Goal: Complete application form

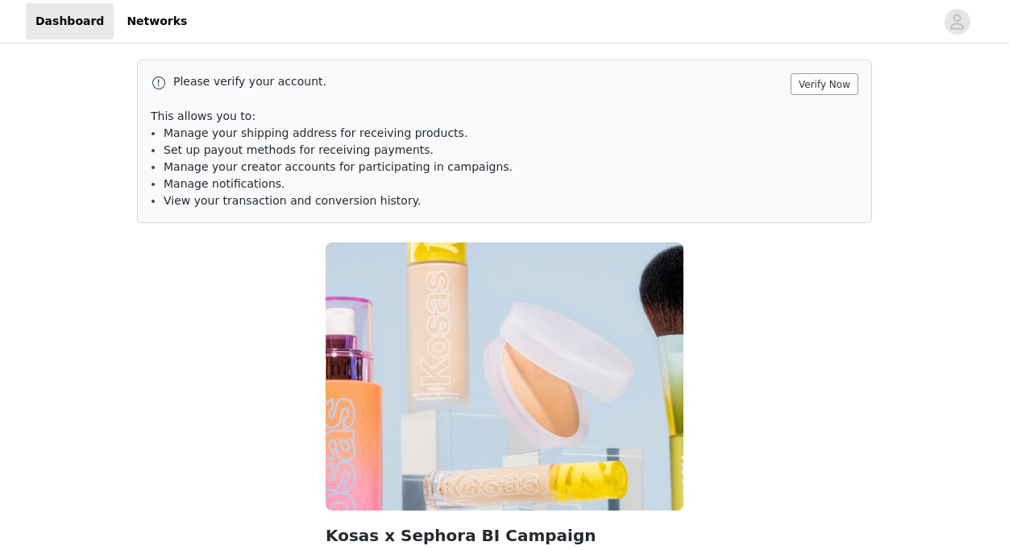
click at [811, 82] on button "Verify Now" at bounding box center [824, 84] width 68 height 22
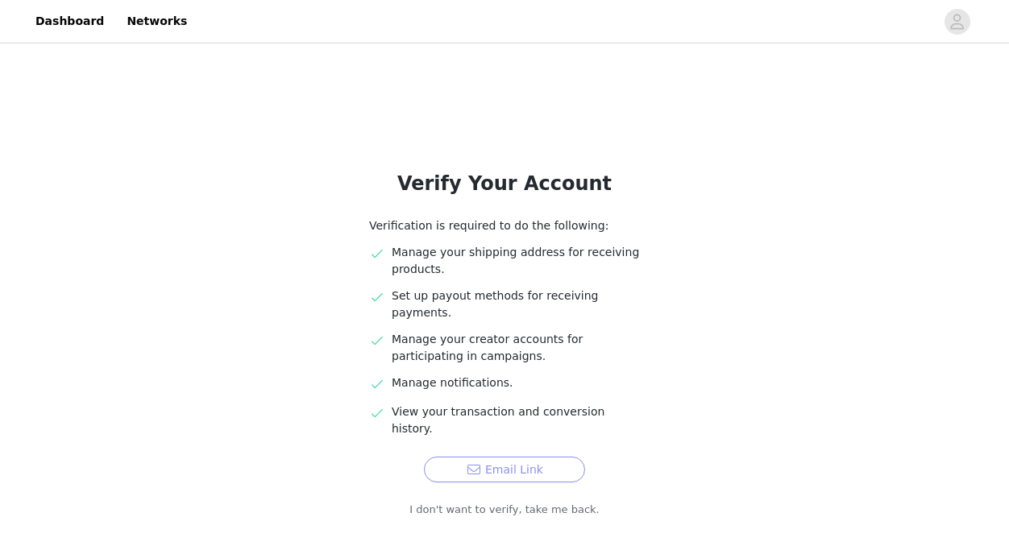
click at [546, 457] on button "Email Link" at bounding box center [504, 470] width 161 height 26
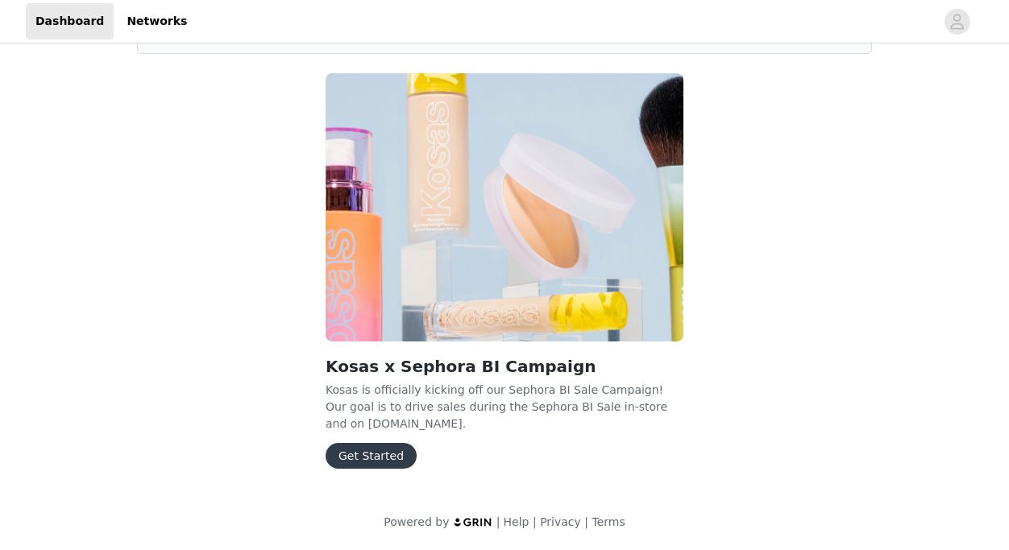
scroll to position [169, 0]
click at [386, 445] on button "Get Started" at bounding box center [371, 456] width 91 height 26
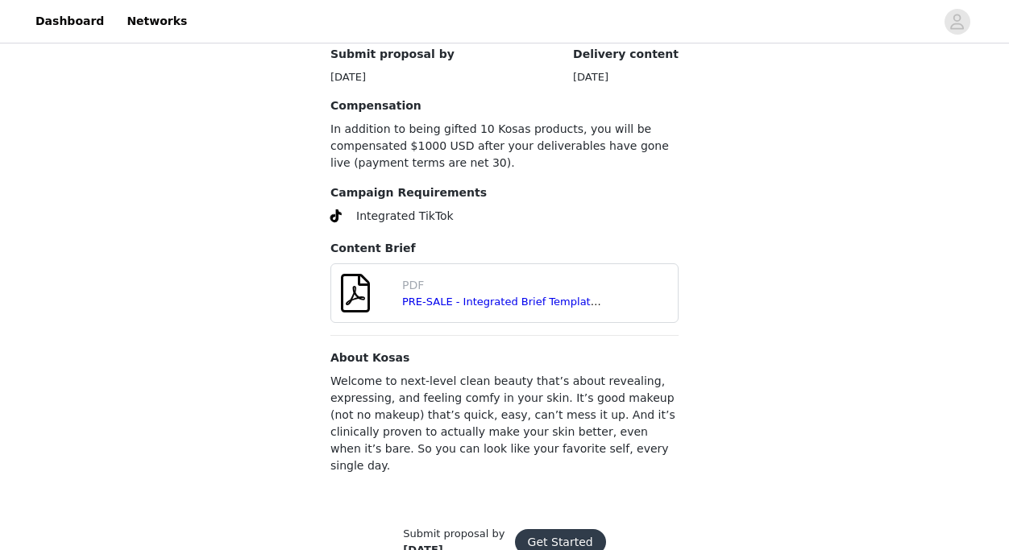
scroll to position [629, 0]
click at [561, 530] on button "Get Started" at bounding box center [560, 543] width 91 height 26
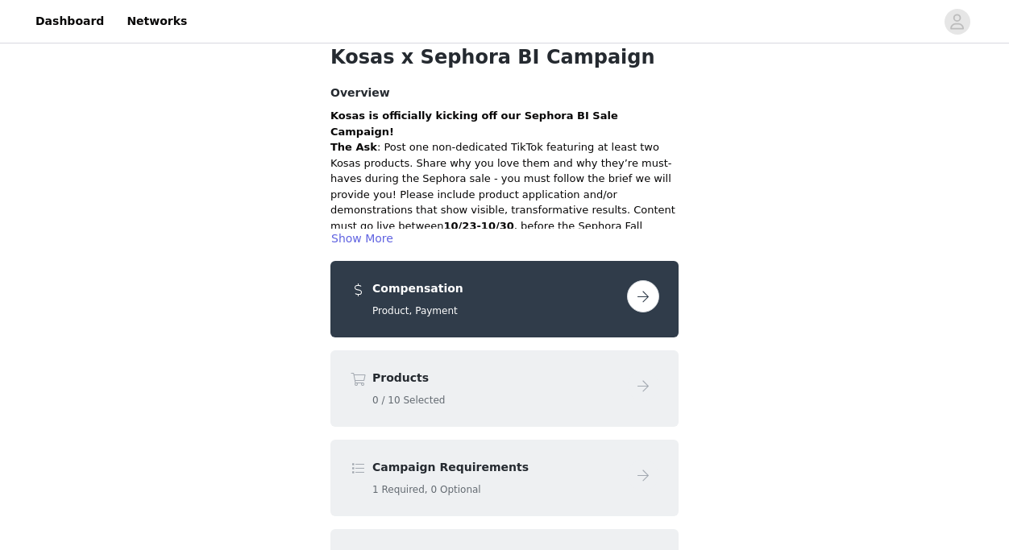
scroll to position [81, 0]
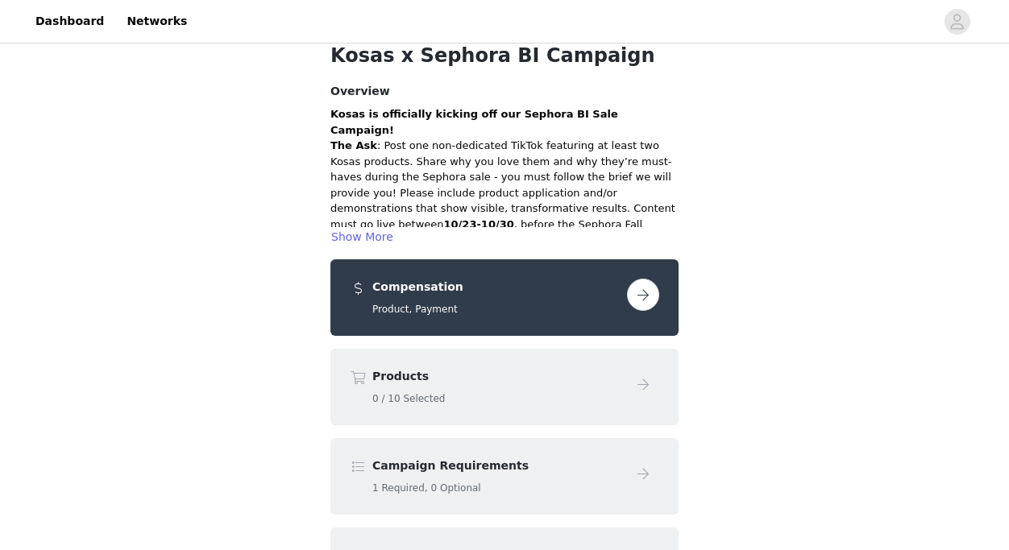
click at [636, 293] on button "button" at bounding box center [643, 295] width 32 height 32
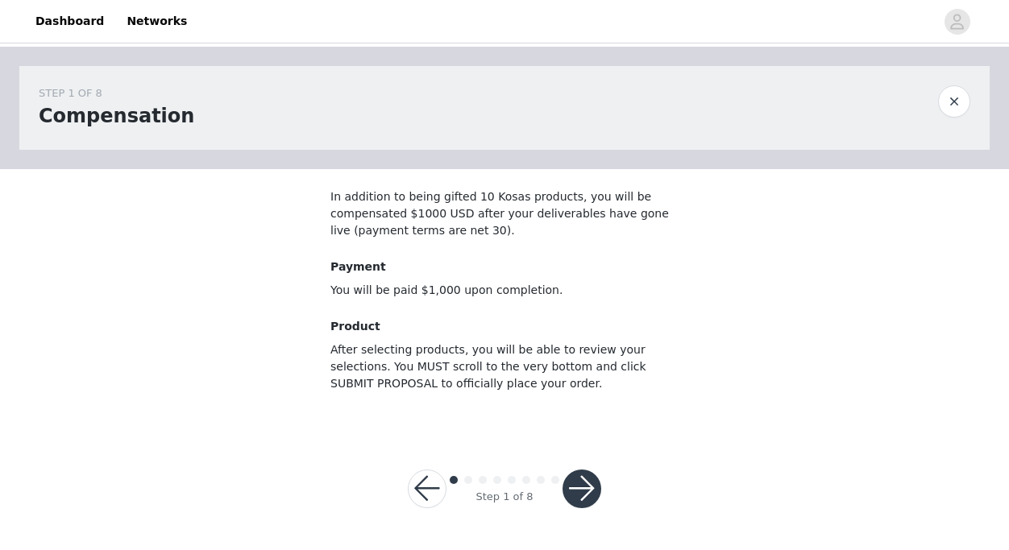
click at [579, 475] on button "button" at bounding box center [581, 489] width 39 height 39
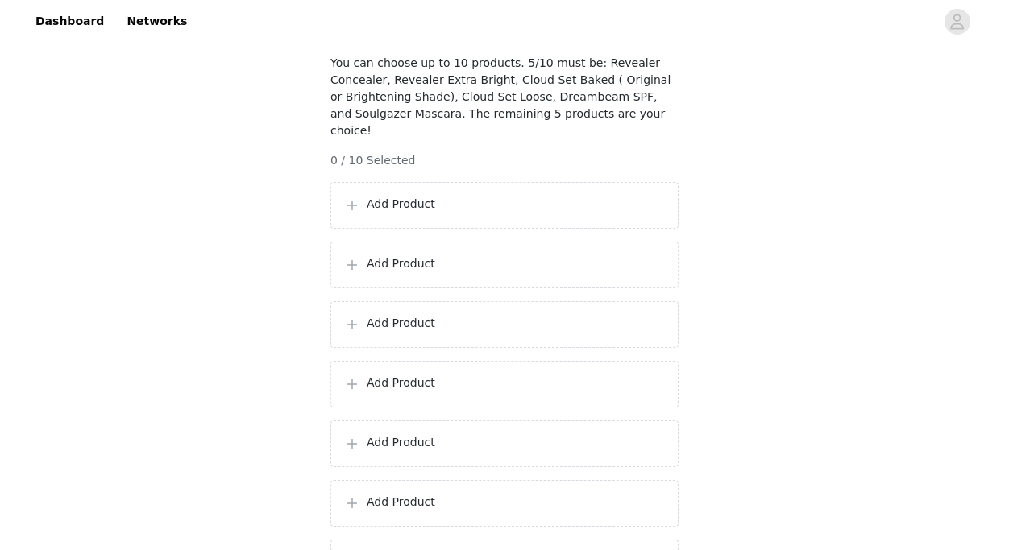
scroll to position [133, 0]
click at [637, 208] on p "Add Product" at bounding box center [516, 205] width 298 height 17
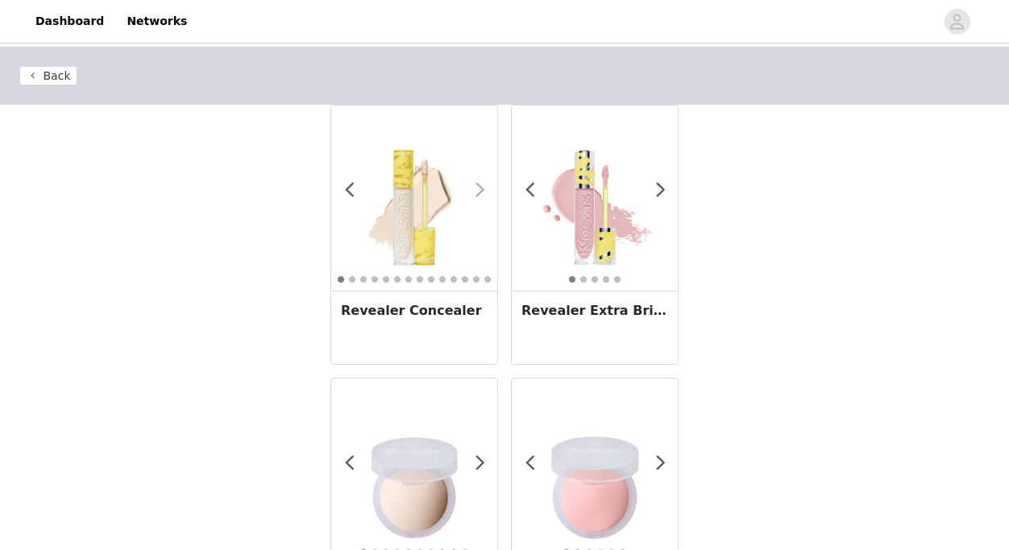
click at [474, 190] on span at bounding box center [480, 190] width 36 height 0
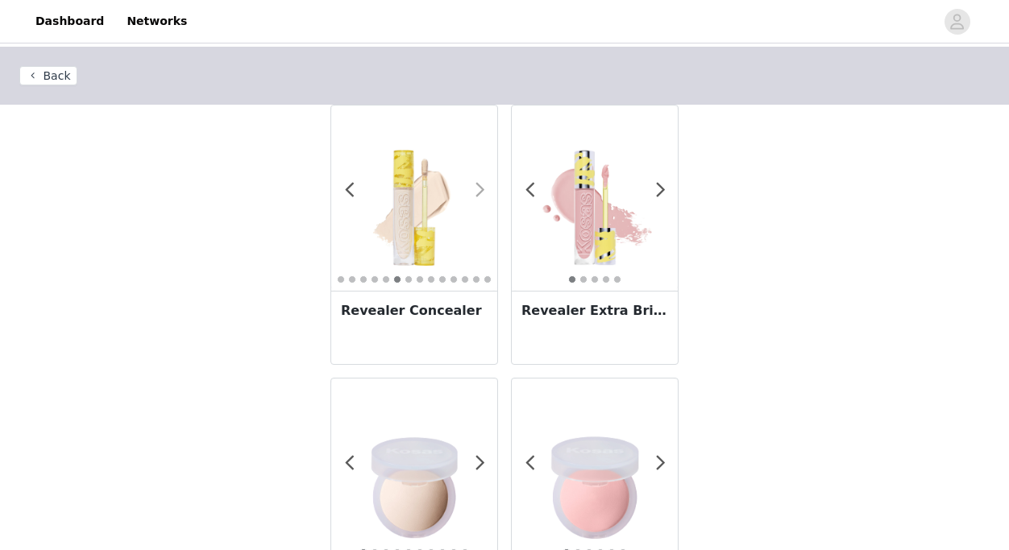
click at [474, 190] on span at bounding box center [480, 190] width 36 height 0
click at [438, 305] on h3 "Revealer Concealer" at bounding box center [414, 310] width 147 height 19
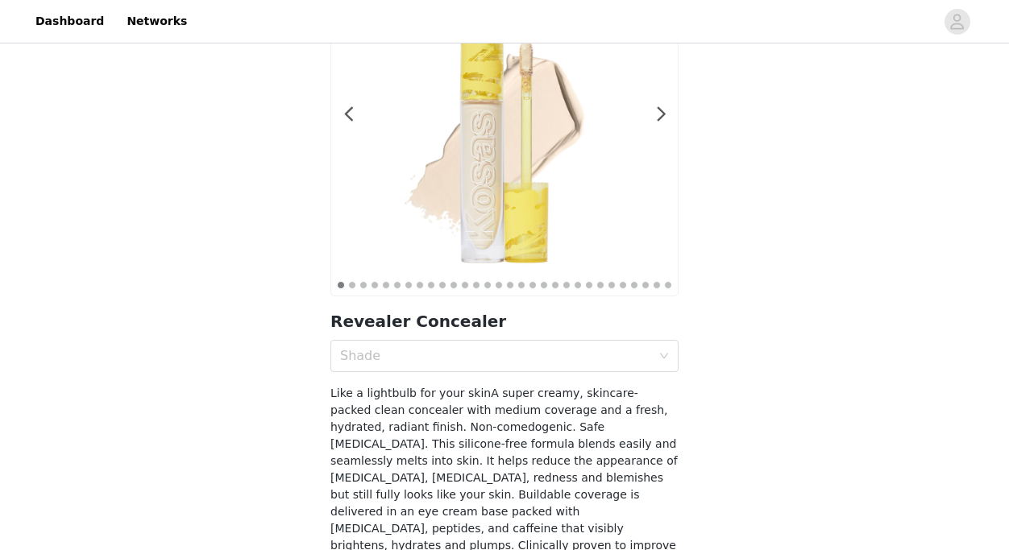
scroll to position [160, 0]
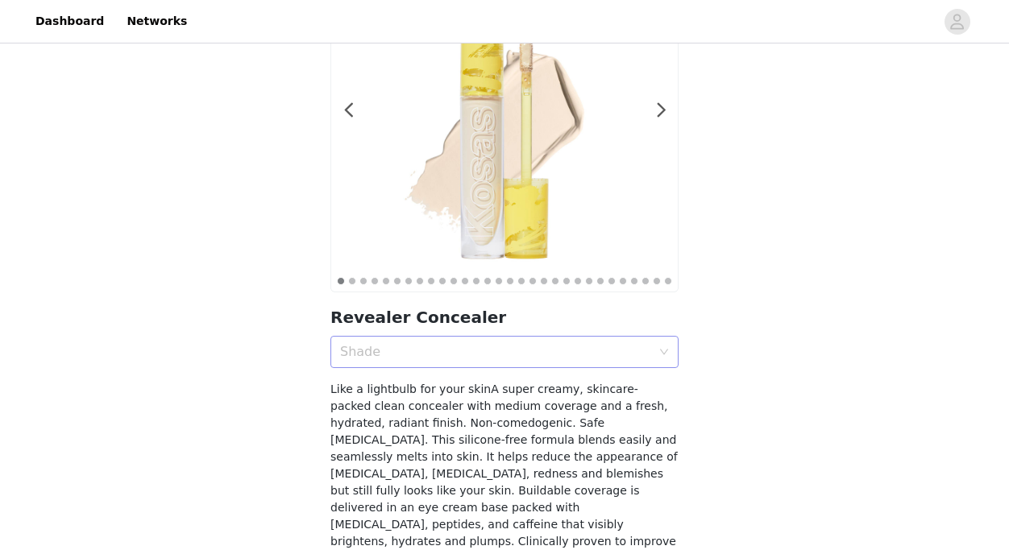
click at [438, 353] on div "Shade" at bounding box center [495, 352] width 311 height 16
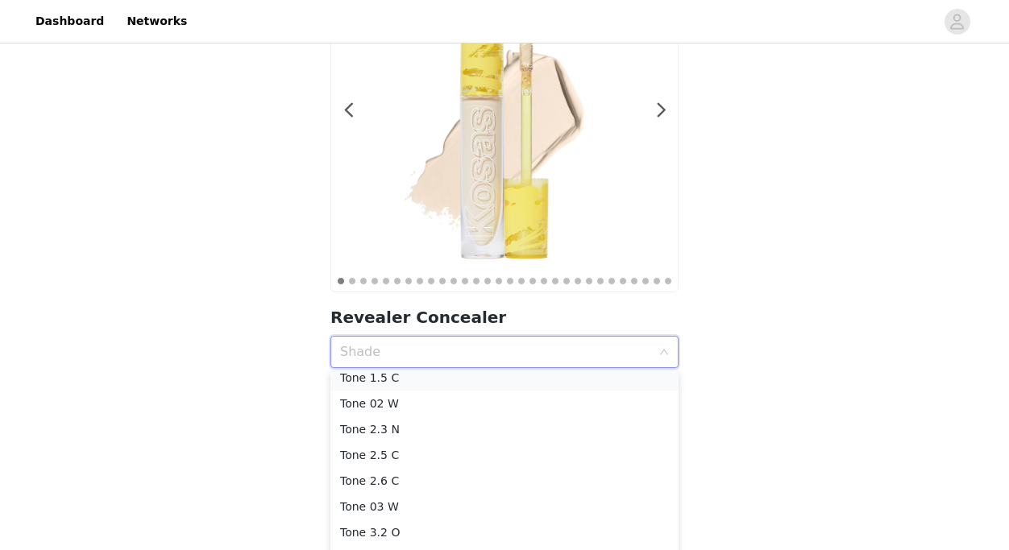
scroll to position [83, 0]
click at [419, 438] on div "Tone 2.3 N" at bounding box center [504, 434] width 329 height 18
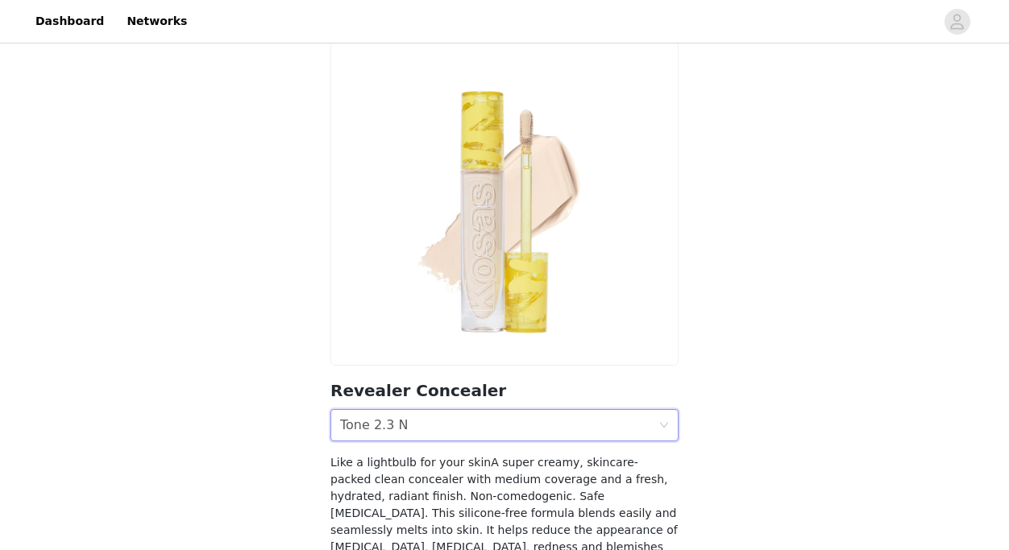
scroll to position [86, 0]
click at [481, 416] on div "Shade Tone 2.3 N" at bounding box center [499, 426] width 318 height 31
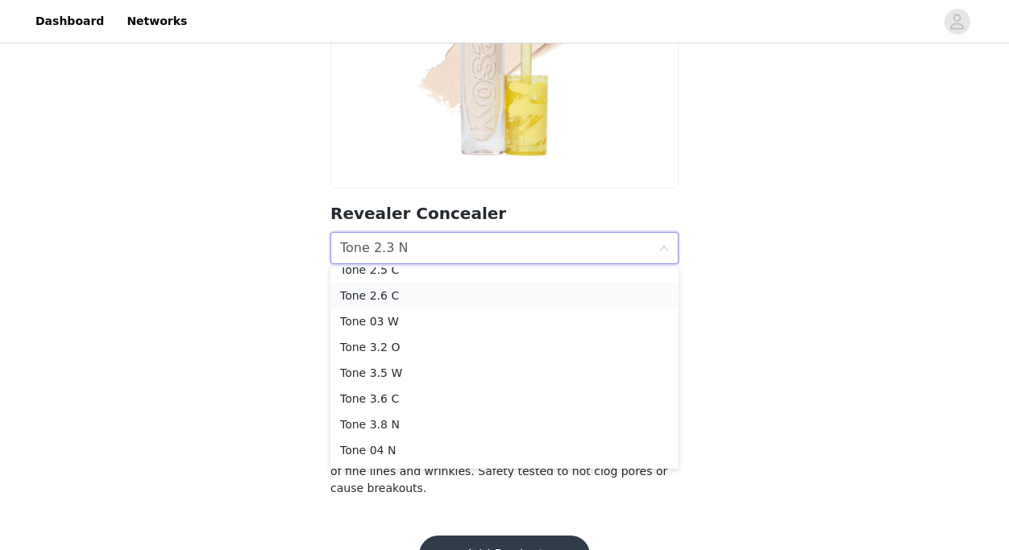
scroll to position [176, 0]
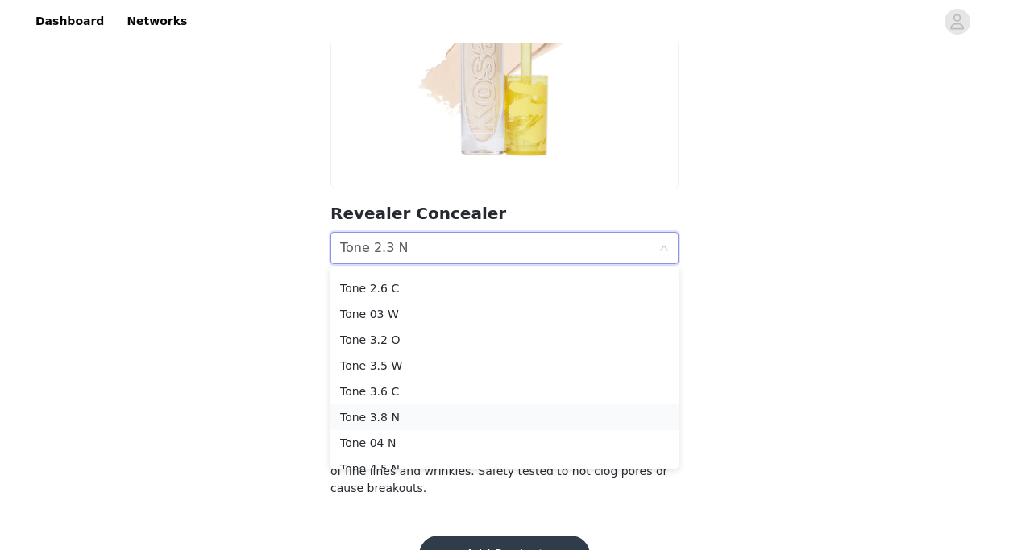
click at [408, 410] on div "Tone 3.8 N" at bounding box center [504, 418] width 329 height 18
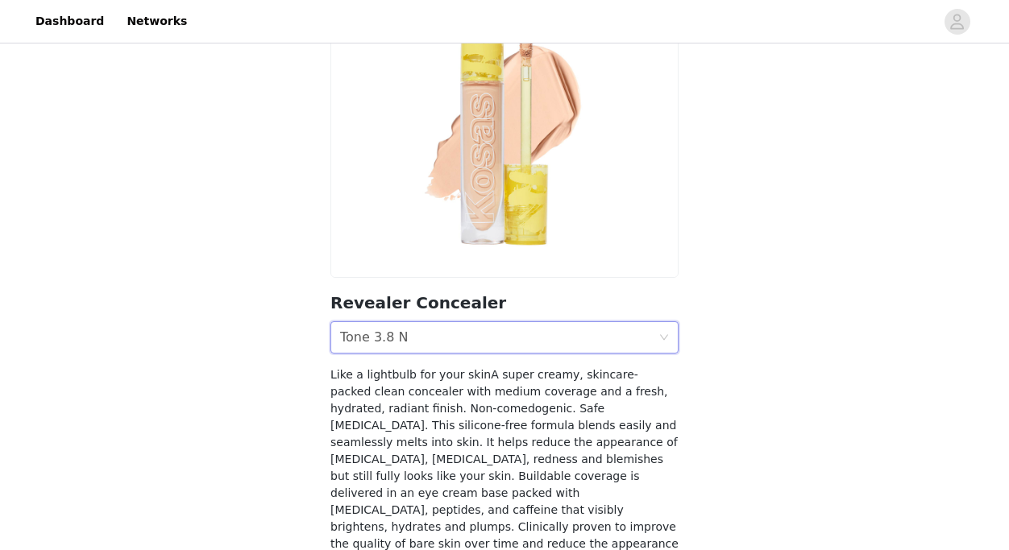
scroll to position [172, 0]
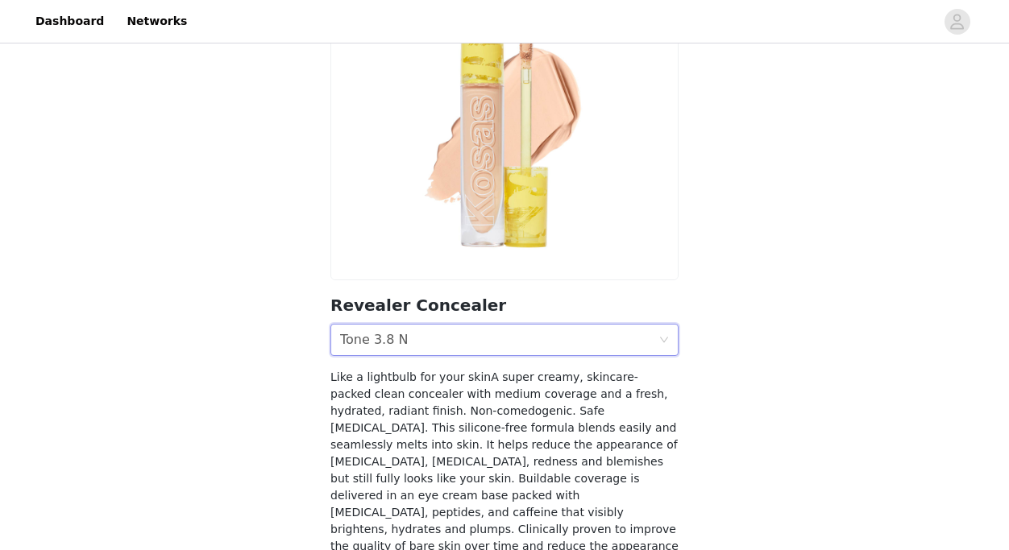
click at [475, 343] on div "Shade Tone 3.8 N" at bounding box center [499, 340] width 318 height 31
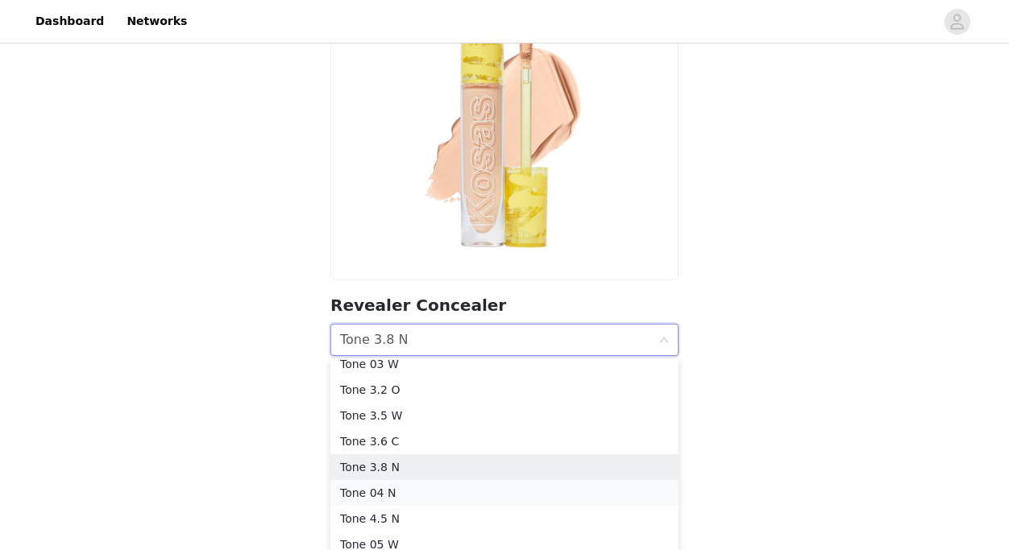
scroll to position [218, 0]
click at [415, 495] on div "Tone 04 N" at bounding box center [504, 492] width 329 height 18
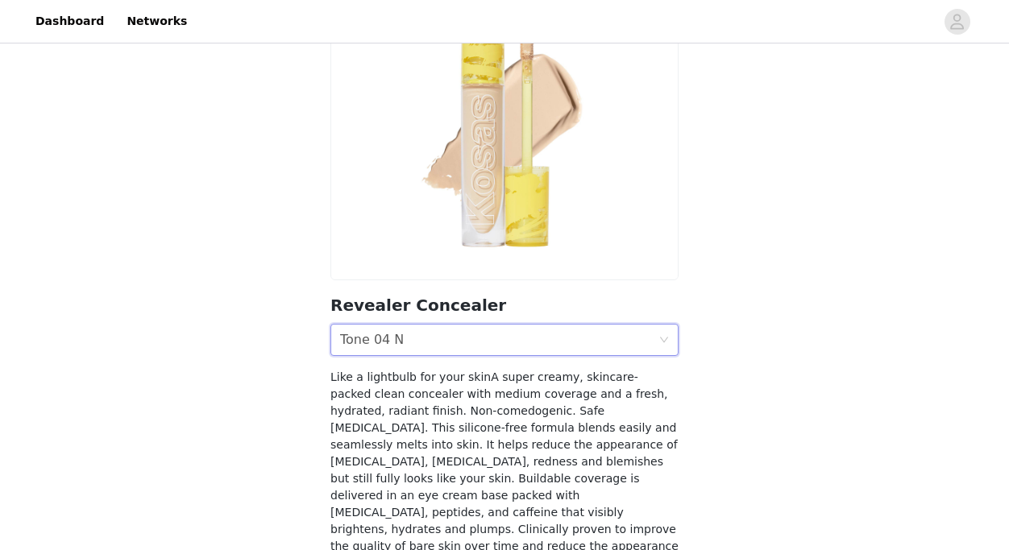
click at [595, 338] on div "Shade Tone 04 N" at bounding box center [499, 340] width 318 height 31
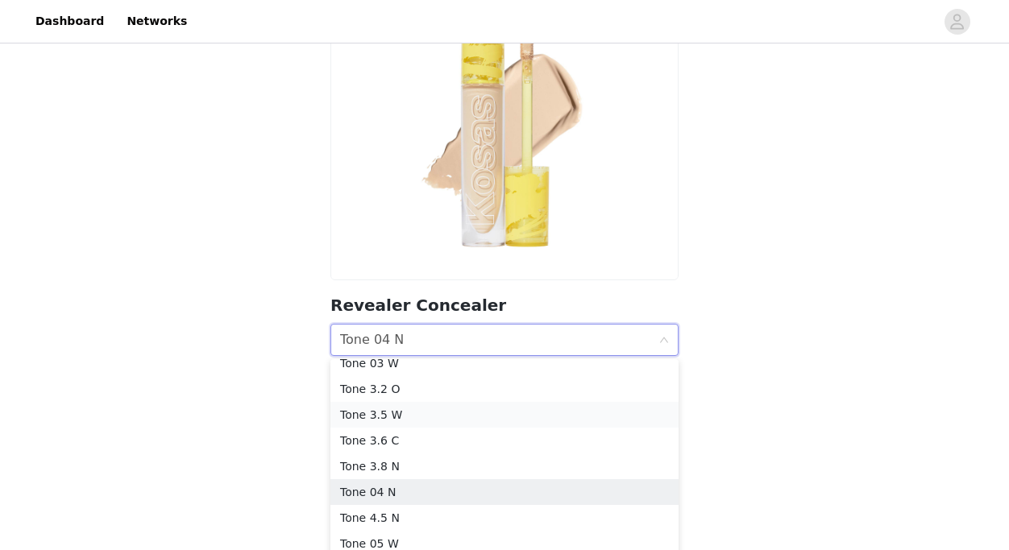
scroll to position [210, 0]
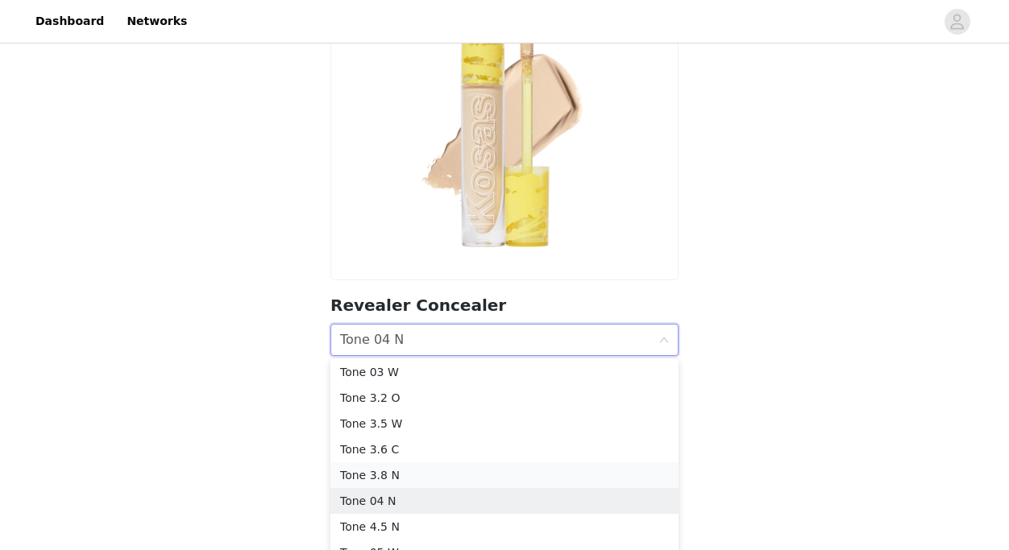
click at [412, 475] on div "Tone 3.8 N" at bounding box center [504, 476] width 329 height 18
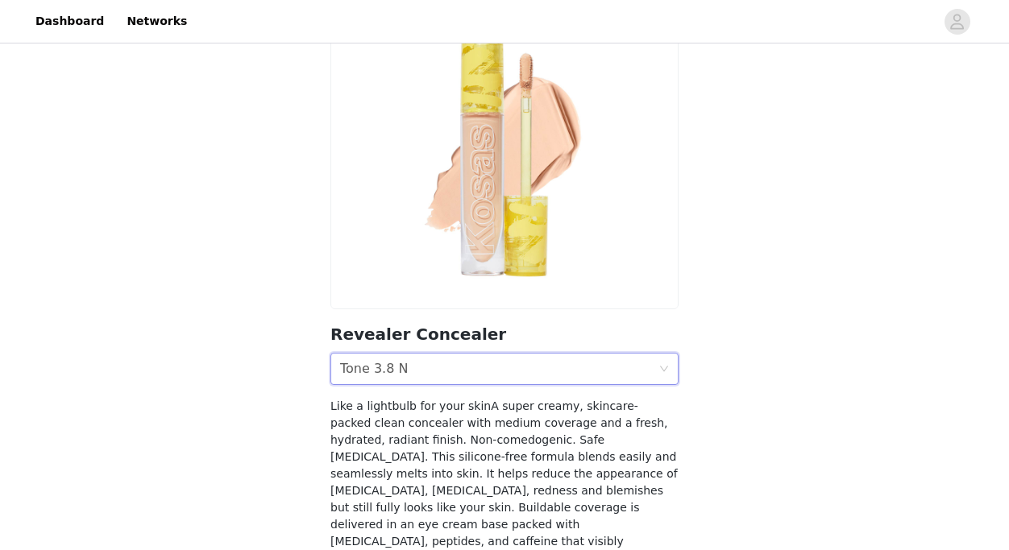
scroll to position [133, 0]
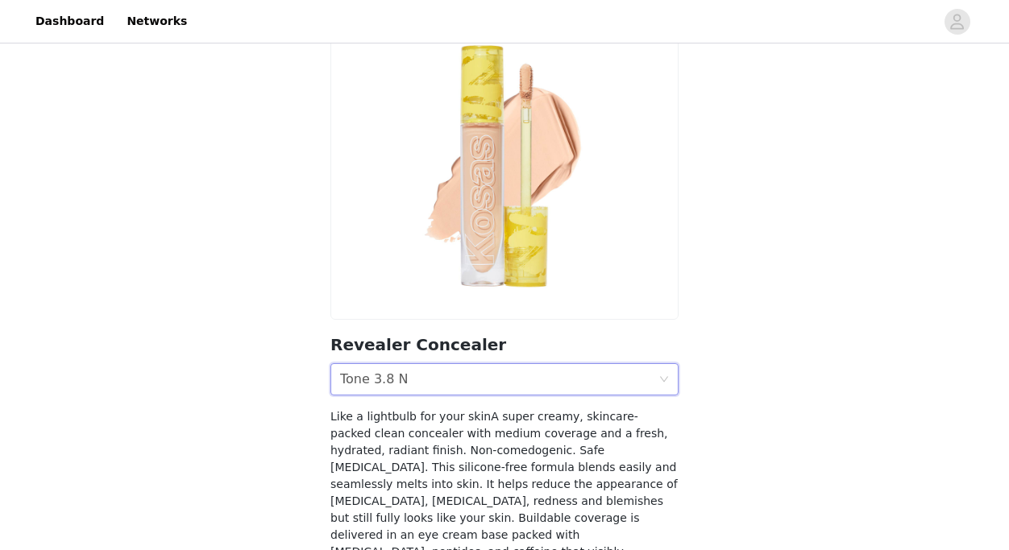
click at [651, 384] on div "Shade Tone 3.8 N" at bounding box center [499, 379] width 318 height 31
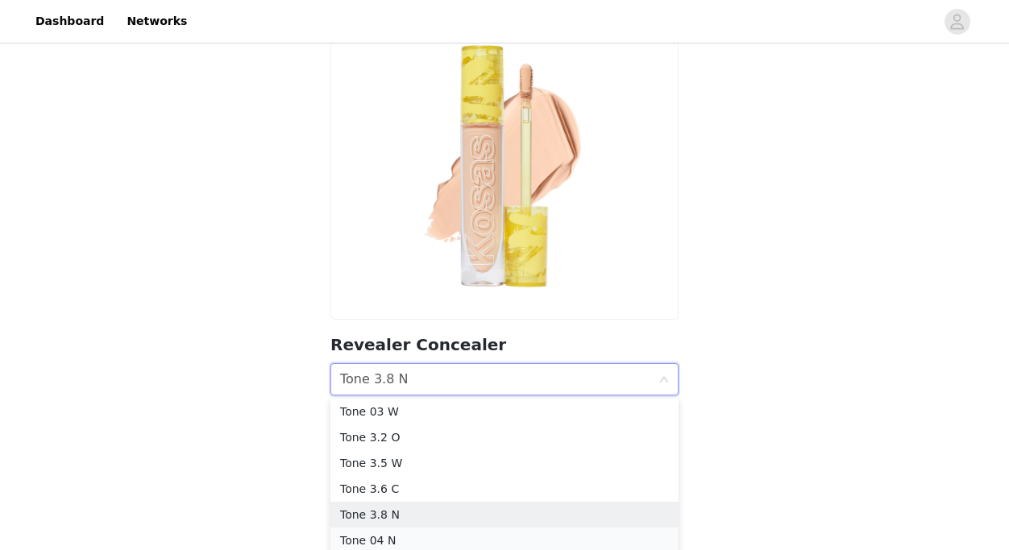
click at [440, 530] on li "Tone 04 N" at bounding box center [504, 541] width 348 height 26
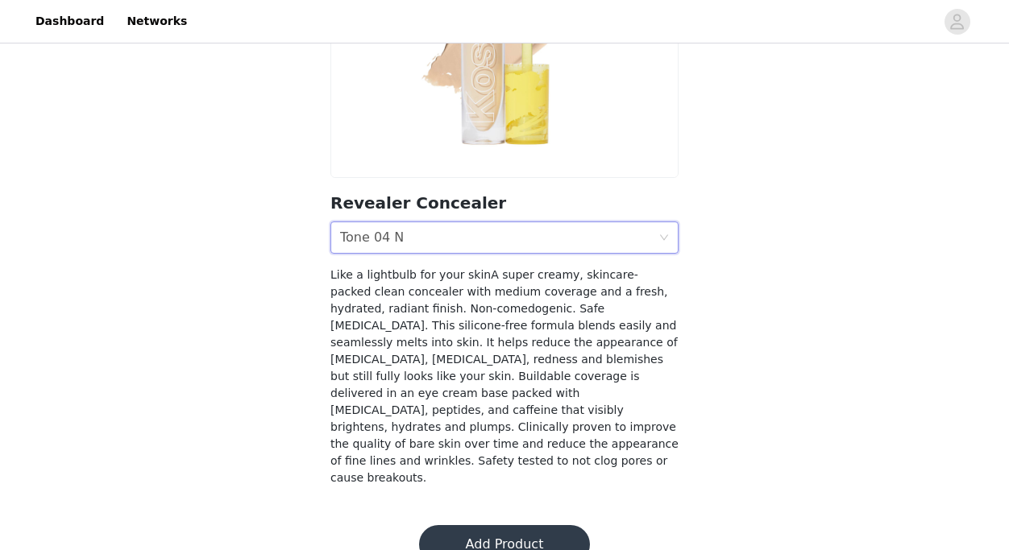
scroll to position [274, 0]
click at [543, 526] on button "Add Product" at bounding box center [504, 545] width 171 height 39
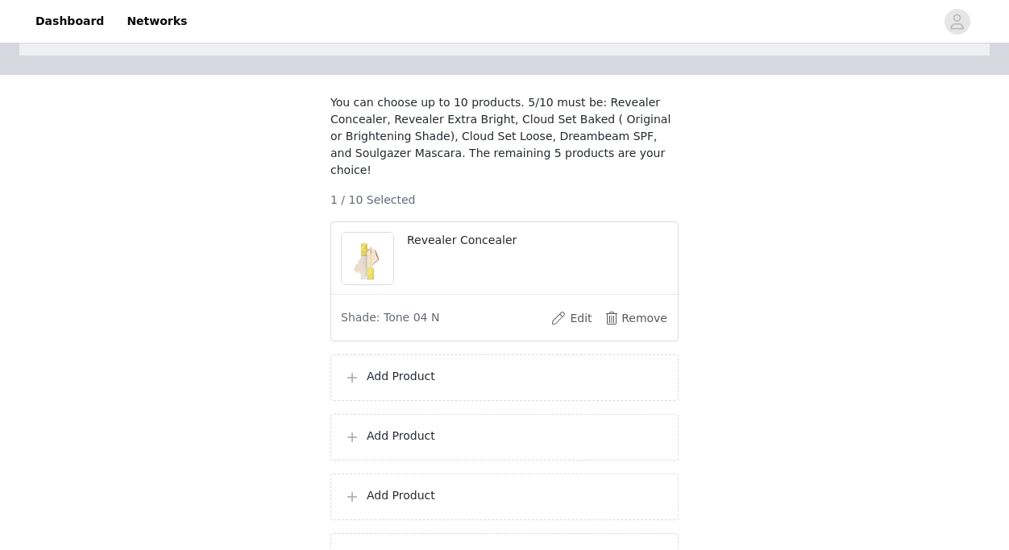
scroll to position [97, 0]
click at [417, 373] on p "Add Product" at bounding box center [516, 374] width 298 height 17
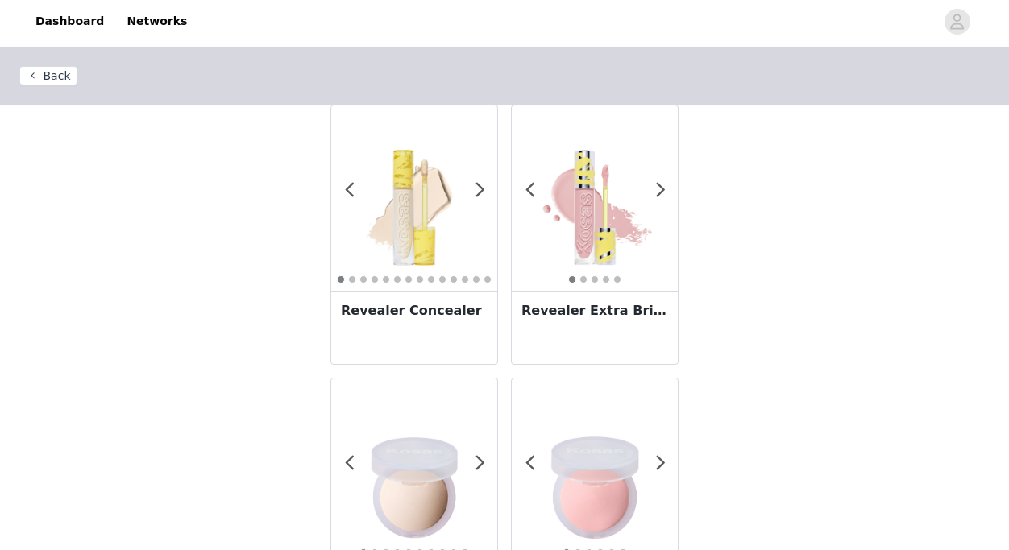
click at [599, 309] on h3 "Revealer Extra Bright" at bounding box center [594, 310] width 147 height 19
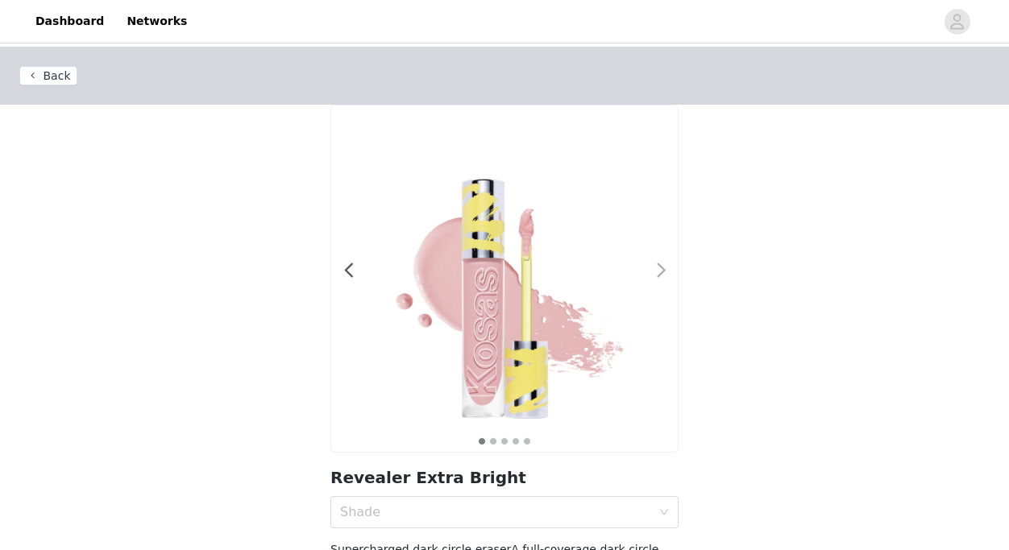
click at [658, 271] on span at bounding box center [661, 271] width 36 height 0
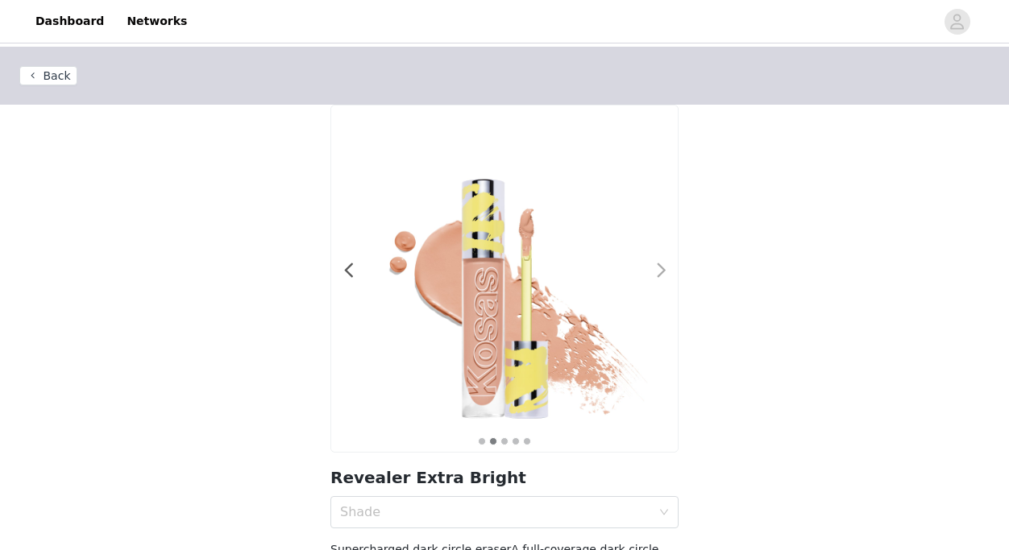
click at [658, 271] on span at bounding box center [661, 271] width 36 height 0
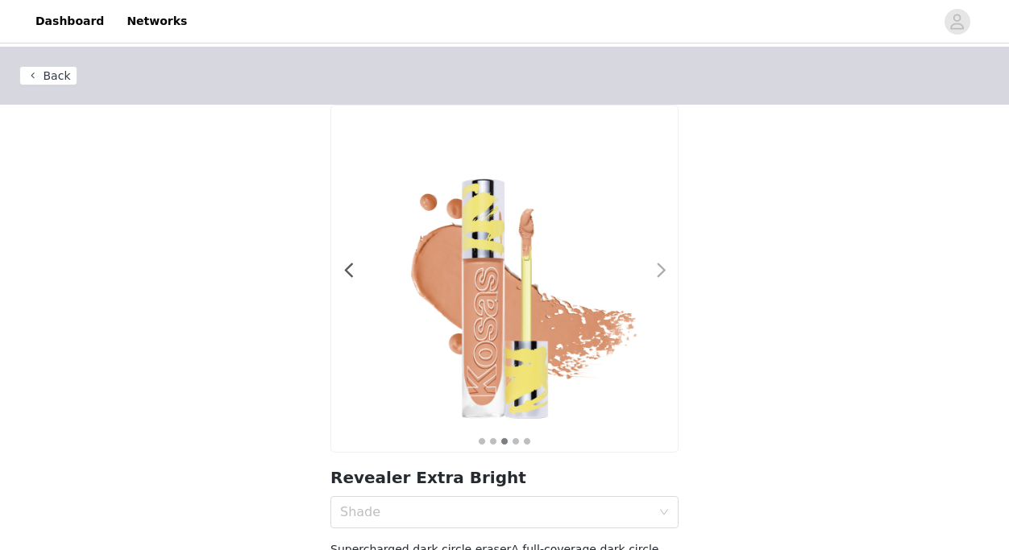
click at [658, 271] on span at bounding box center [661, 271] width 36 height 0
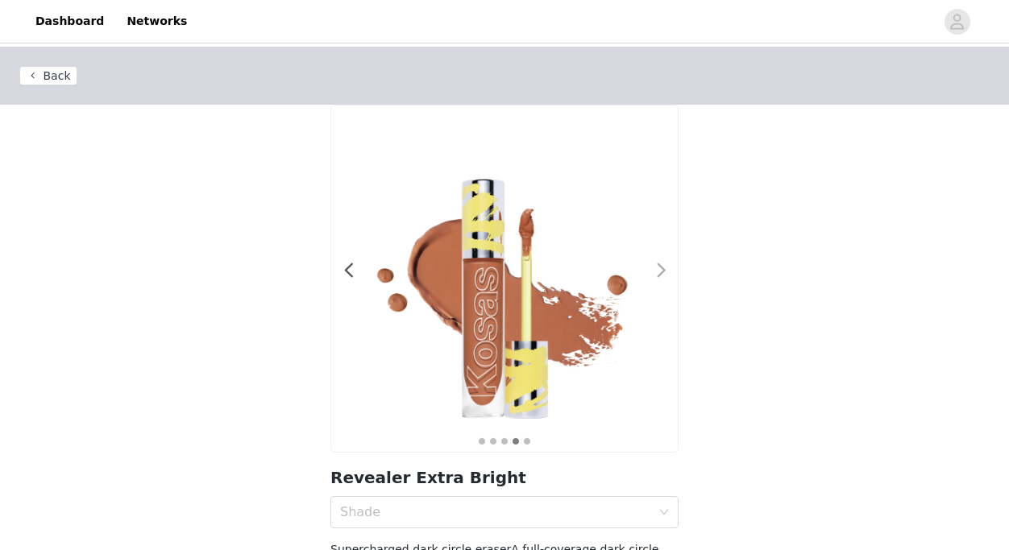
click at [658, 271] on span at bounding box center [661, 271] width 36 height 0
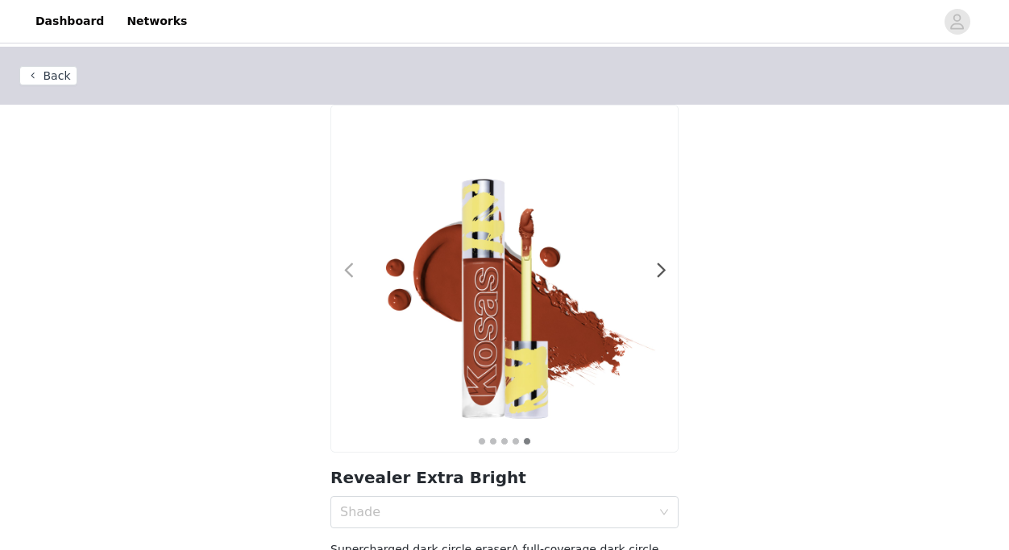
click at [352, 271] on span at bounding box center [348, 271] width 36 height 0
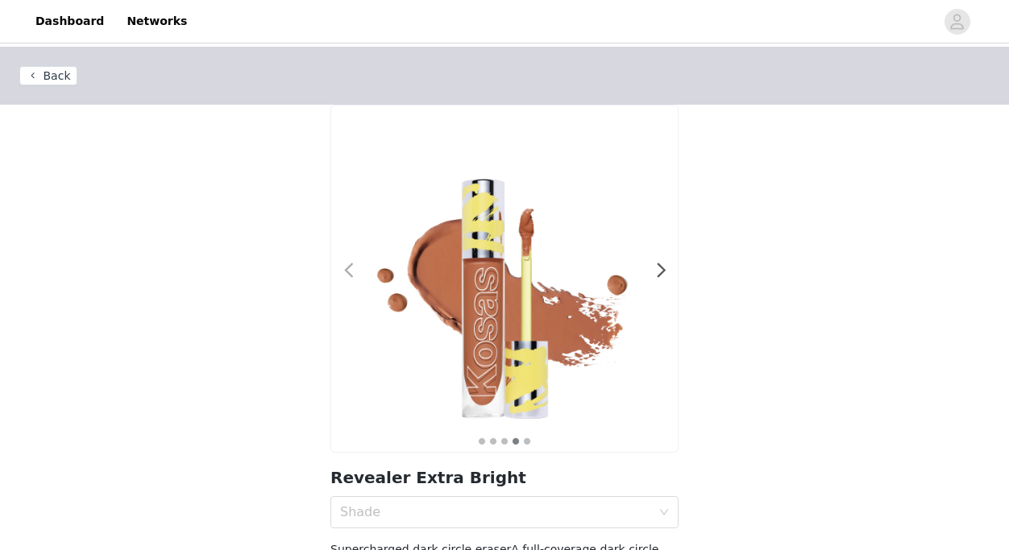
click at [352, 271] on span at bounding box center [348, 271] width 36 height 0
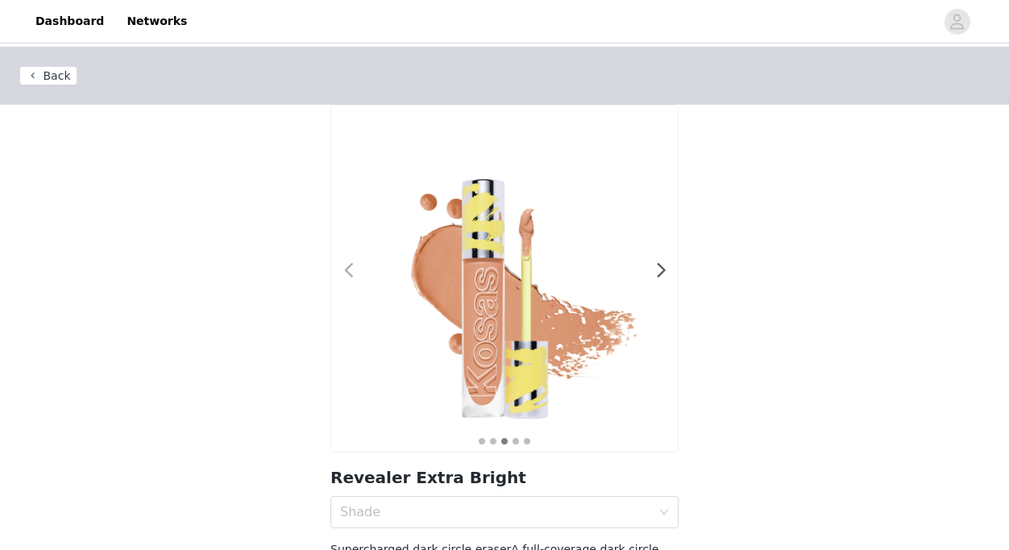
click at [352, 271] on span at bounding box center [348, 271] width 36 height 0
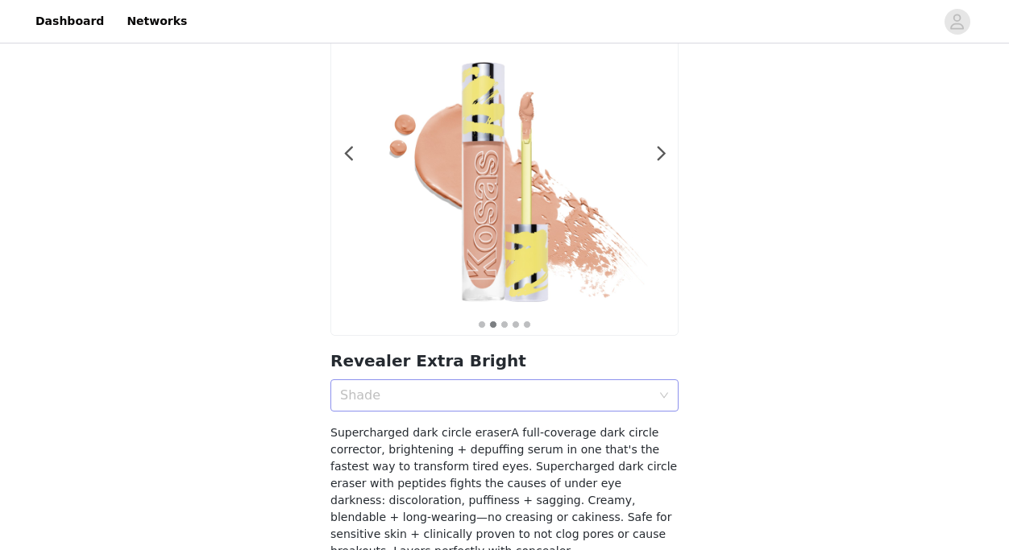
click at [500, 406] on div "Shade" at bounding box center [499, 395] width 318 height 31
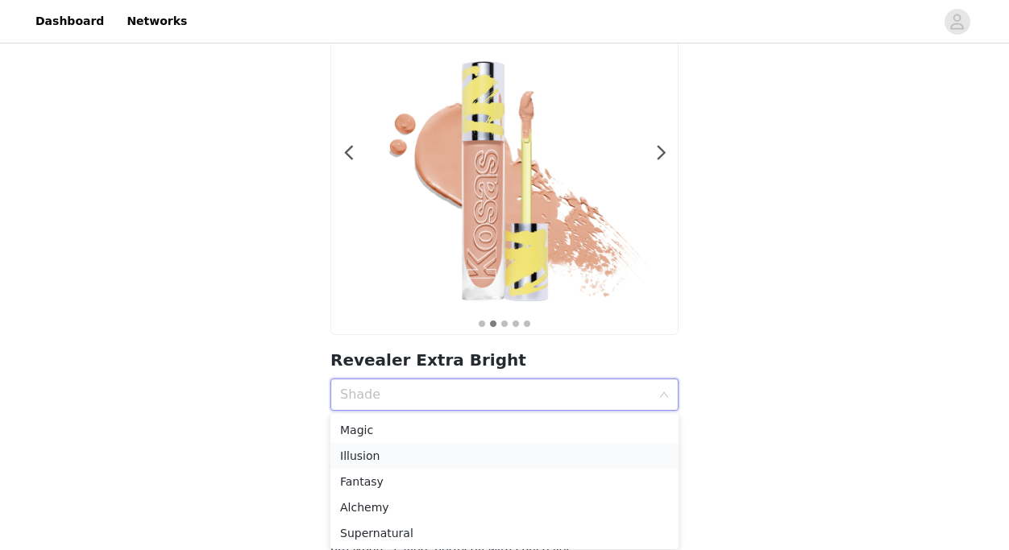
click at [473, 451] on div "Illusion" at bounding box center [504, 456] width 329 height 18
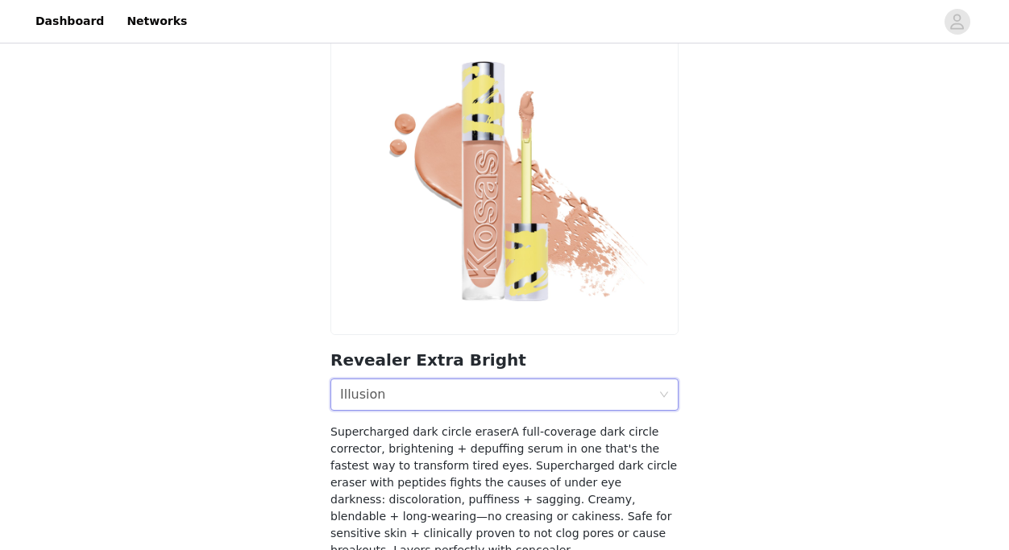
click at [411, 411] on section "Revealer Extra Bright Shade Illusion Supercharged dark circle eraserA full-cove…" at bounding box center [504, 282] width 387 height 591
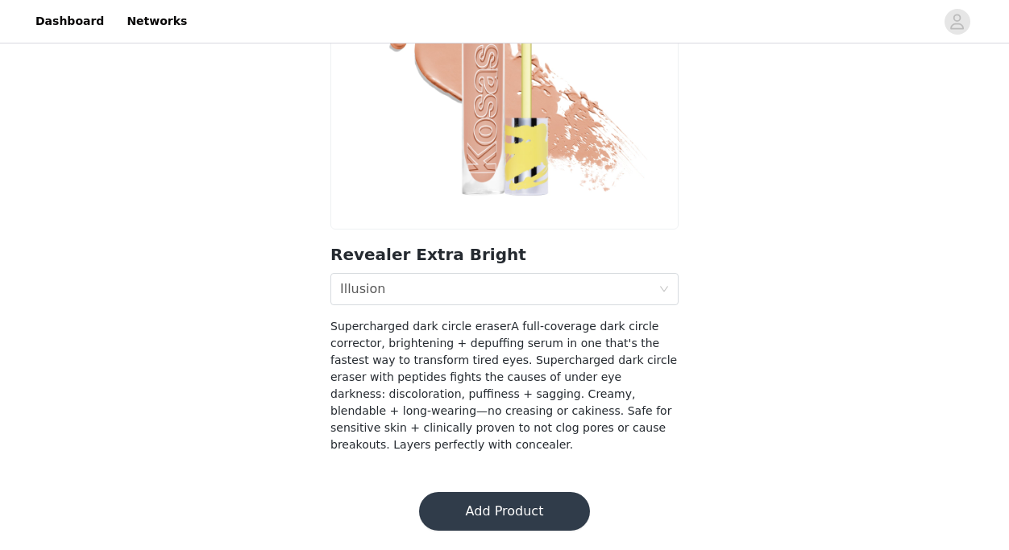
scroll to position [223, 0]
click at [535, 505] on button "Add Product" at bounding box center [504, 511] width 171 height 39
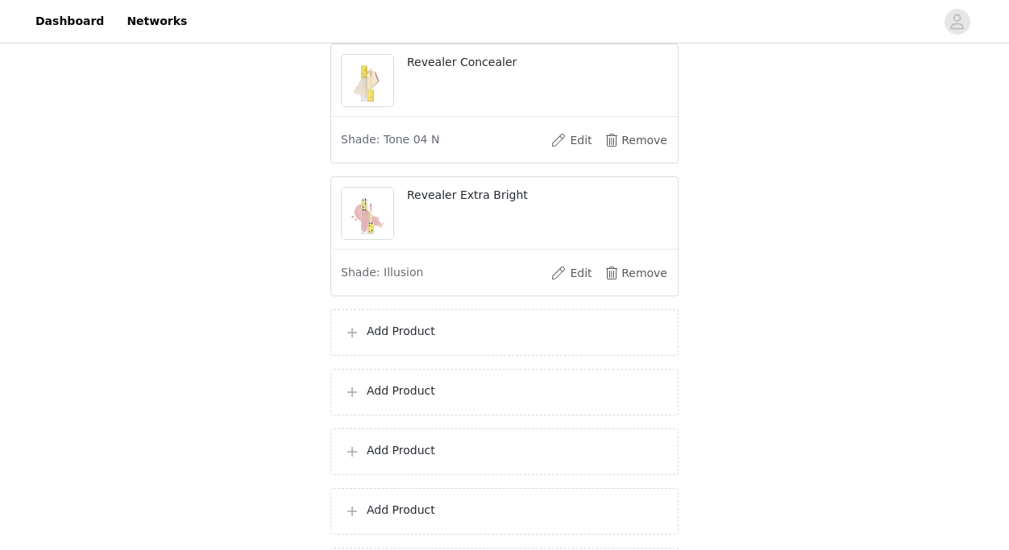
scroll to position [272, 0]
click at [454, 338] on p "Add Product" at bounding box center [516, 331] width 298 height 17
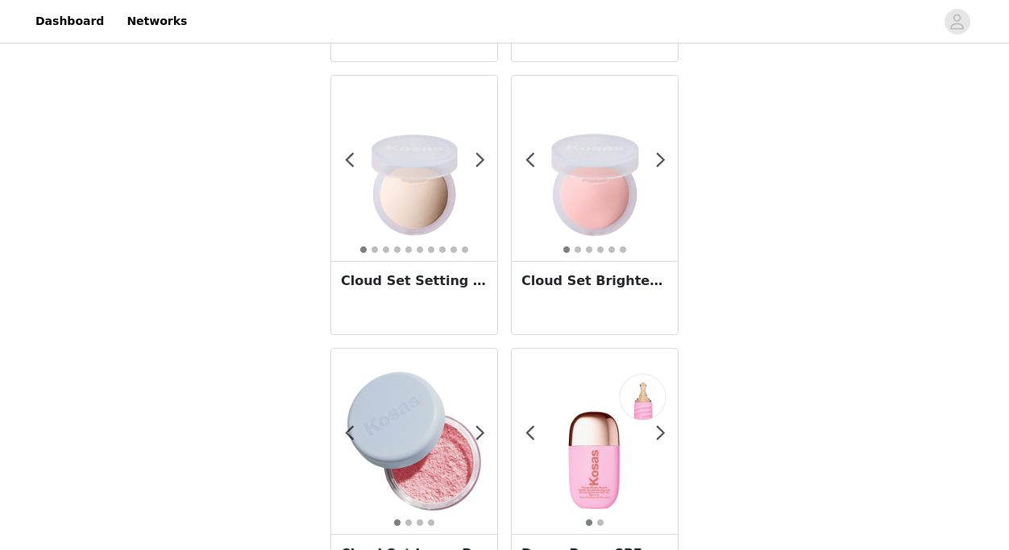
scroll to position [305, 0]
click at [458, 425] on img at bounding box center [414, 440] width 166 height 166
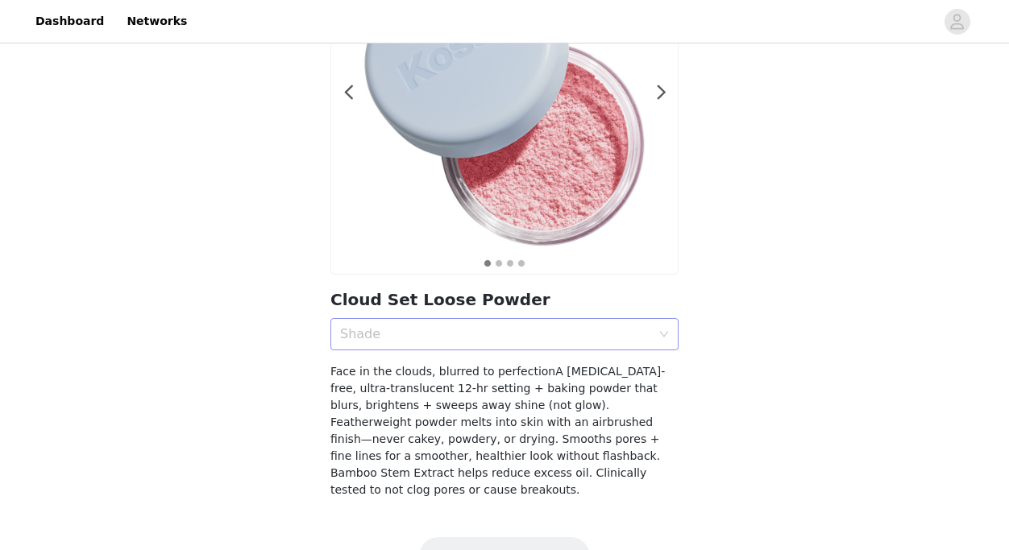
scroll to position [179, 0]
click at [512, 348] on div "Shade" at bounding box center [499, 333] width 318 height 31
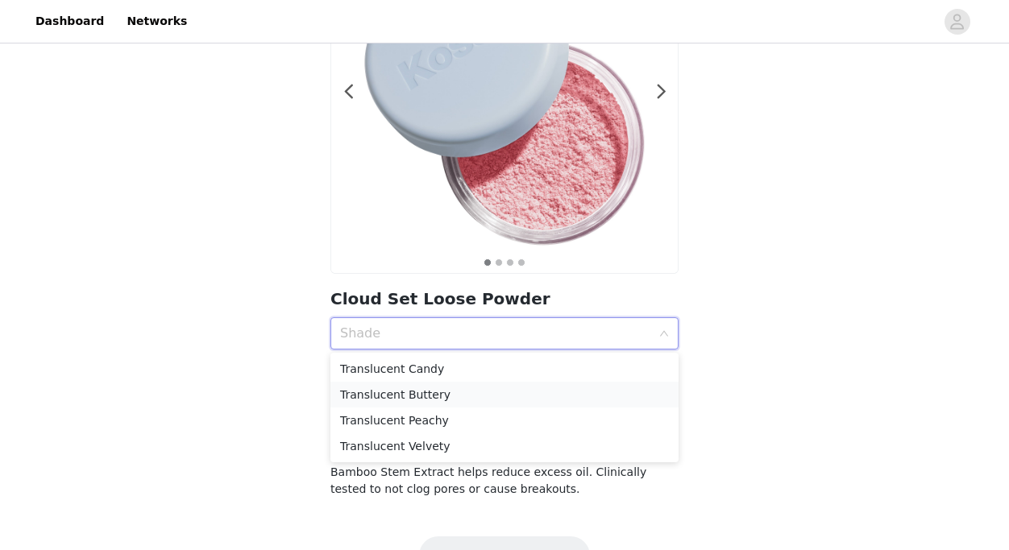
click at [488, 394] on div "Translucent Buttery" at bounding box center [504, 395] width 329 height 18
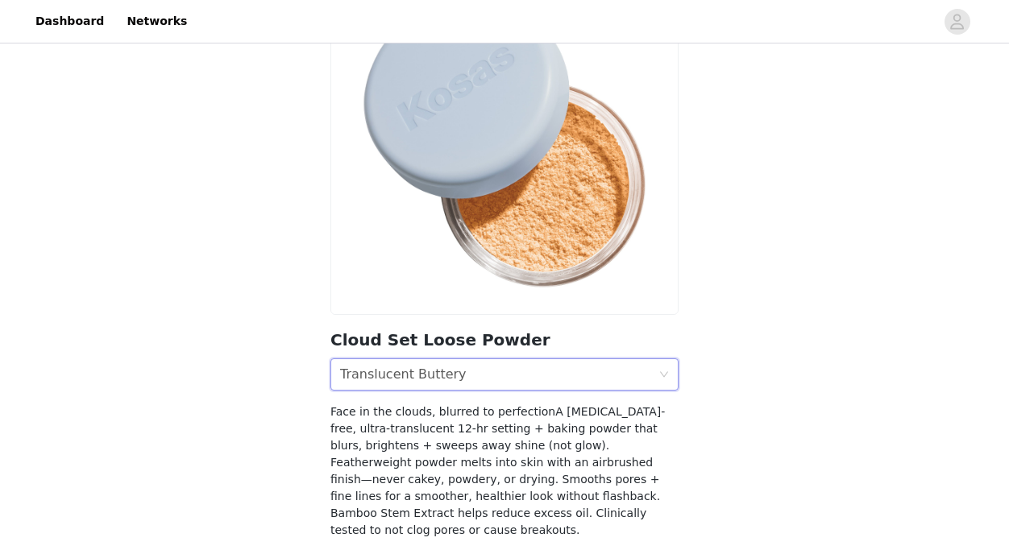
scroll to position [141, 0]
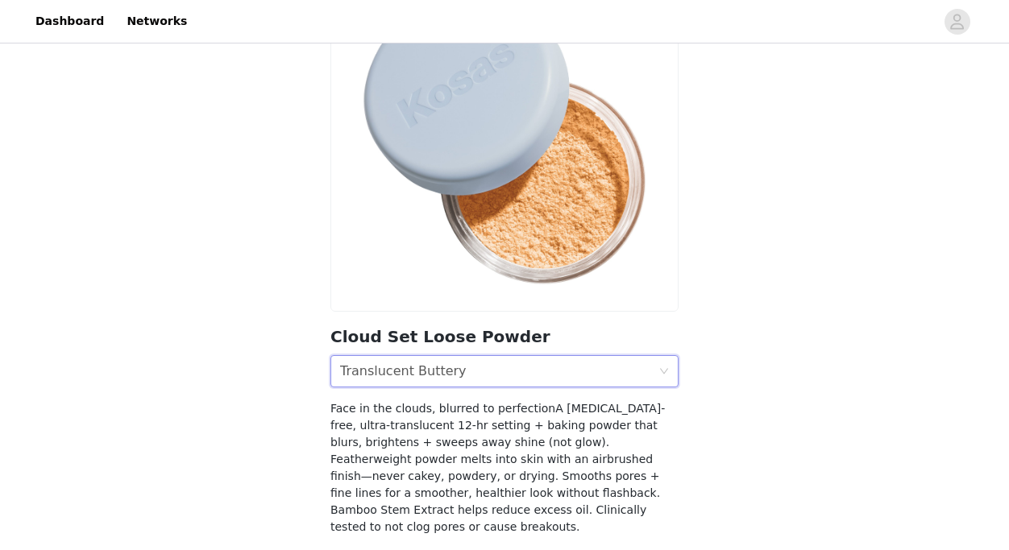
click at [475, 373] on div "Shade Translucent Buttery" at bounding box center [499, 371] width 318 height 31
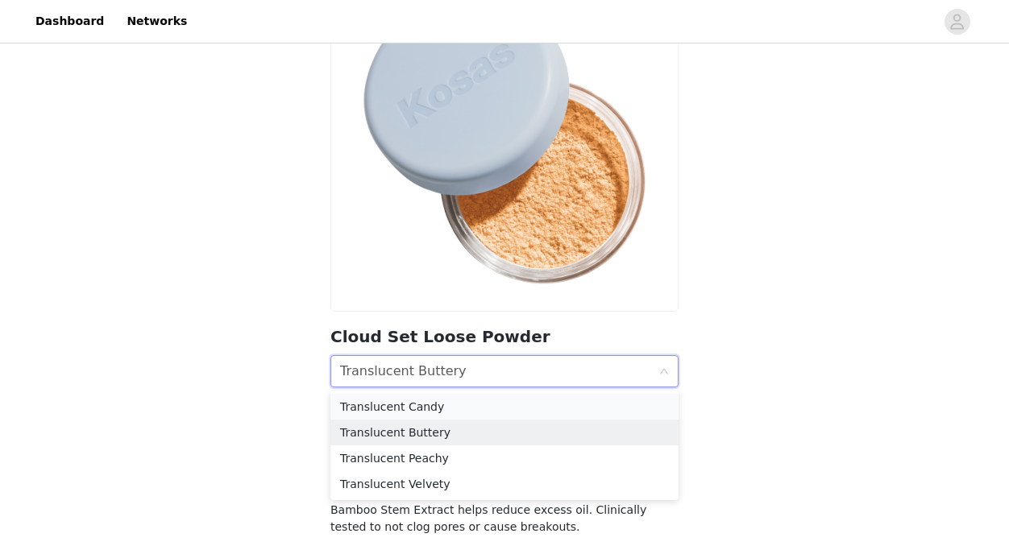
click at [455, 400] on div "Translucent Candy" at bounding box center [504, 407] width 329 height 18
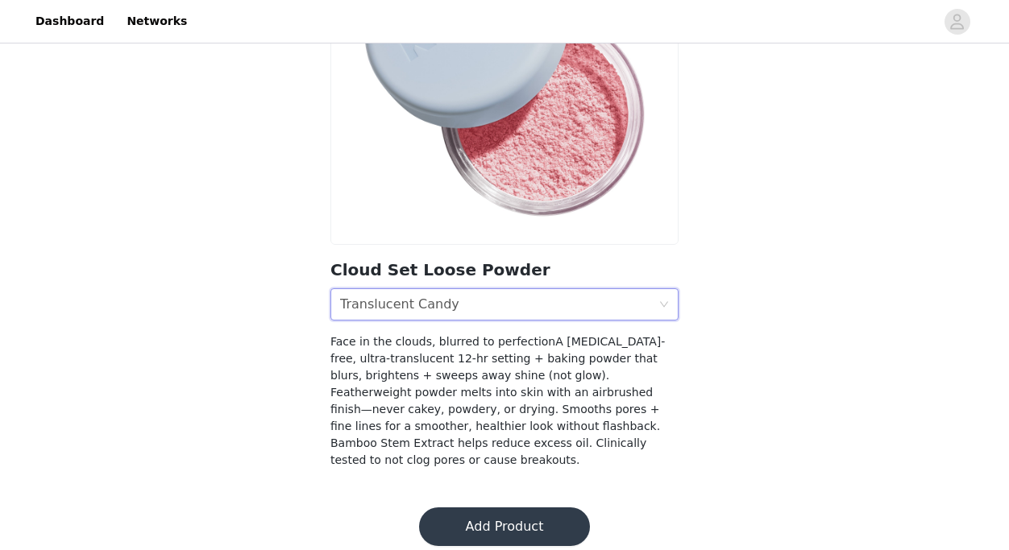
scroll to position [206, 0]
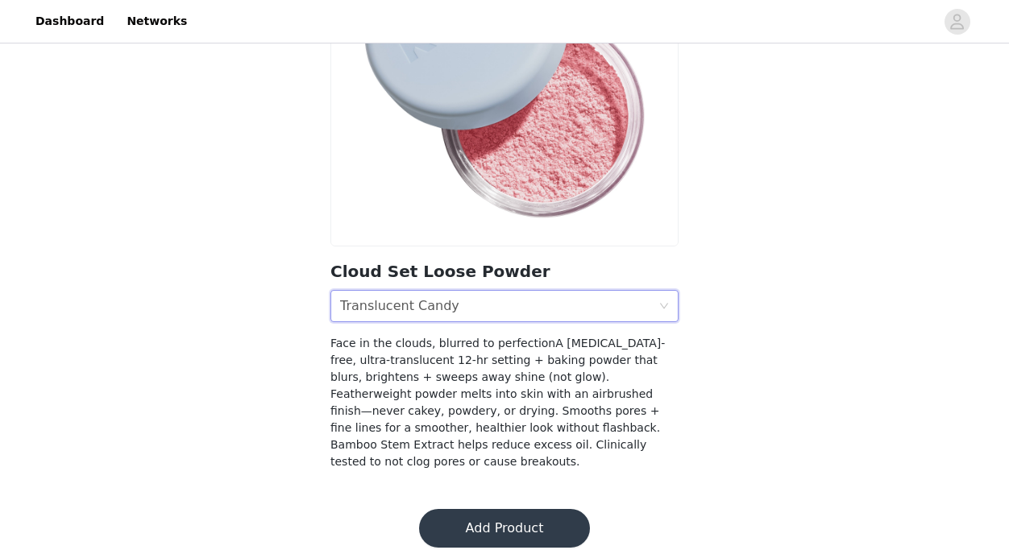
click at [517, 509] on button "Add Product" at bounding box center [504, 528] width 171 height 39
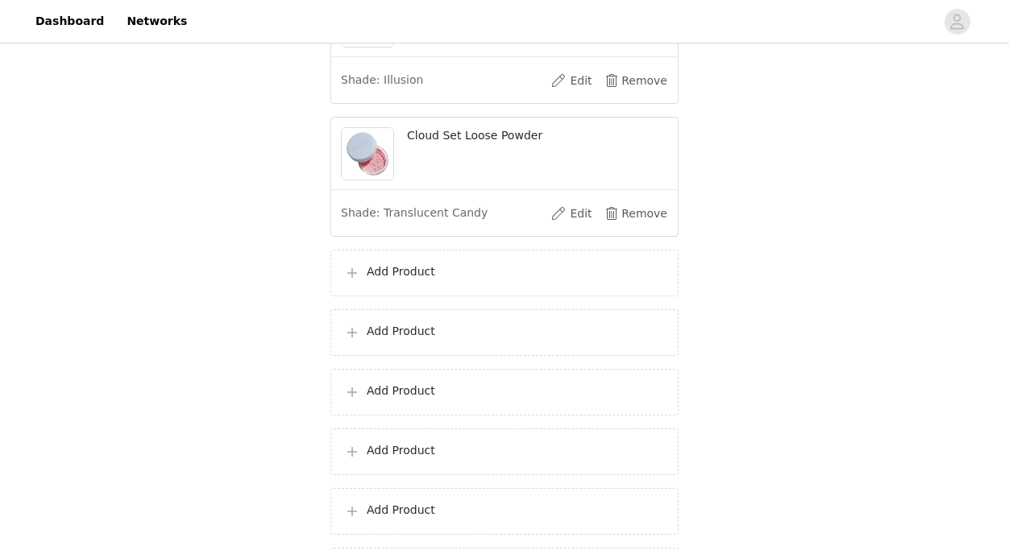
scroll to position [471, 0]
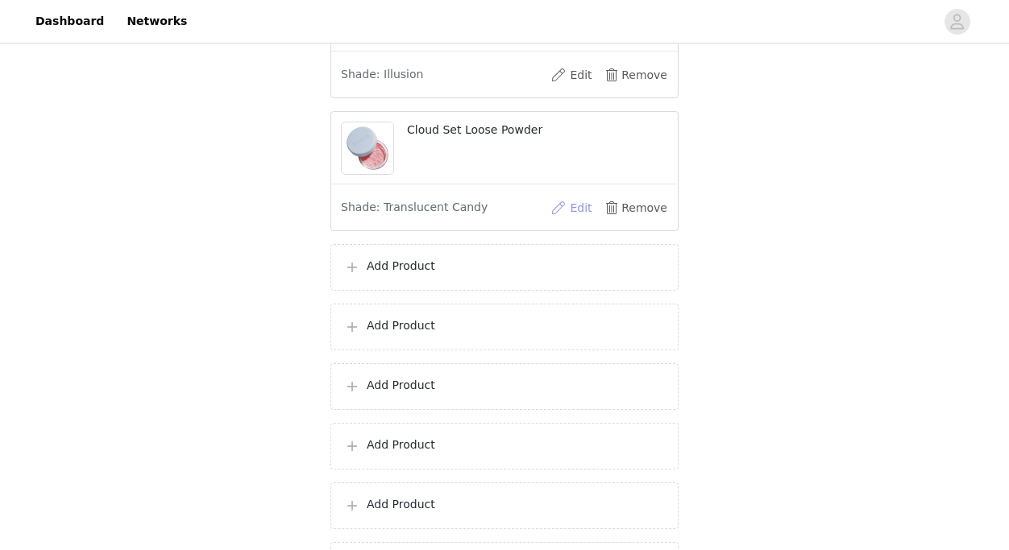
click at [566, 201] on button "Edit" at bounding box center [571, 208] width 64 height 26
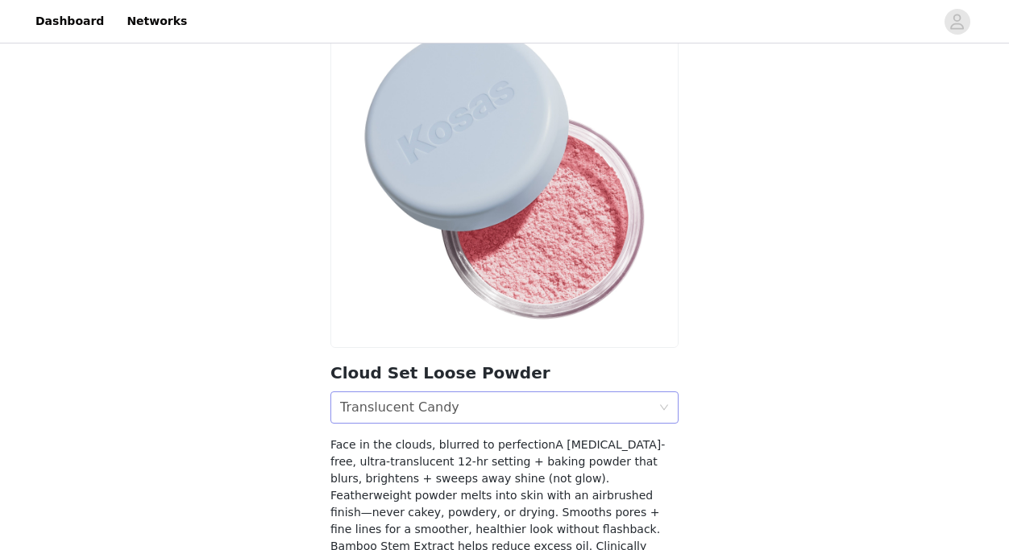
scroll to position [106, 0]
click at [520, 408] on div "Shade Translucent Candy" at bounding box center [499, 407] width 318 height 31
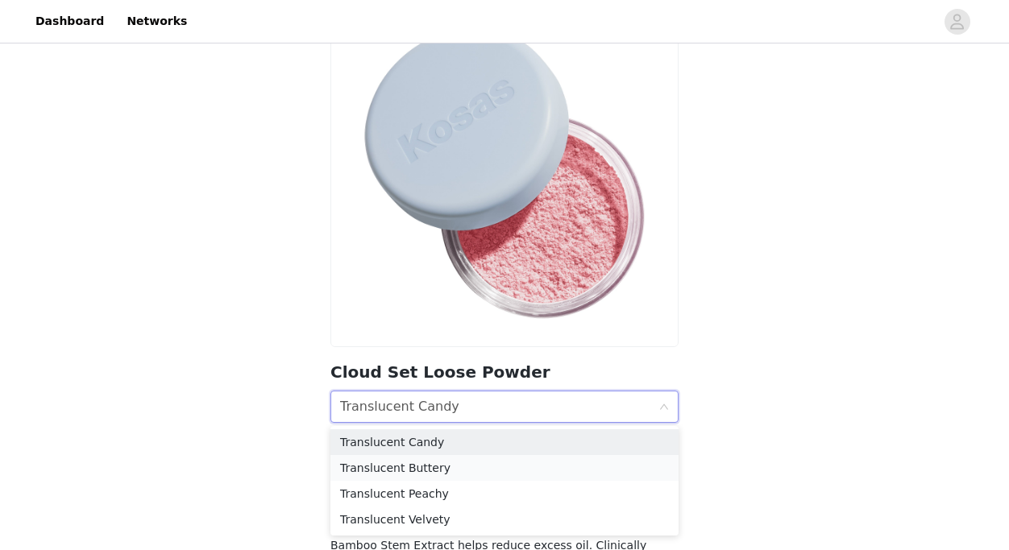
click at [497, 463] on div "Translucent Buttery" at bounding box center [504, 468] width 329 height 18
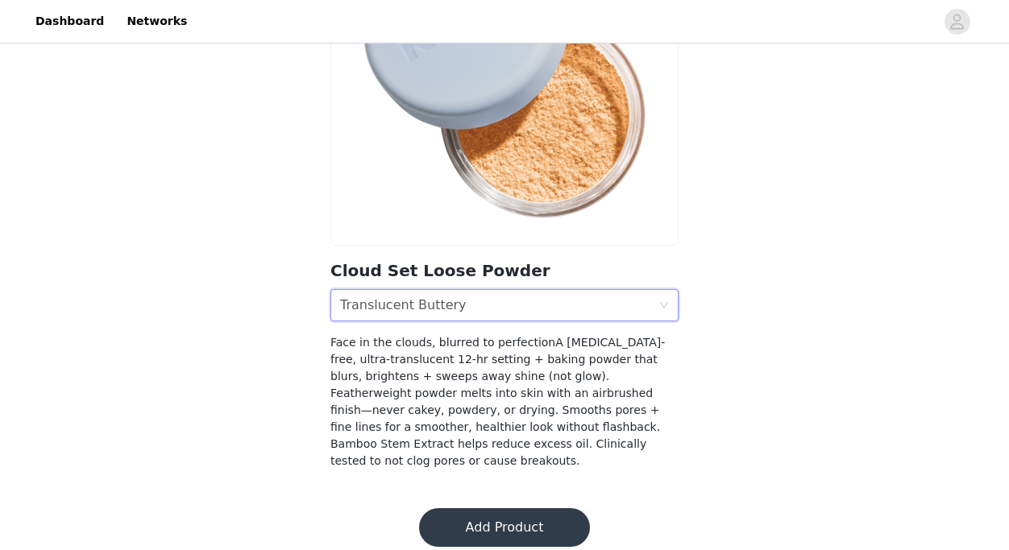
scroll to position [206, 0]
click at [510, 509] on button "Add Product" at bounding box center [504, 528] width 171 height 39
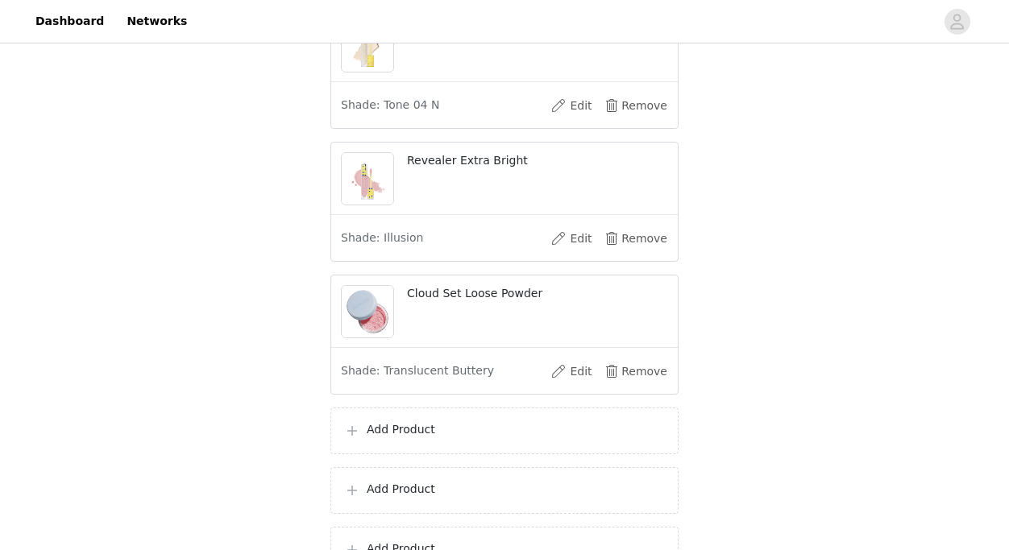
scroll to position [304, 0]
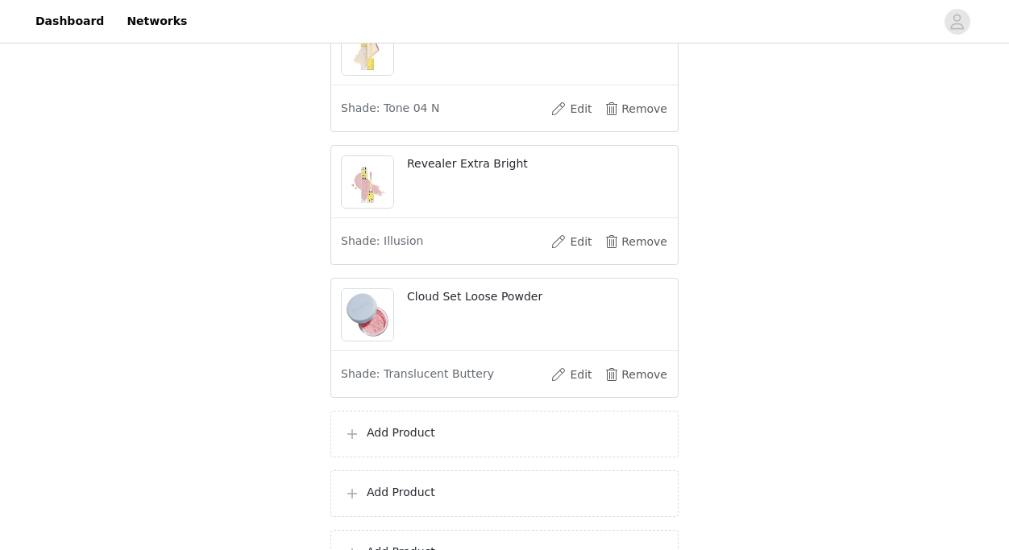
click at [439, 429] on p "Add Product" at bounding box center [516, 433] width 298 height 17
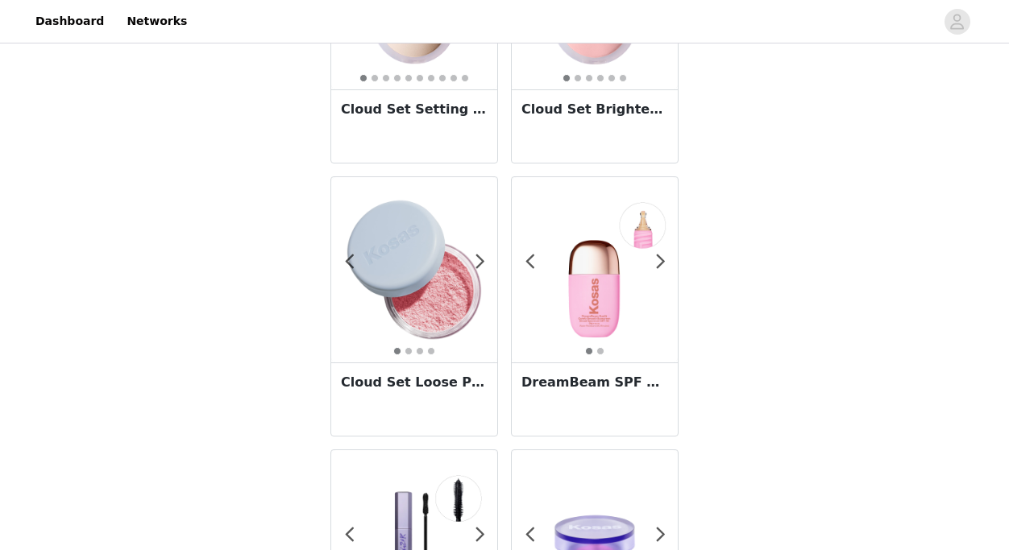
scroll to position [492, 0]
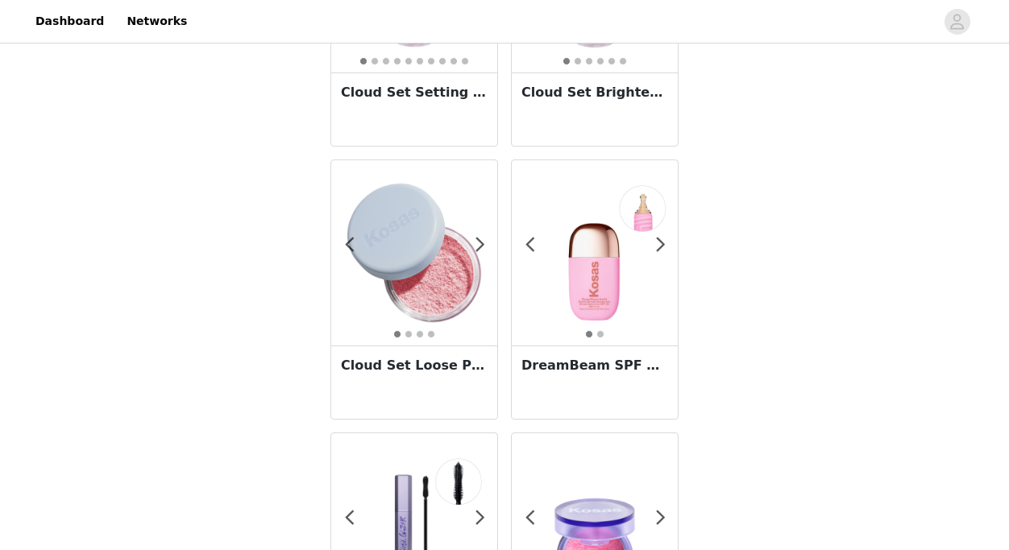
click at [600, 280] on img at bounding box center [595, 253] width 166 height 166
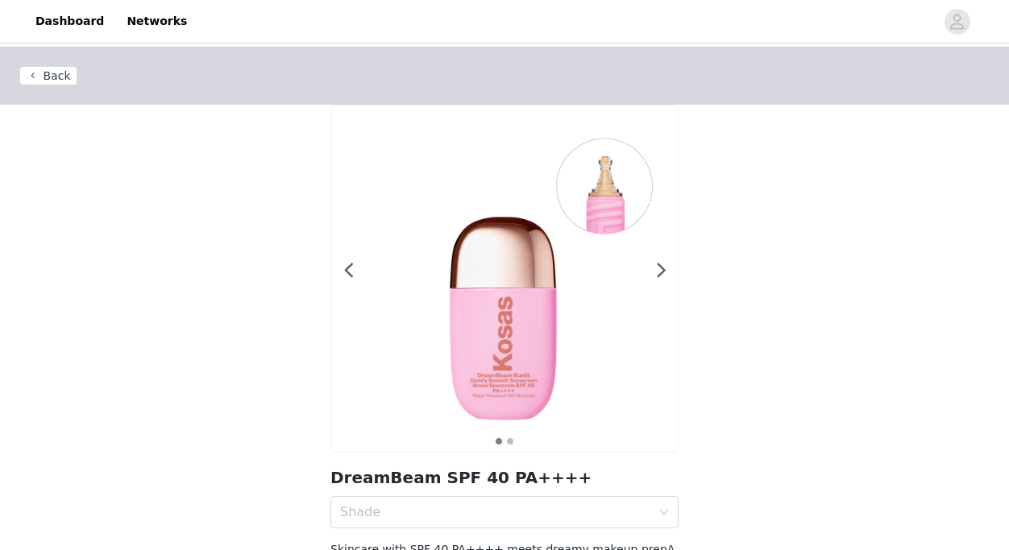
scroll to position [59, 0]
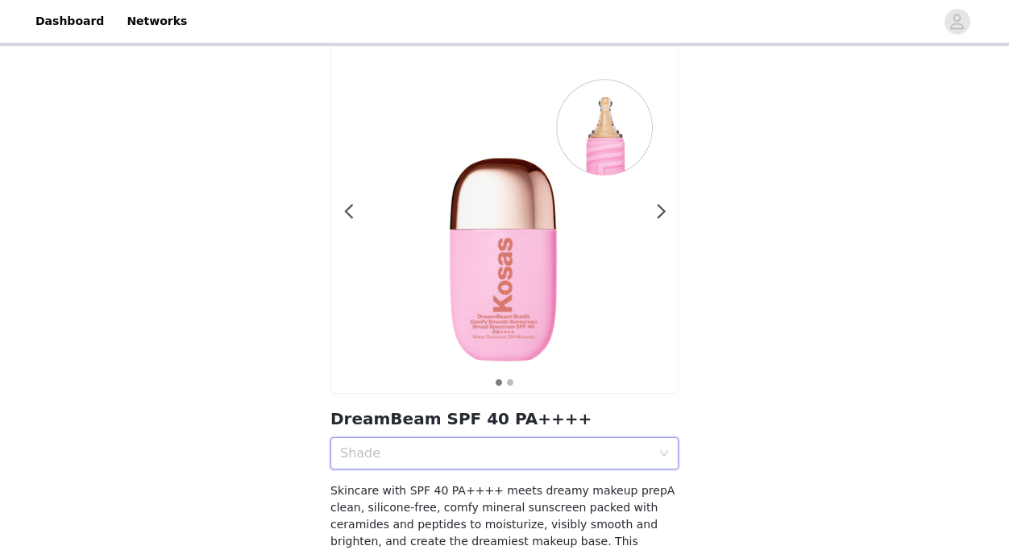
click at [492, 446] on div "Shade" at bounding box center [499, 453] width 318 height 31
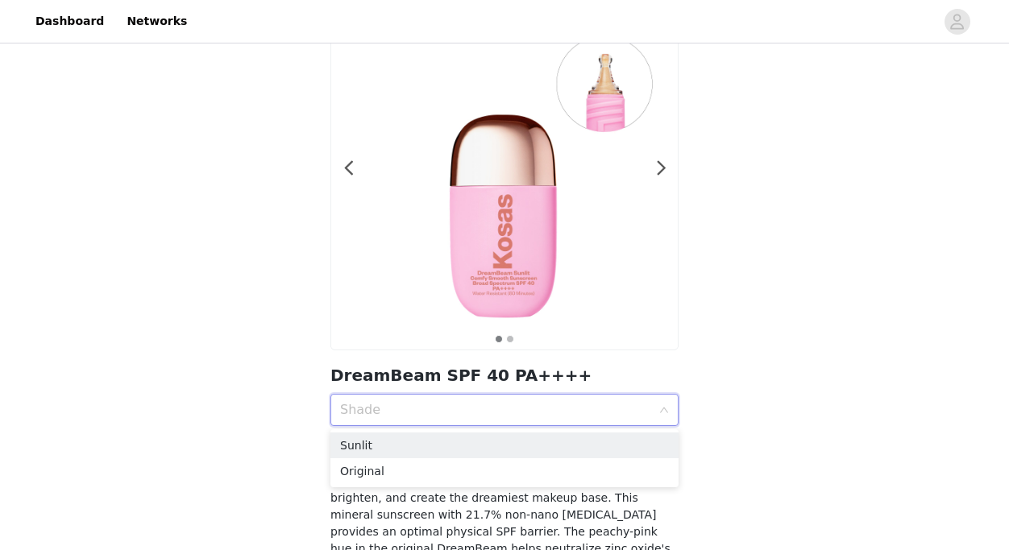
scroll to position [114, 0]
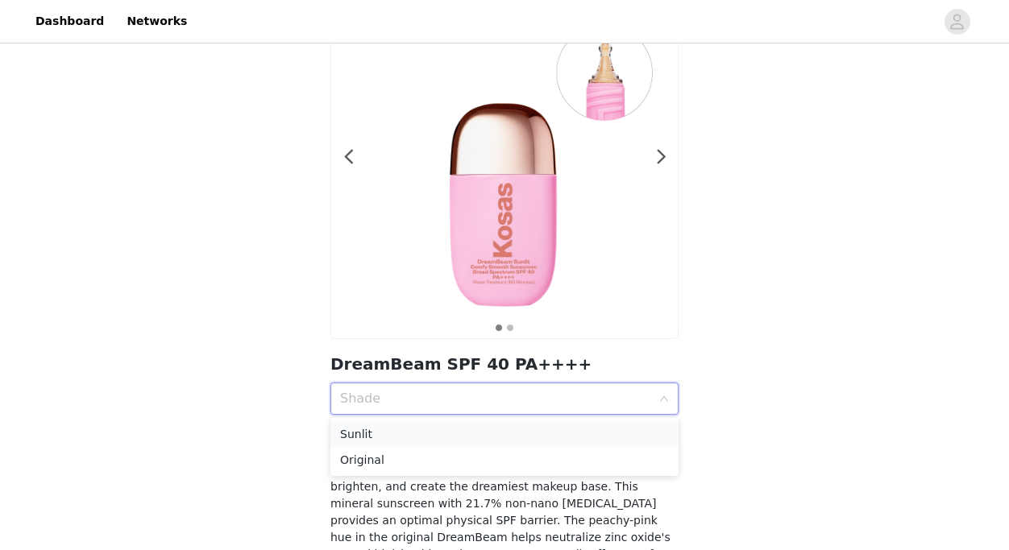
click at [417, 437] on div "Sunlit" at bounding box center [504, 434] width 329 height 18
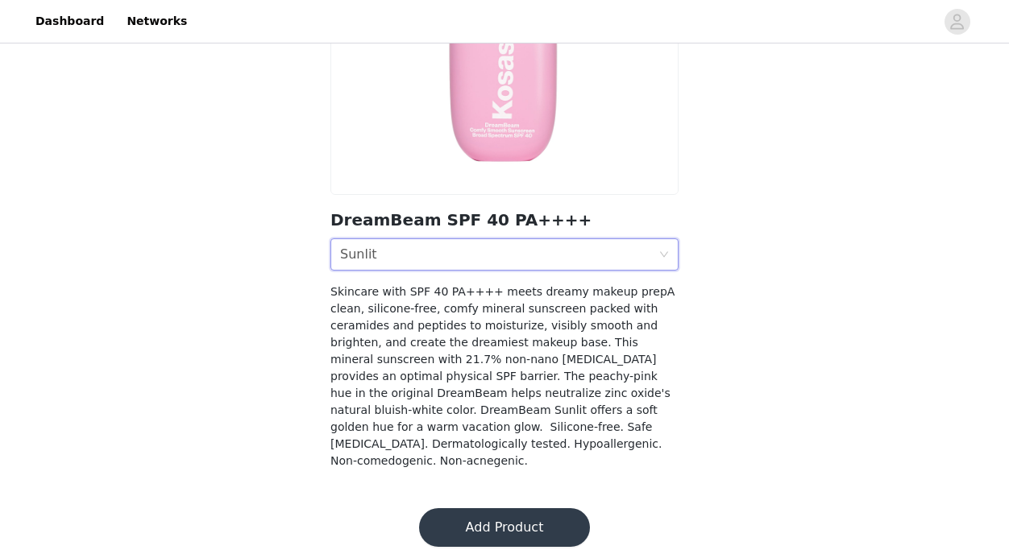
scroll to position [257, 0]
click at [475, 509] on button "Add Product" at bounding box center [504, 528] width 171 height 39
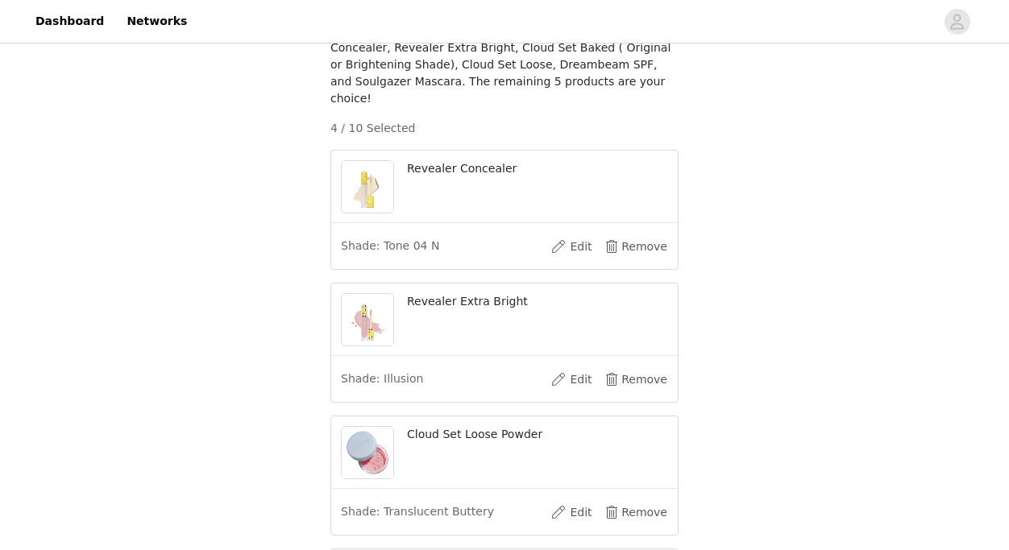
scroll to position [474, 0]
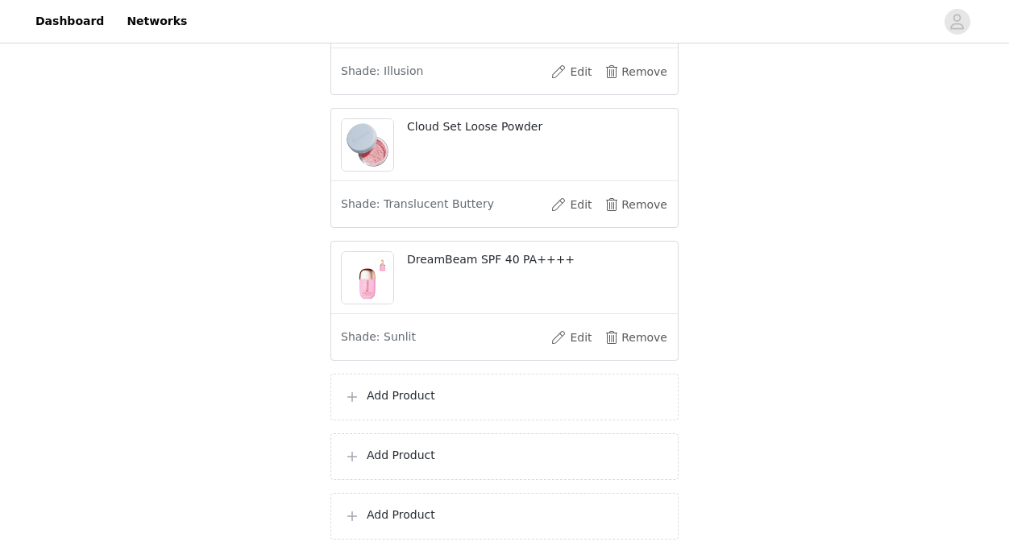
click at [423, 396] on p "Add Product" at bounding box center [516, 396] width 298 height 17
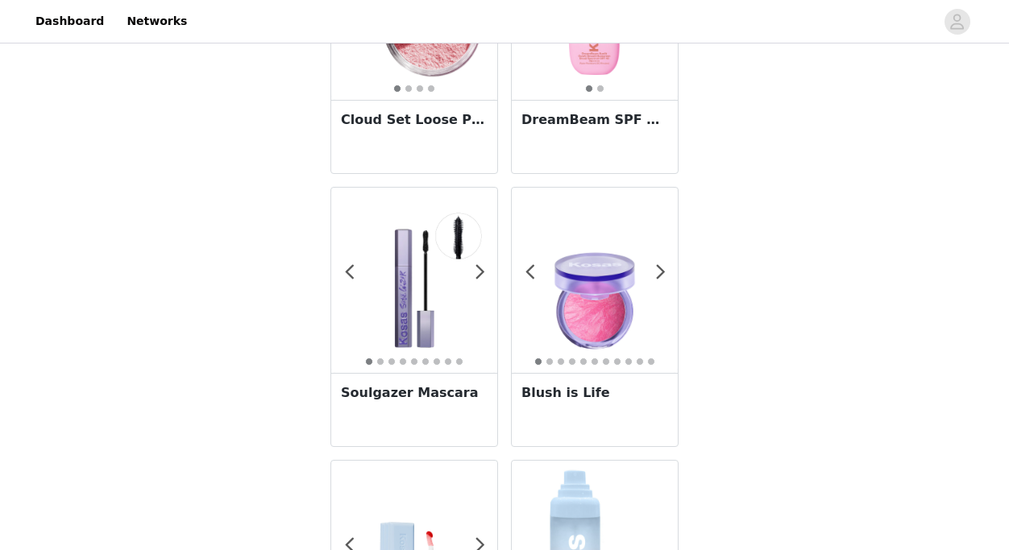
scroll to position [741, 0]
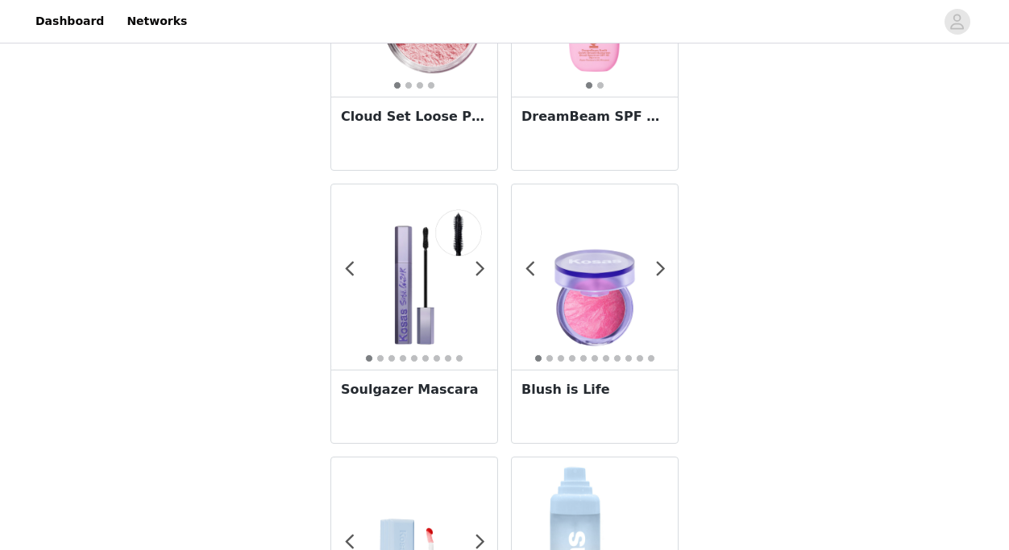
click at [430, 386] on h3 "Soulgazer Mascara" at bounding box center [414, 389] width 147 height 19
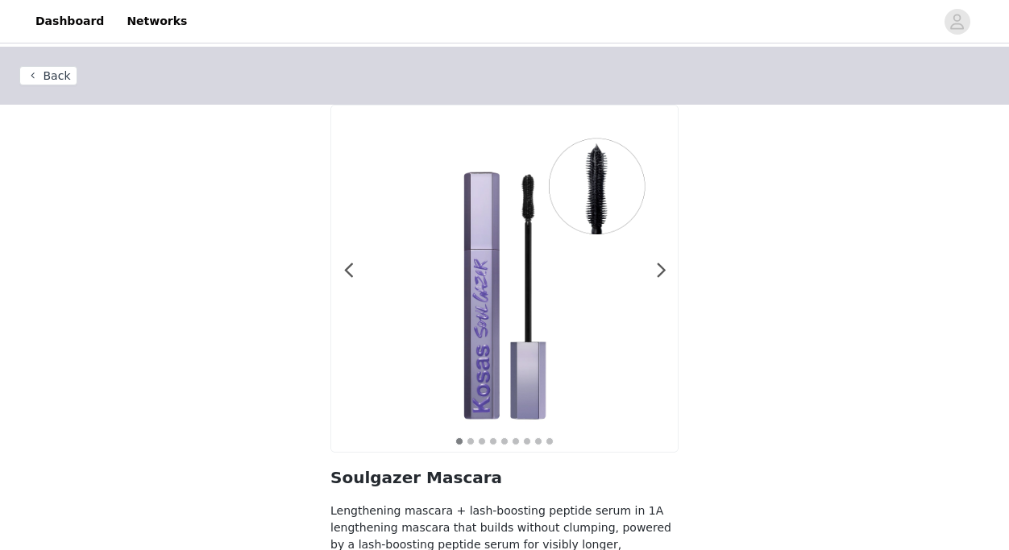
scroll to position [165, 0]
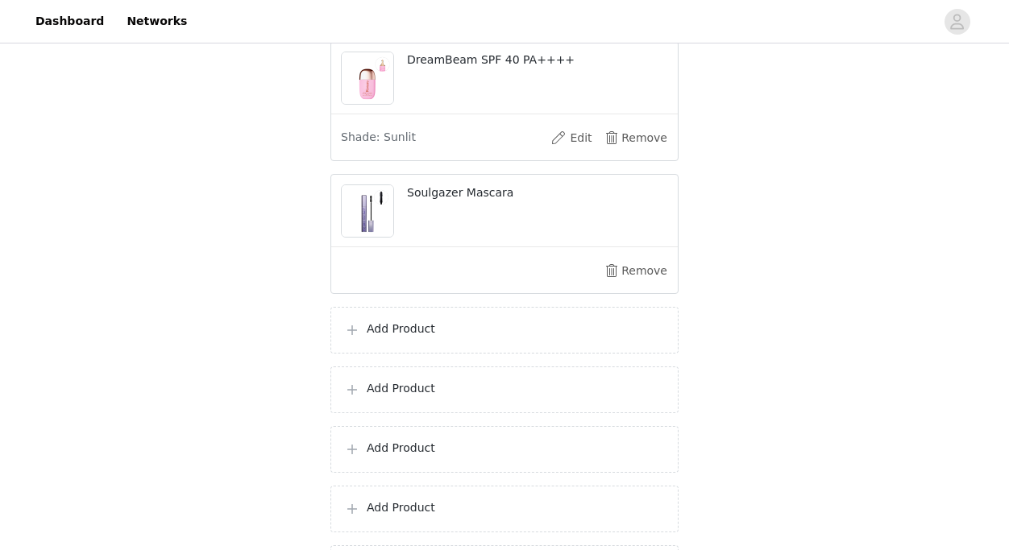
scroll to position [685, 0]
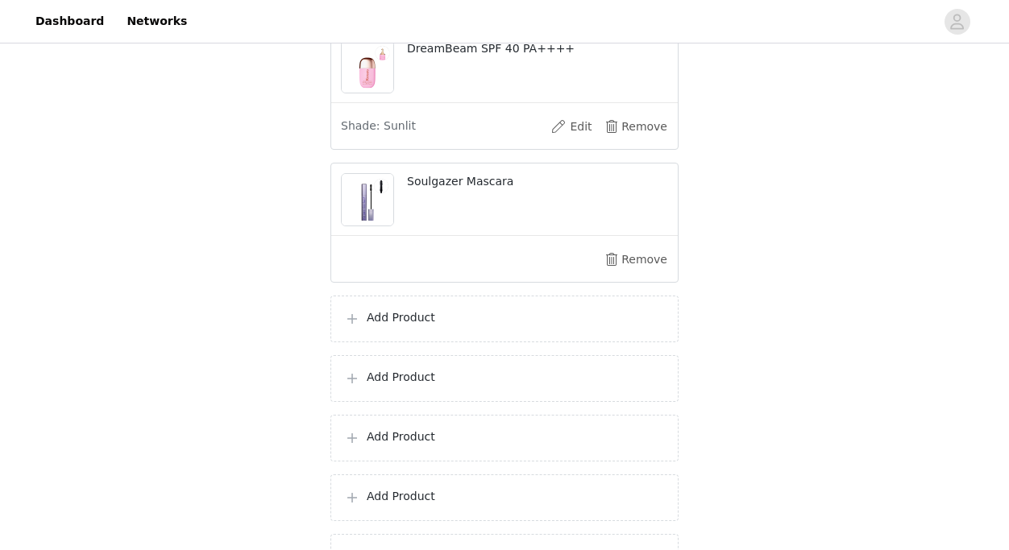
click at [473, 330] on div "Add Product" at bounding box center [504, 319] width 348 height 47
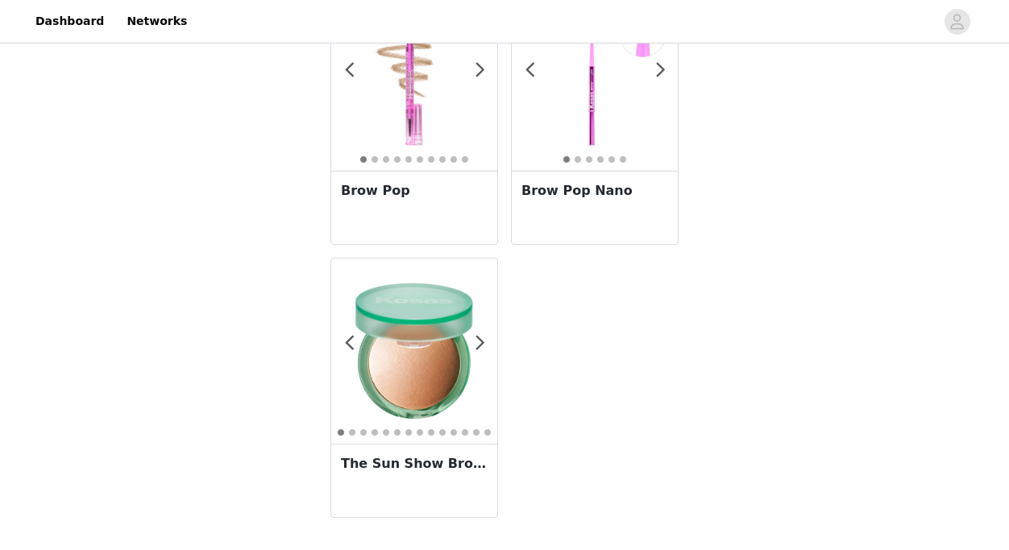
scroll to position [1755, 0]
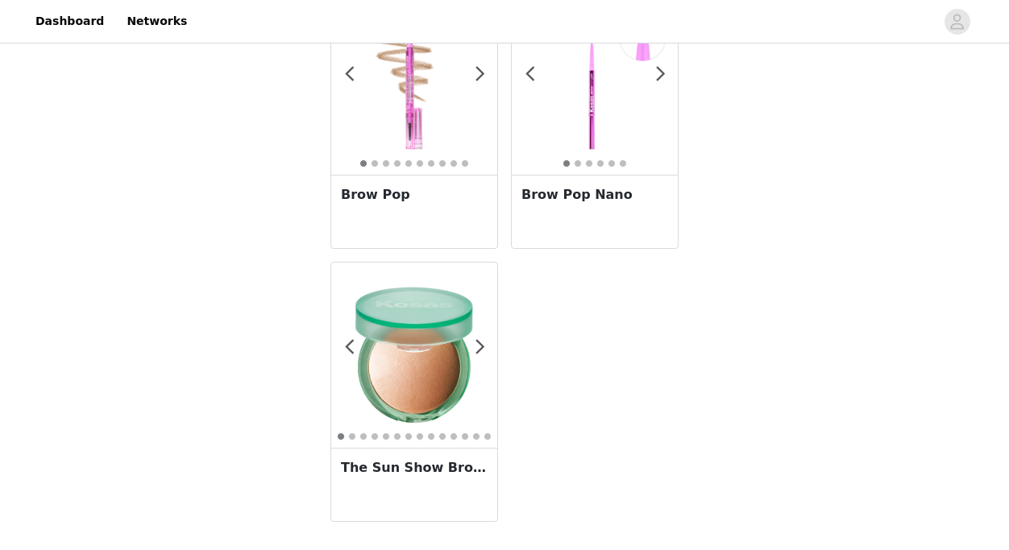
click at [448, 367] on img at bounding box center [414, 355] width 166 height 166
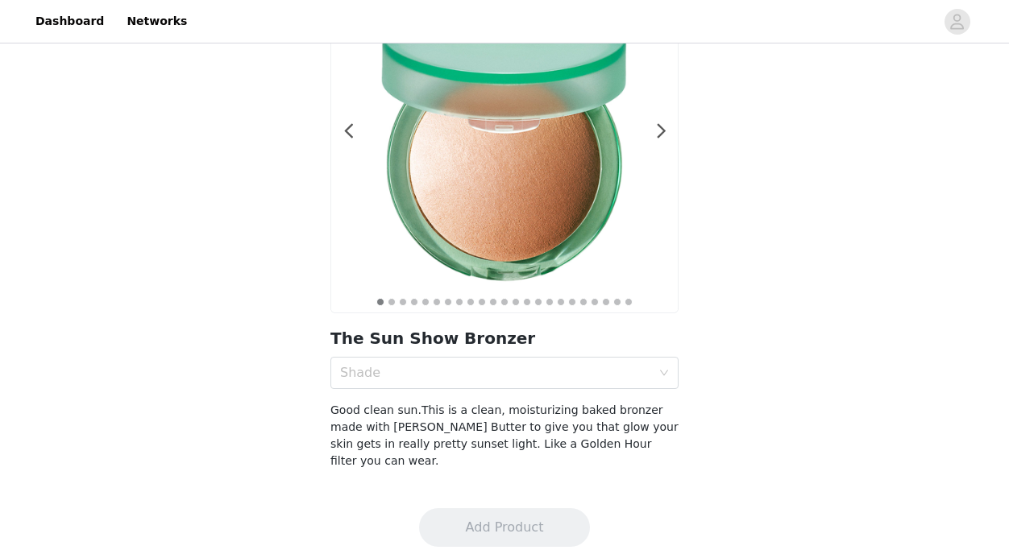
scroll to position [139, 0]
click at [440, 385] on div "Shade" at bounding box center [499, 374] width 318 height 31
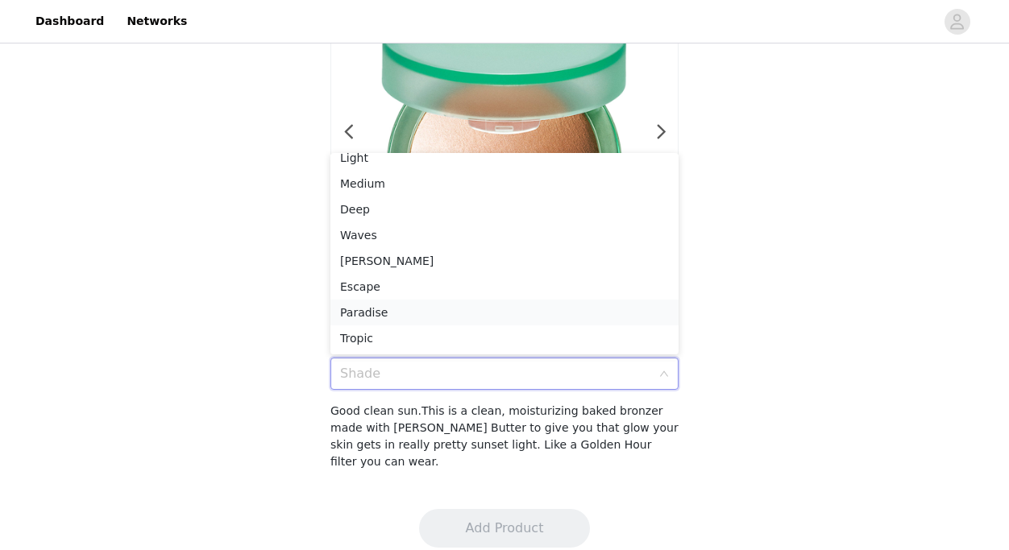
scroll to position [11, 0]
click at [405, 276] on li "Escape" at bounding box center [504, 287] width 348 height 26
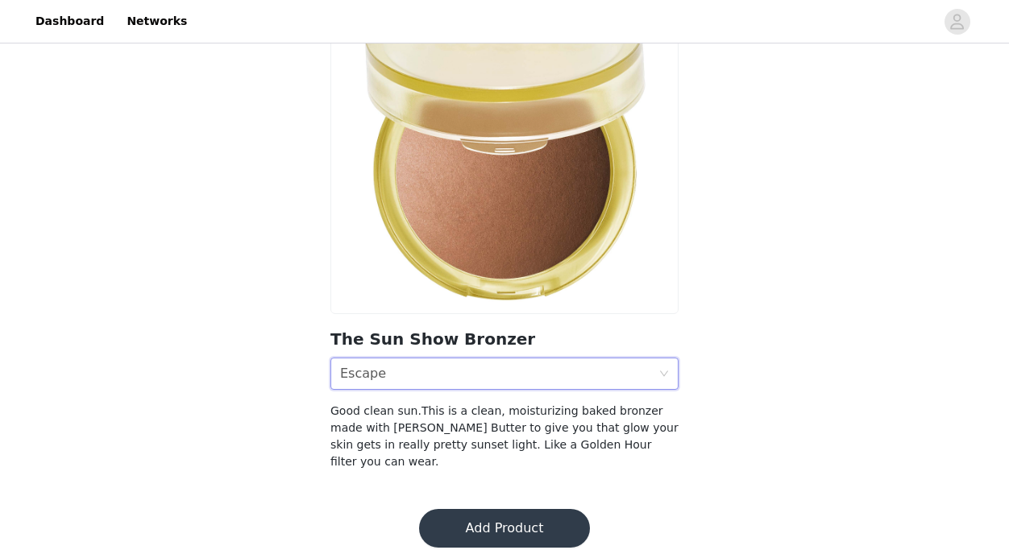
click at [414, 374] on div "Shade Escape" at bounding box center [499, 374] width 318 height 31
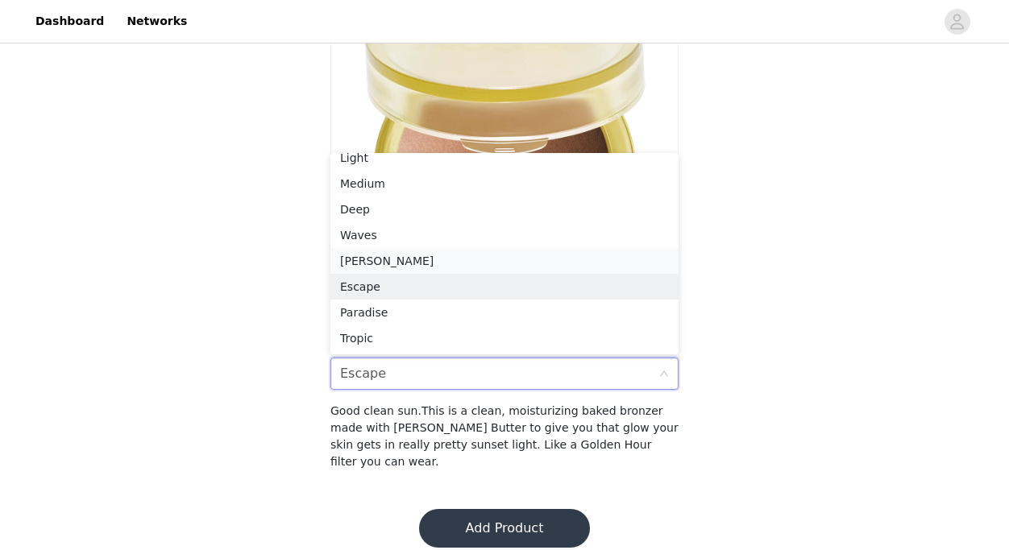
click at [367, 266] on div "[PERSON_NAME]" at bounding box center [504, 261] width 329 height 18
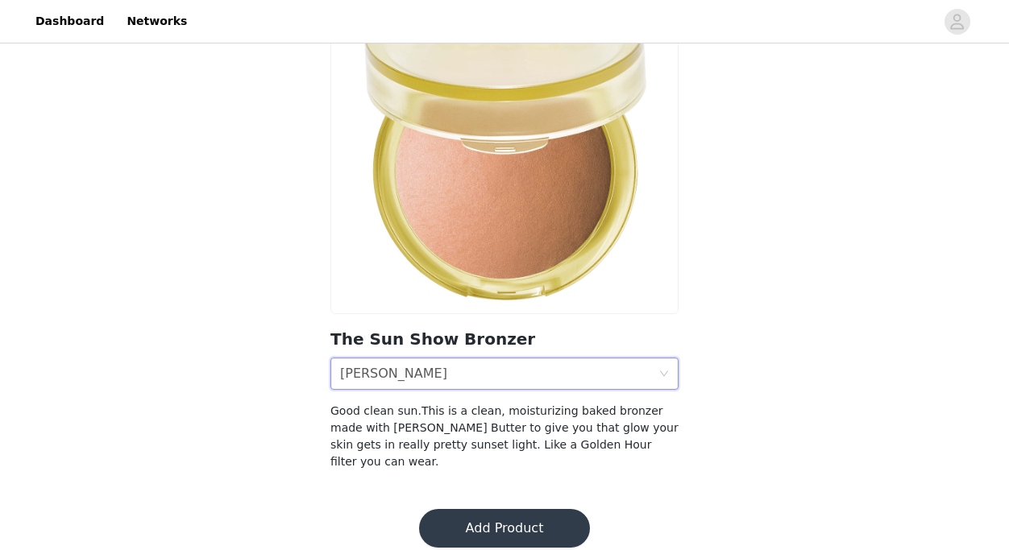
click at [412, 376] on div "Shade [PERSON_NAME]" at bounding box center [499, 374] width 318 height 31
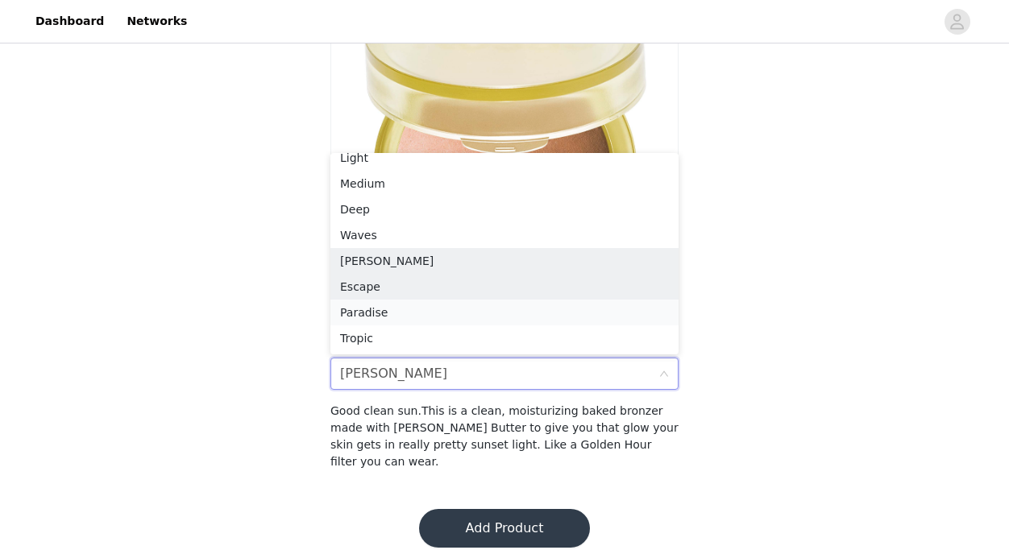
click at [376, 307] on div "Paradise" at bounding box center [504, 313] width 329 height 18
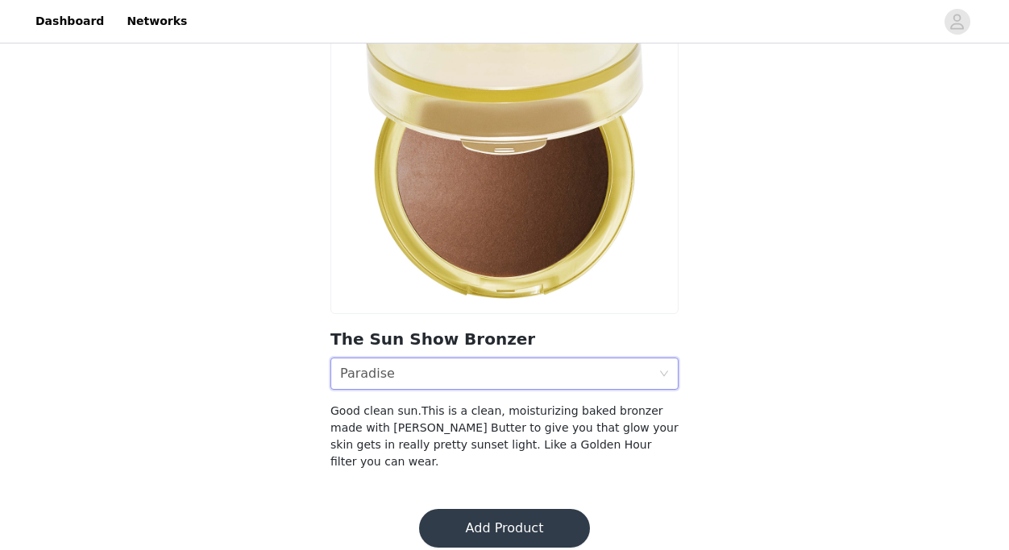
click at [398, 359] on div "Shade Paradise" at bounding box center [499, 374] width 318 height 31
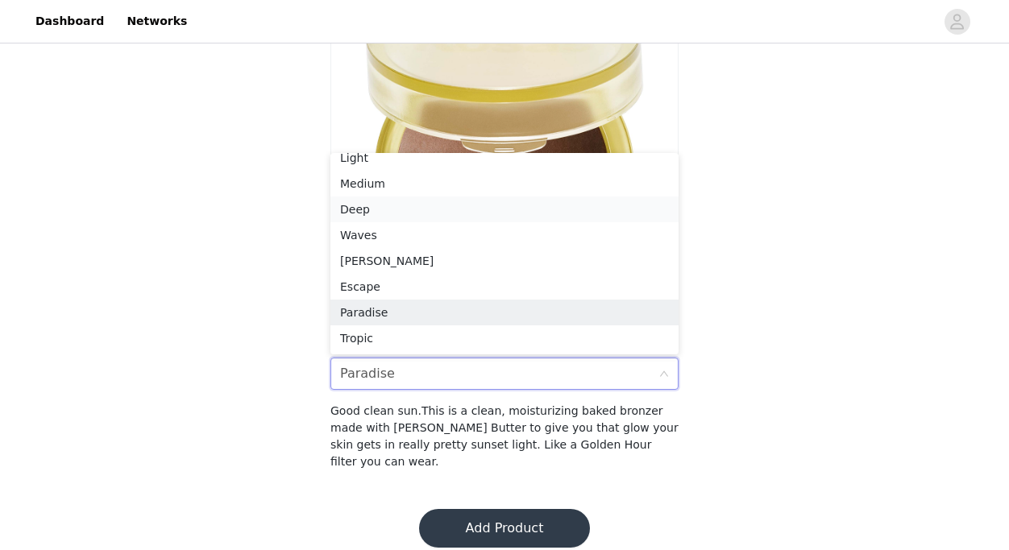
click at [375, 215] on div "Deep" at bounding box center [504, 210] width 329 height 18
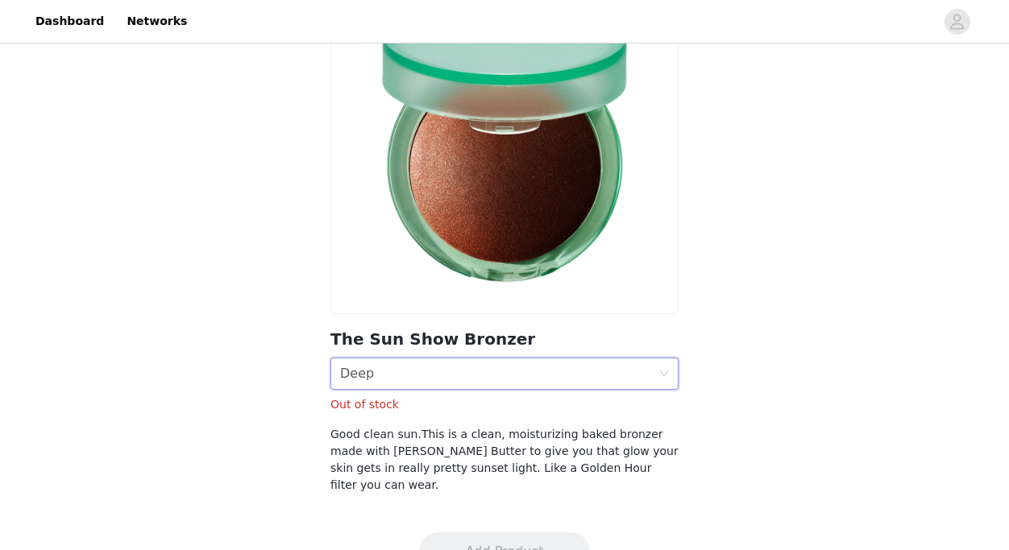
click at [429, 384] on div "Shade Deep" at bounding box center [499, 374] width 318 height 31
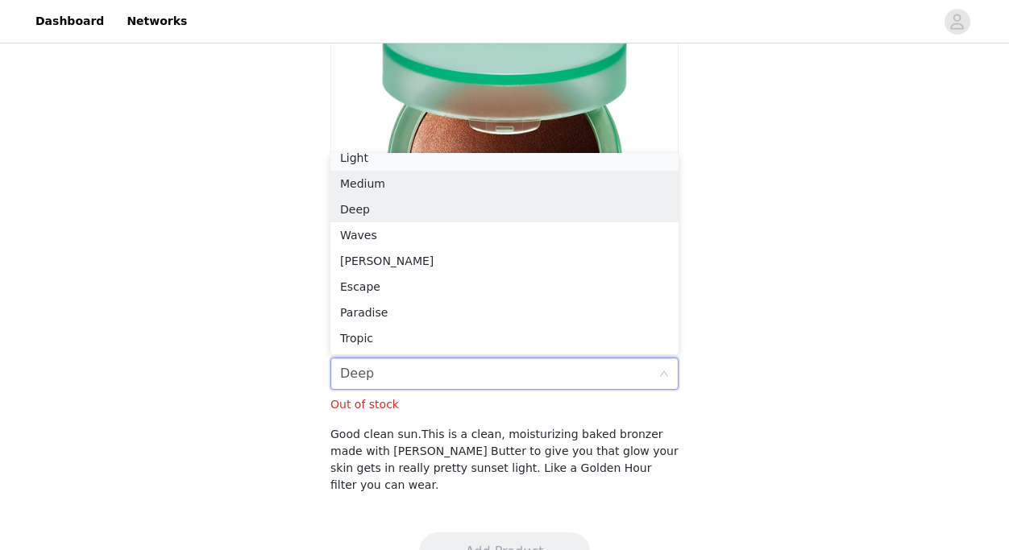
scroll to position [3, 0]
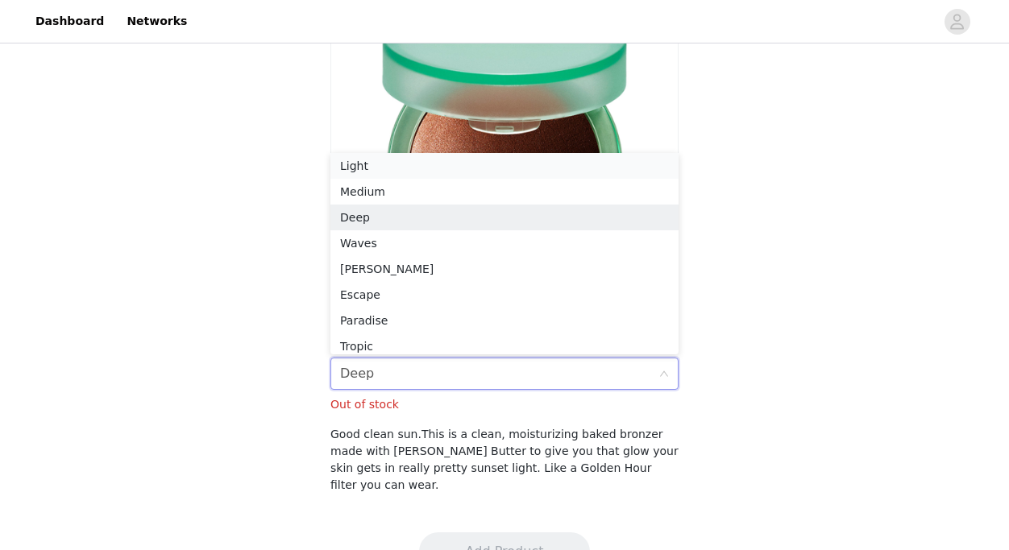
click at [373, 164] on div "Light" at bounding box center [504, 166] width 329 height 18
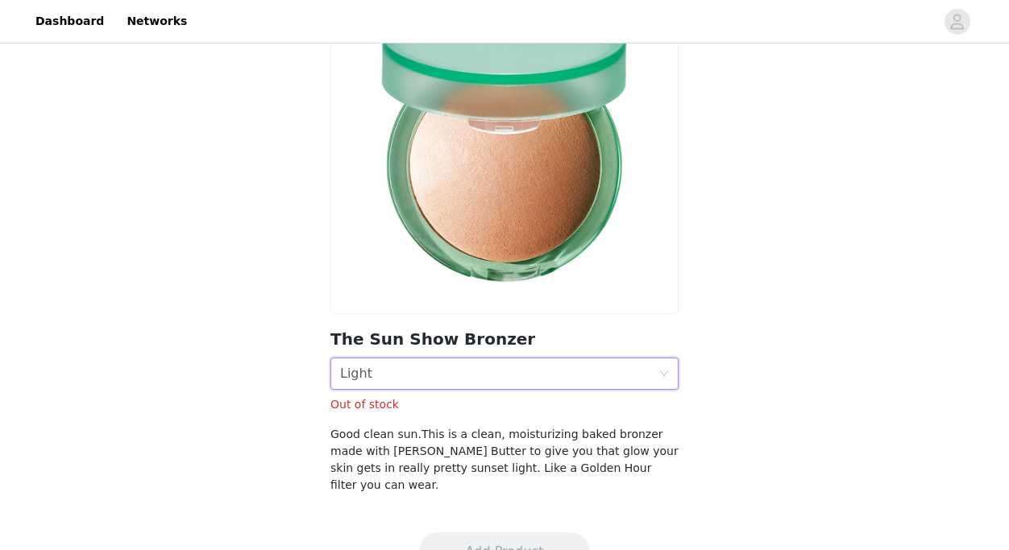
click at [423, 377] on div "Shade Light" at bounding box center [499, 374] width 318 height 31
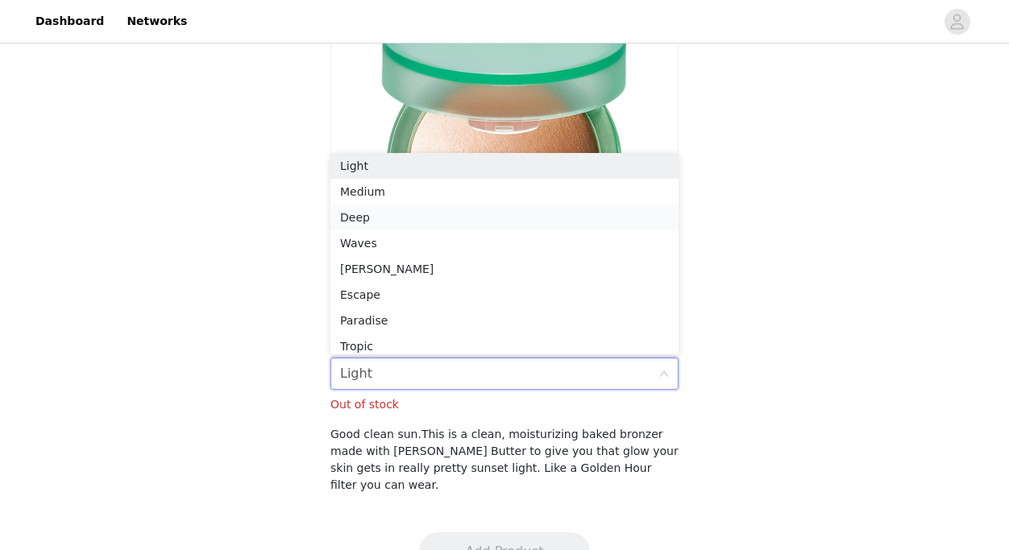
scroll to position [8, 0]
click at [379, 185] on div "Medium" at bounding box center [504, 187] width 329 height 18
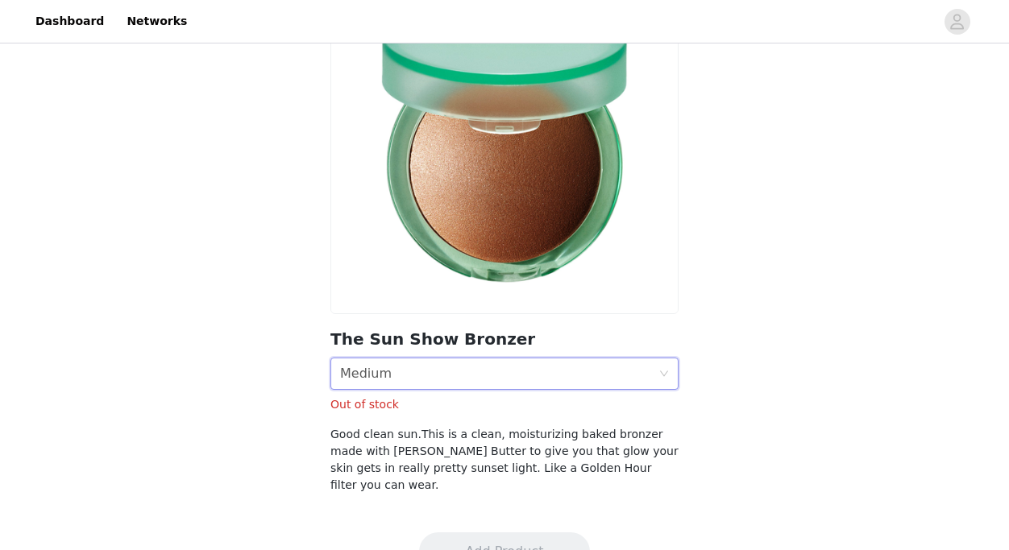
click at [399, 381] on div "Shade Medium" at bounding box center [499, 374] width 318 height 31
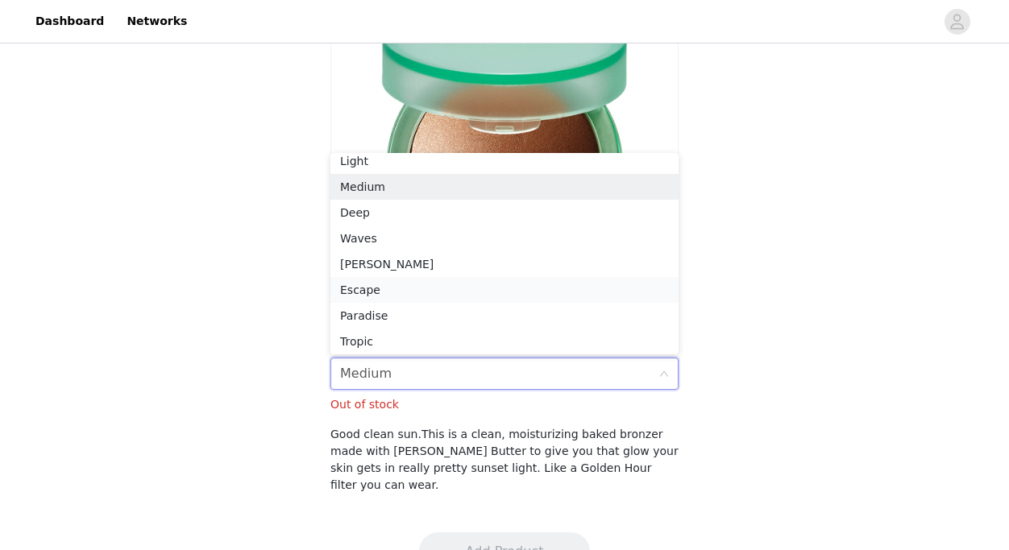
click at [381, 288] on div "Escape" at bounding box center [504, 290] width 329 height 18
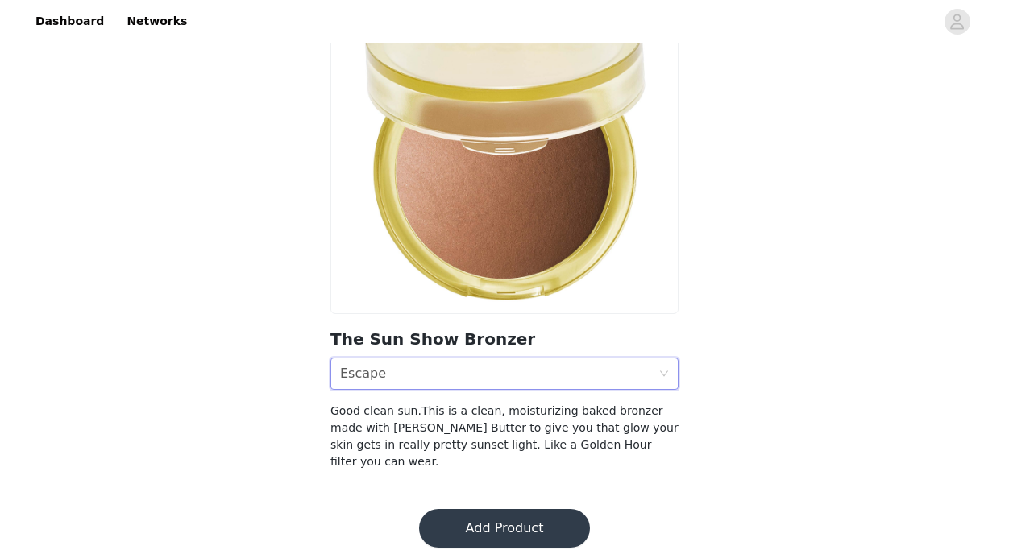
click at [503, 509] on button "Add Product" at bounding box center [504, 528] width 171 height 39
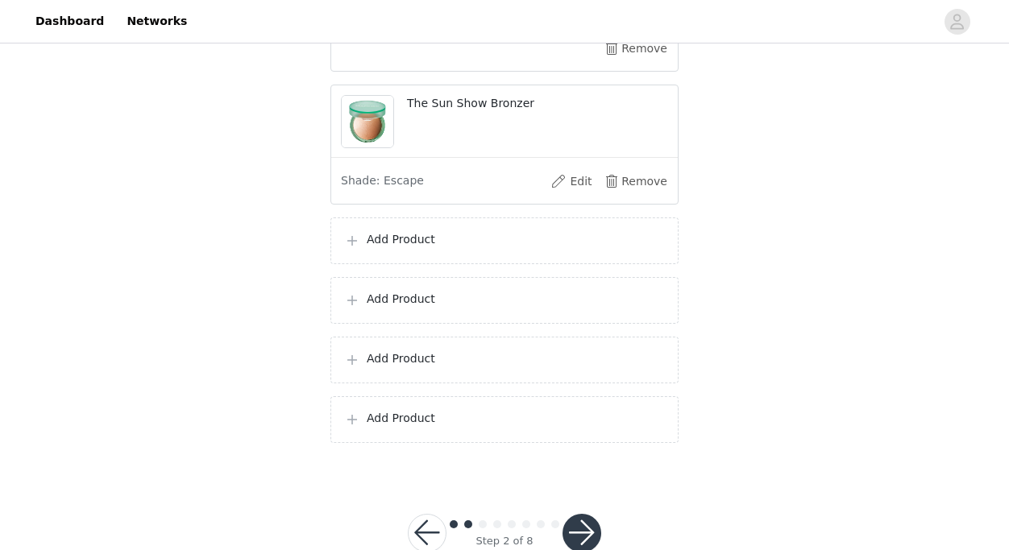
scroll to position [889, 0]
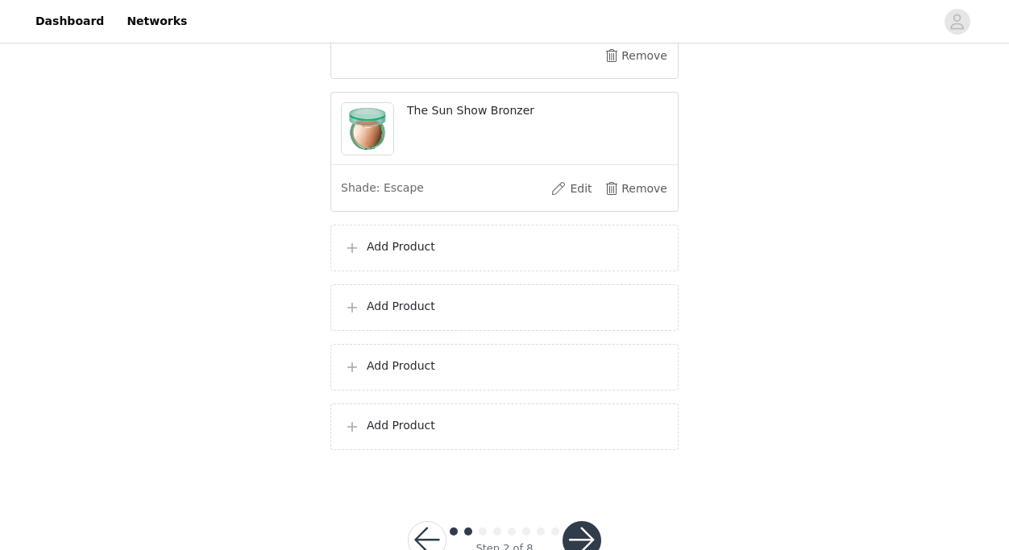
click at [429, 243] on p "Add Product" at bounding box center [516, 247] width 298 height 17
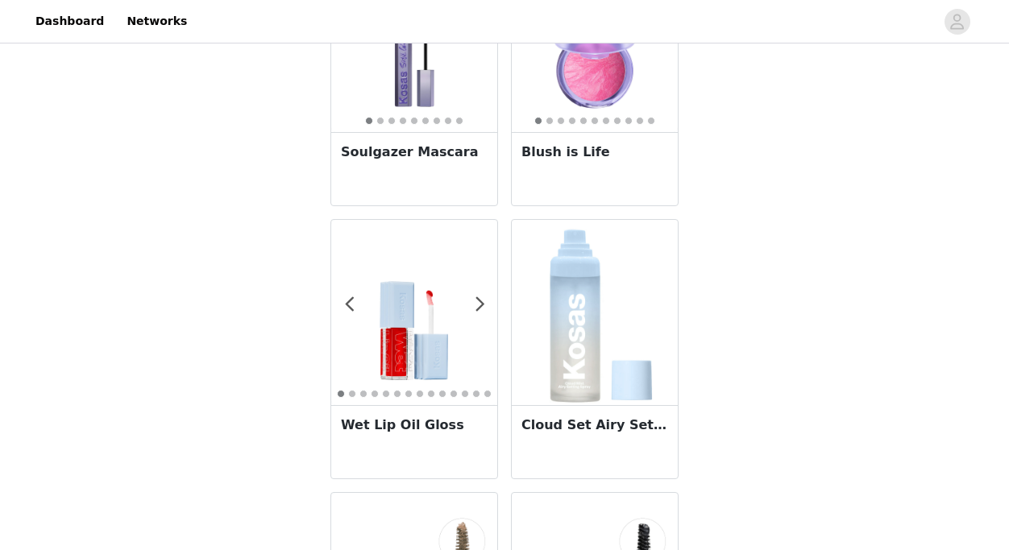
scroll to position [981, 0]
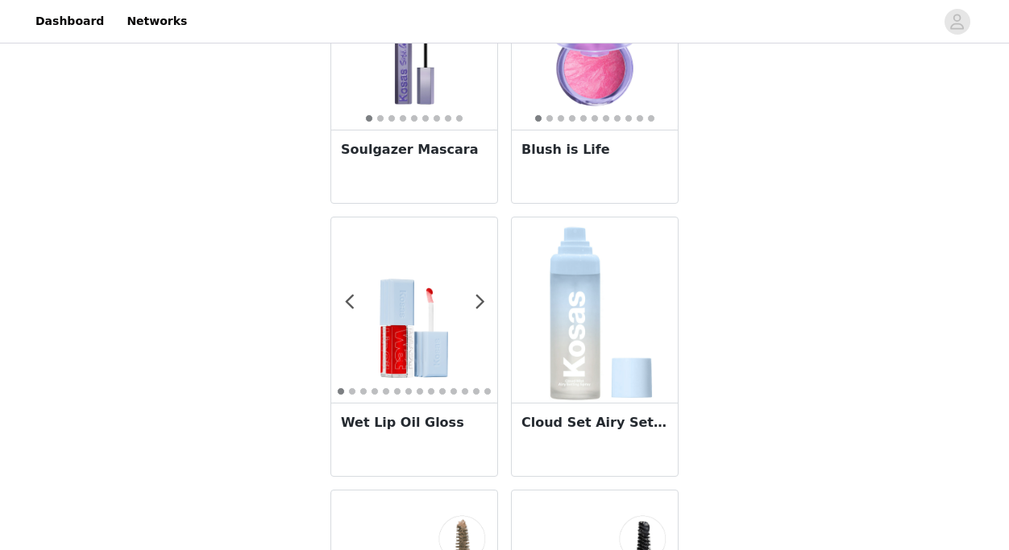
click at [416, 426] on h3 "Wet Lip Oil Gloss" at bounding box center [414, 422] width 147 height 19
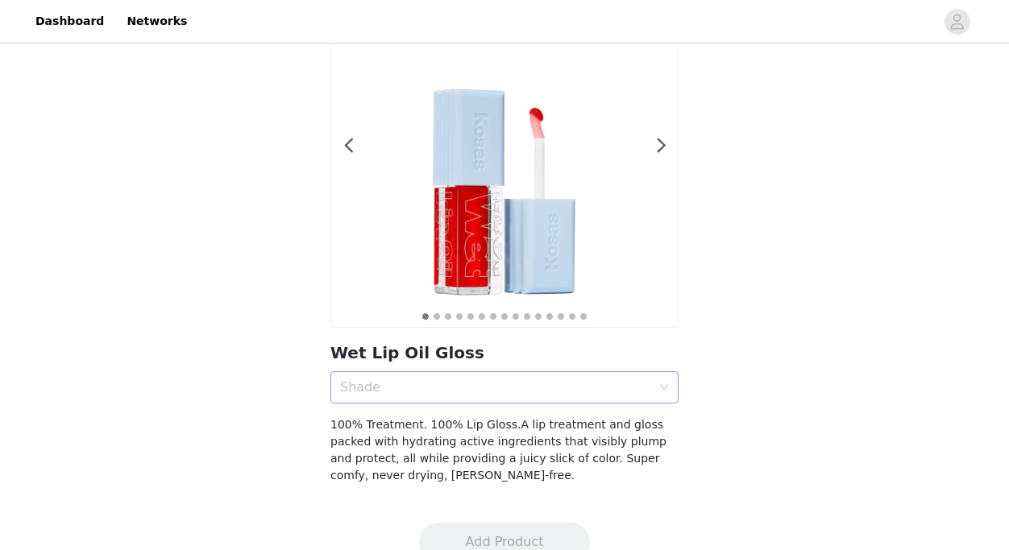
scroll to position [149, 0]
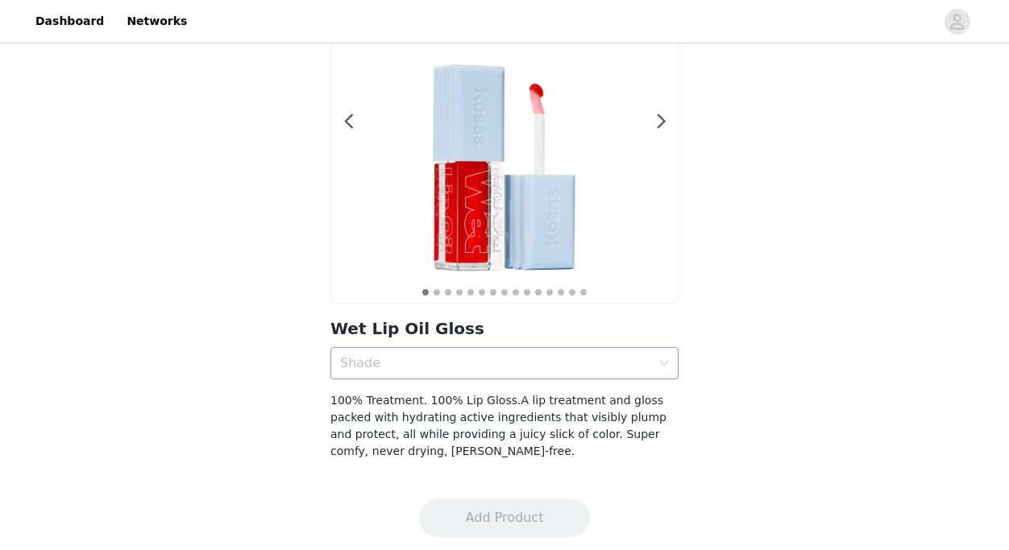
click at [391, 373] on div "Shade" at bounding box center [499, 363] width 318 height 31
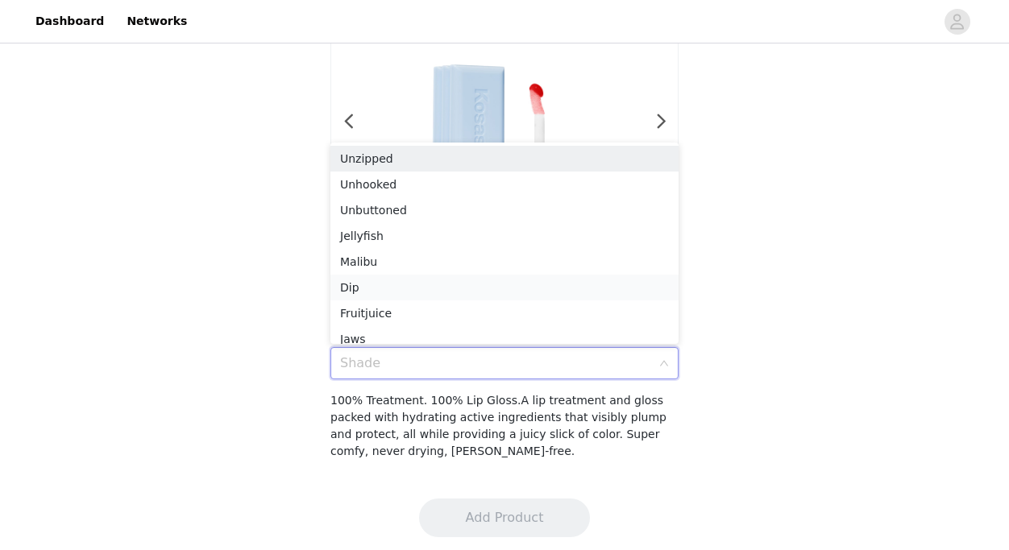
scroll to position [8, 0]
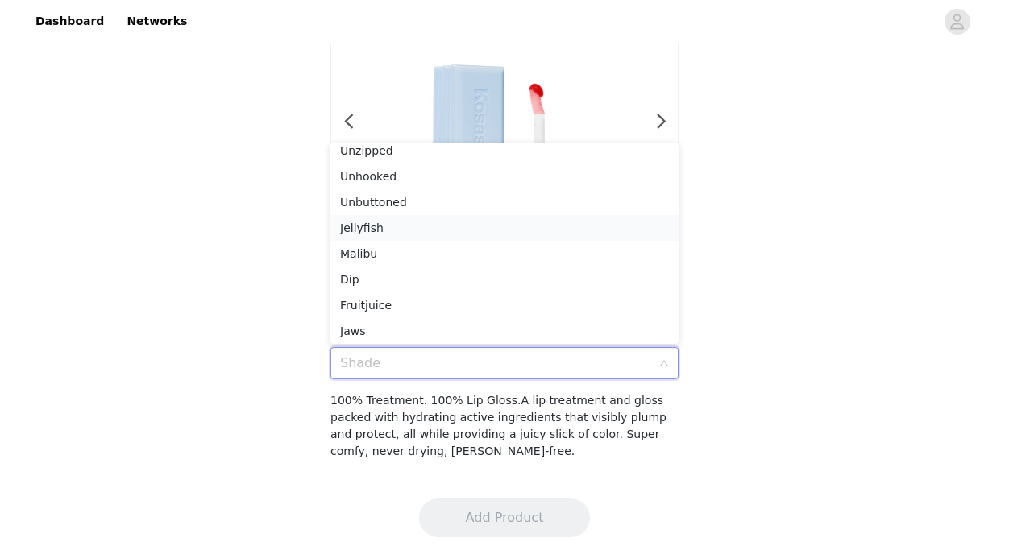
click at [385, 229] on div "Jellyfish" at bounding box center [504, 228] width 329 height 18
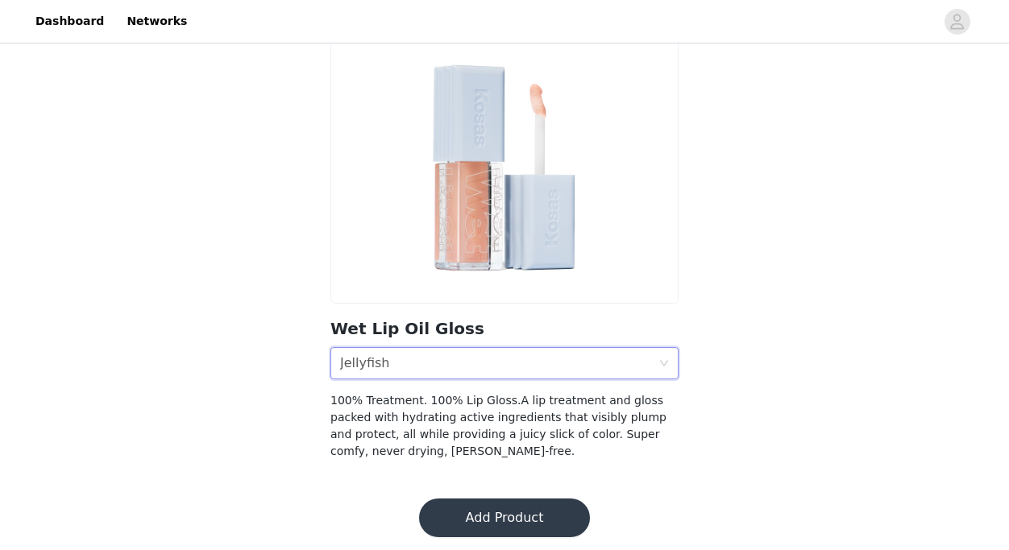
click at [522, 518] on button "Add Product" at bounding box center [504, 518] width 171 height 39
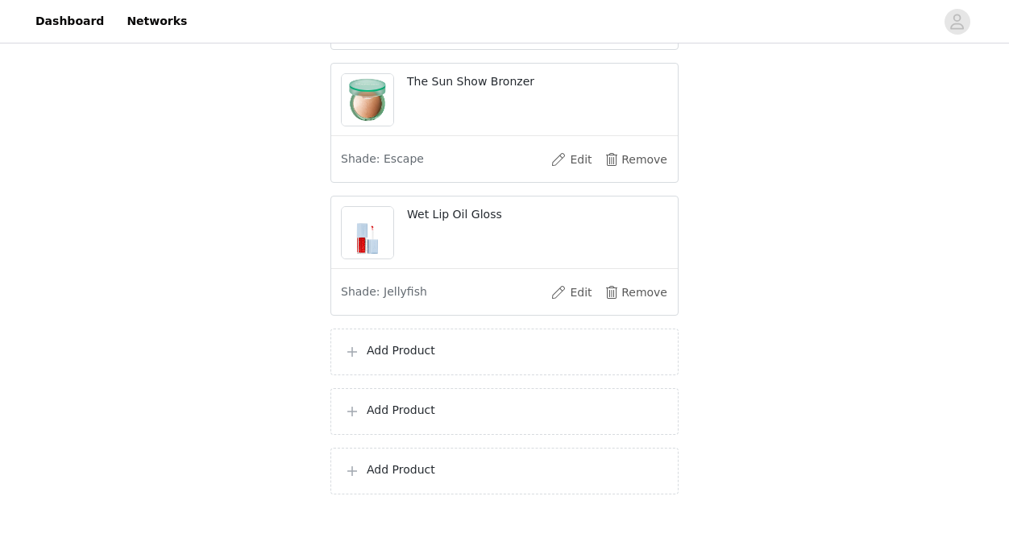
scroll to position [946, 0]
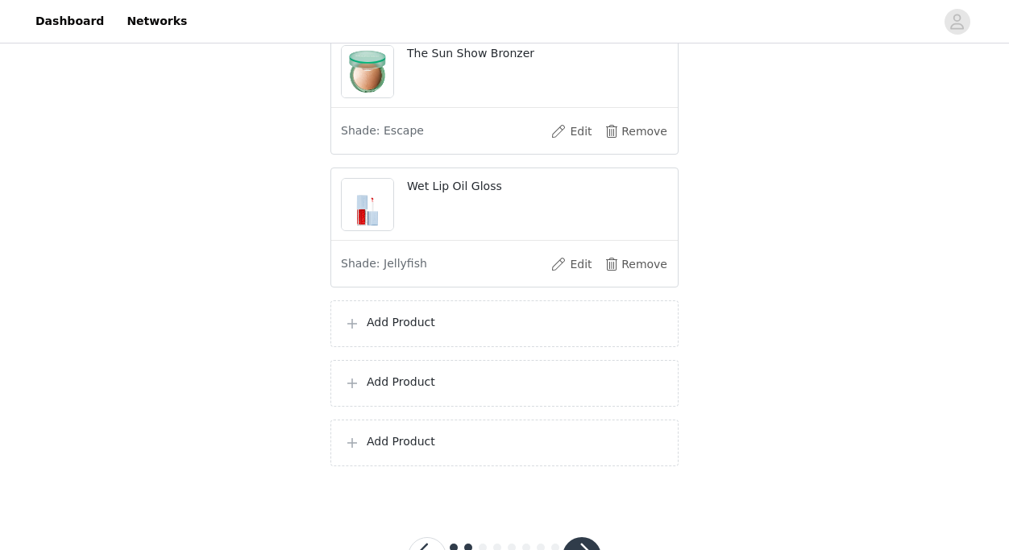
click at [474, 320] on p "Add Product" at bounding box center [516, 322] width 298 height 17
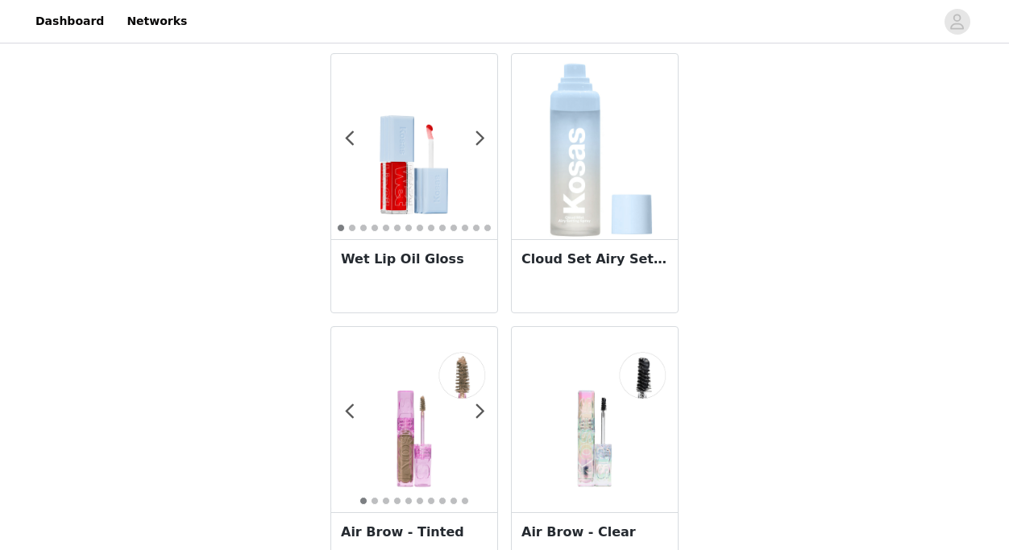
scroll to position [1146, 0]
click at [554, 192] on img at bounding box center [594, 144] width 119 height 185
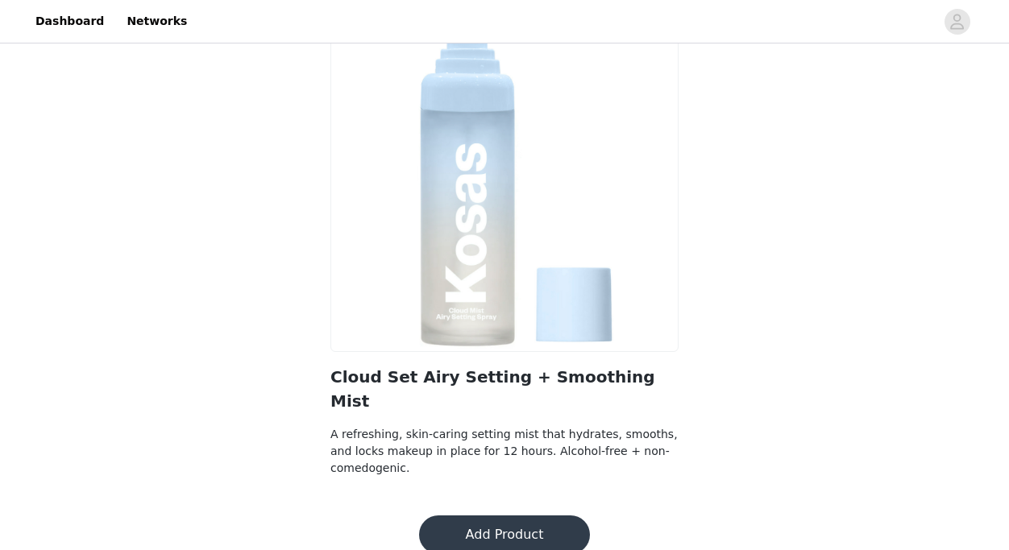
scroll to position [100, 0]
click at [521, 517] on button "Add Product" at bounding box center [504, 536] width 171 height 39
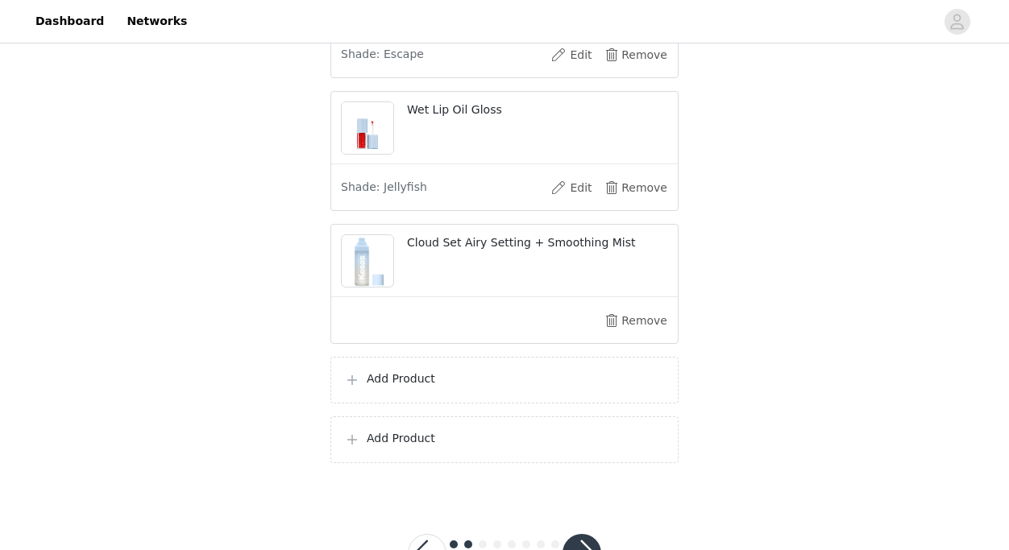
scroll to position [1028, 0]
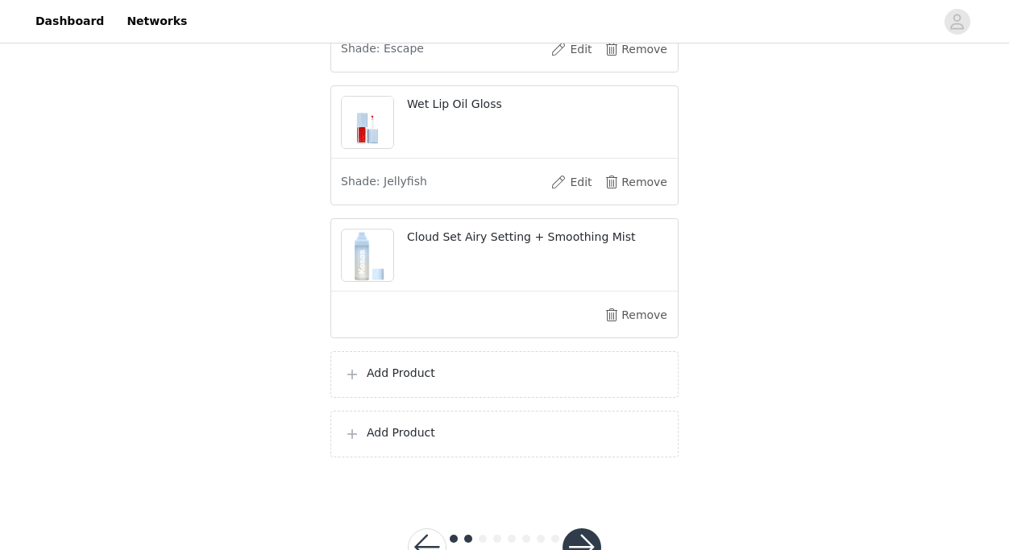
click at [435, 386] on div "Add Product" at bounding box center [504, 374] width 348 height 47
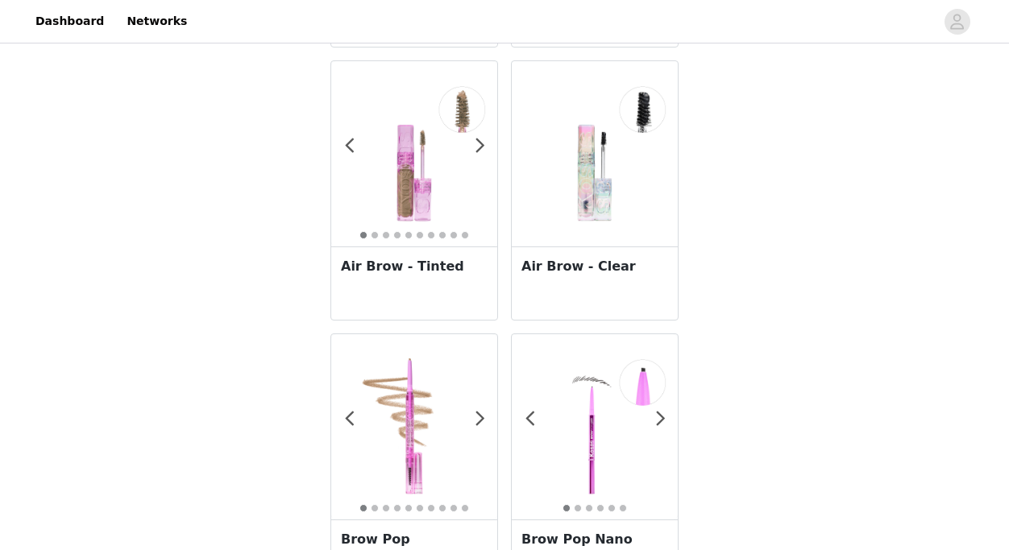
scroll to position [1403, 0]
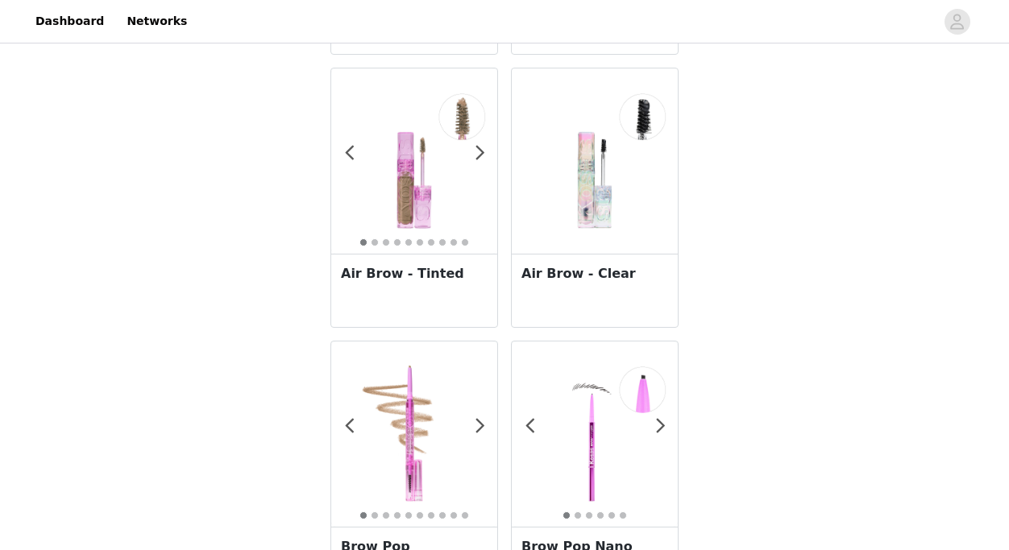
click at [534, 268] on h3 "Air Brow - Clear" at bounding box center [594, 273] width 147 height 19
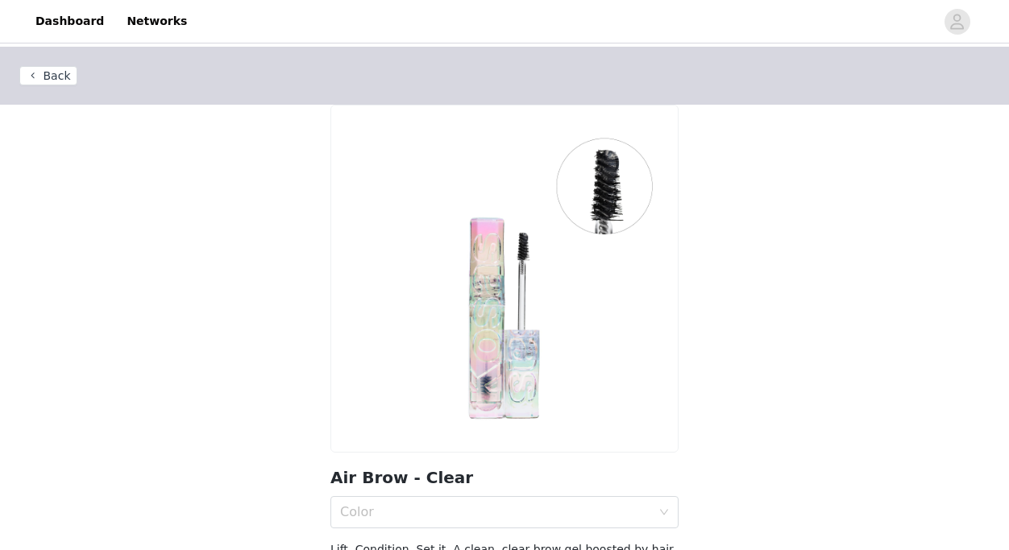
scroll to position [106, 0]
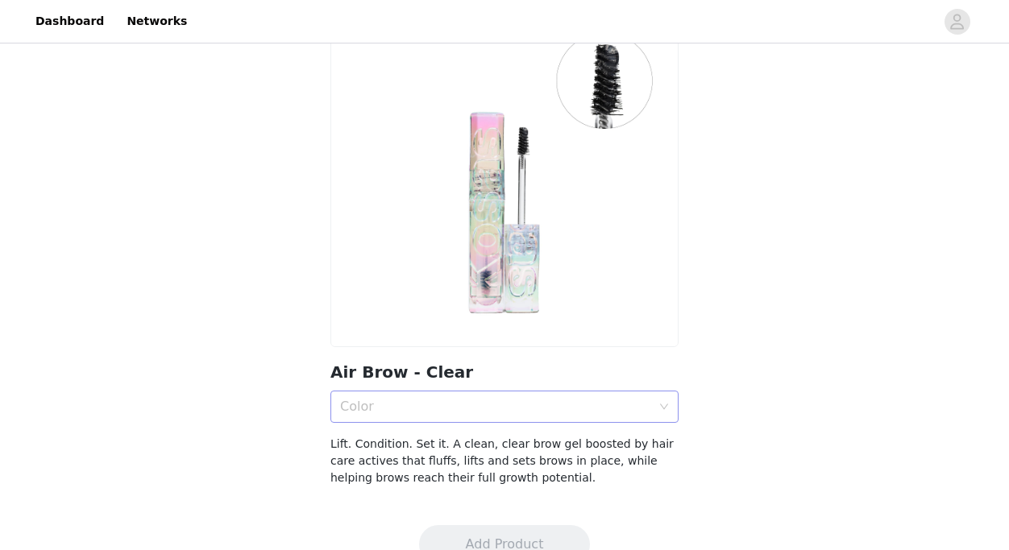
click at [429, 412] on div "Color" at bounding box center [495, 407] width 311 height 16
click at [433, 438] on div "Clear" at bounding box center [504, 443] width 329 height 18
click at [468, 528] on button "Add Product" at bounding box center [504, 544] width 171 height 39
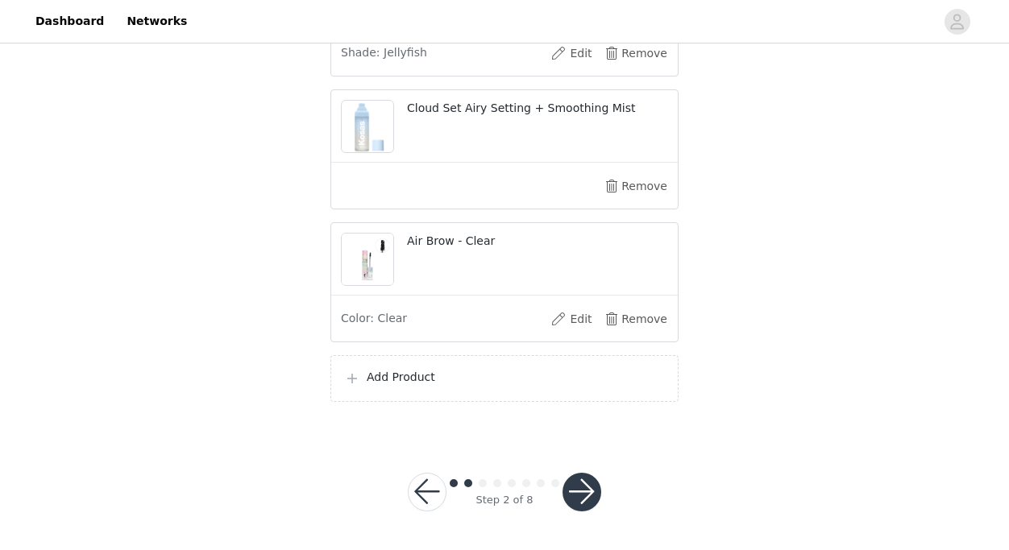
scroll to position [1137, 0]
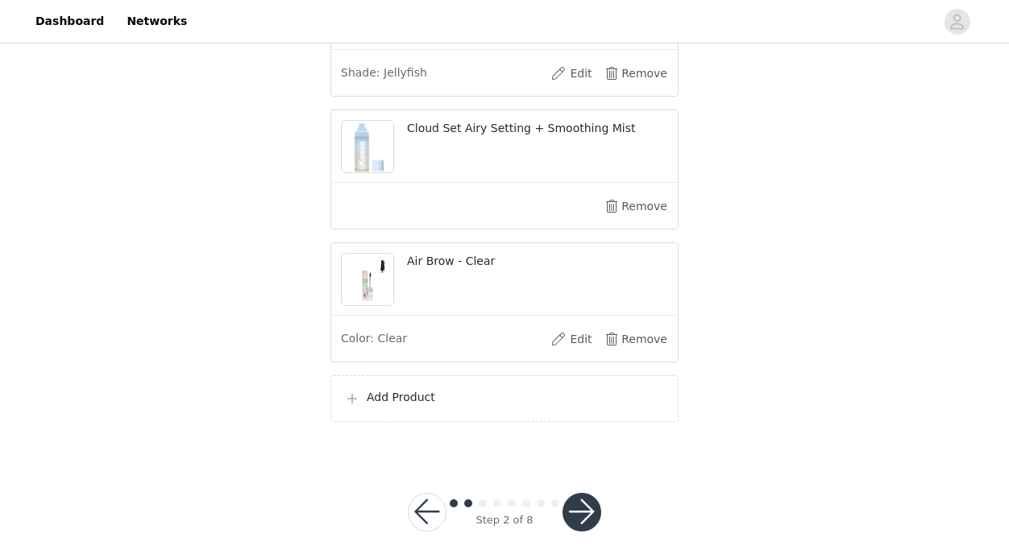
click at [429, 398] on p "Add Product" at bounding box center [516, 397] width 298 height 17
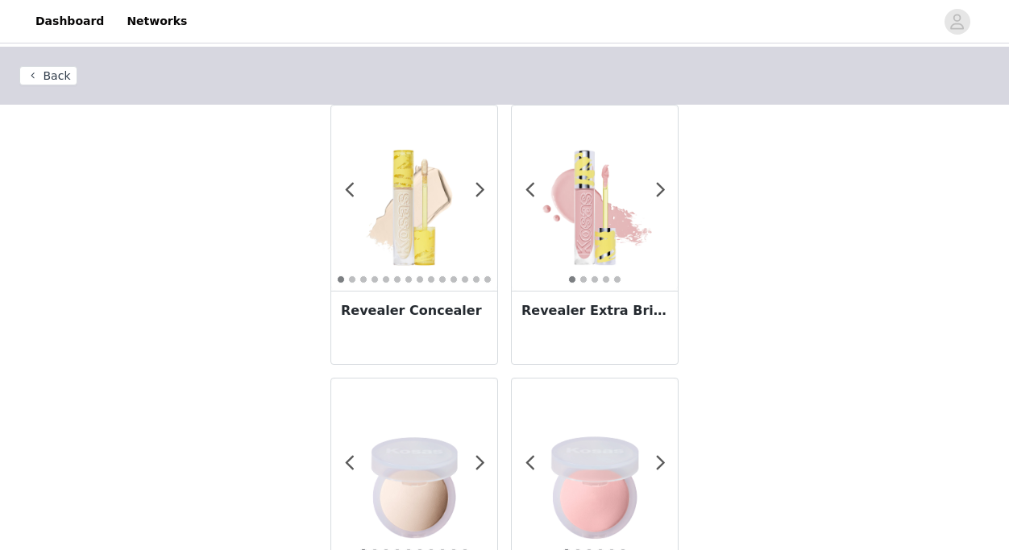
click at [550, 291] on div "Revealer Extra Bright" at bounding box center [595, 327] width 166 height 73
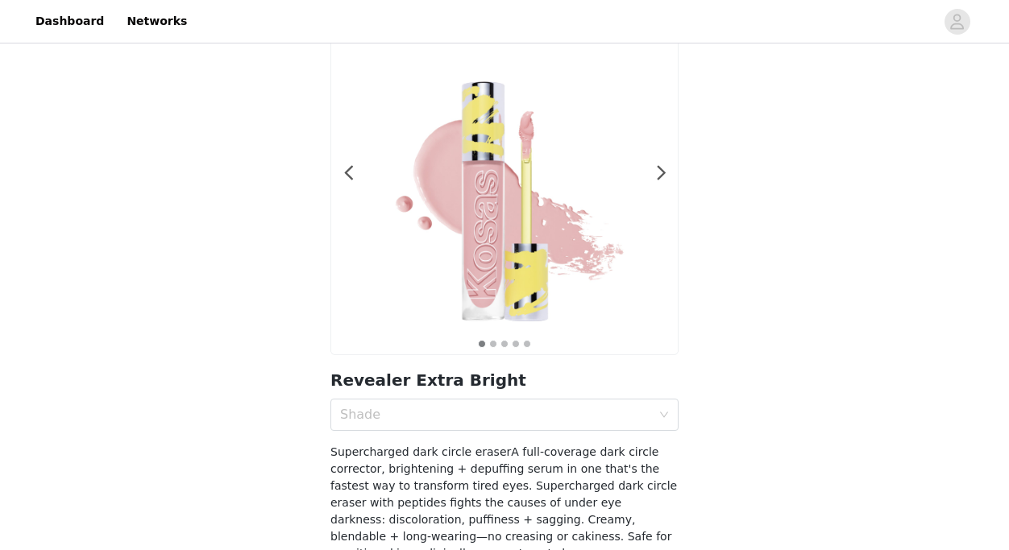
scroll to position [106, 0]
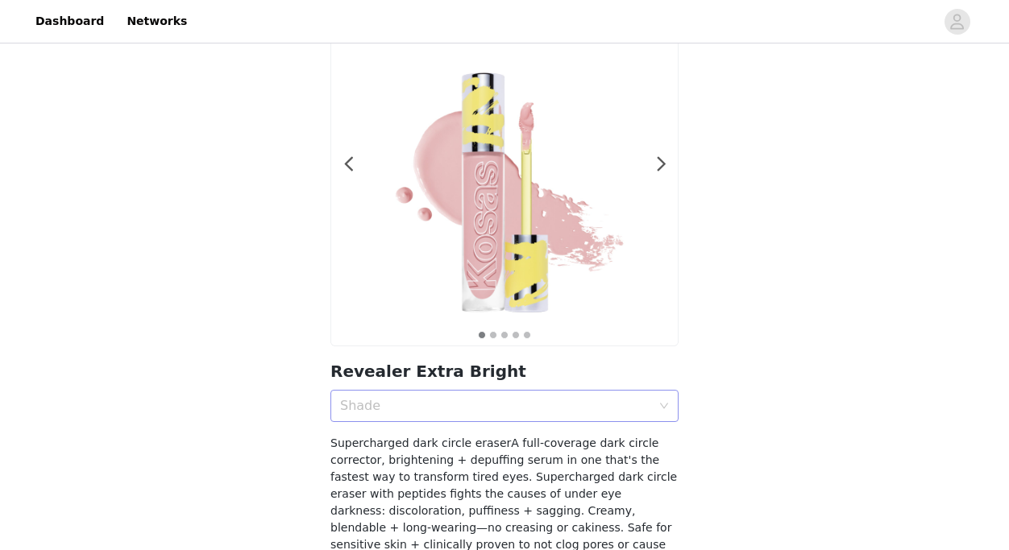
click at [468, 402] on div "Shade" at bounding box center [495, 406] width 311 height 16
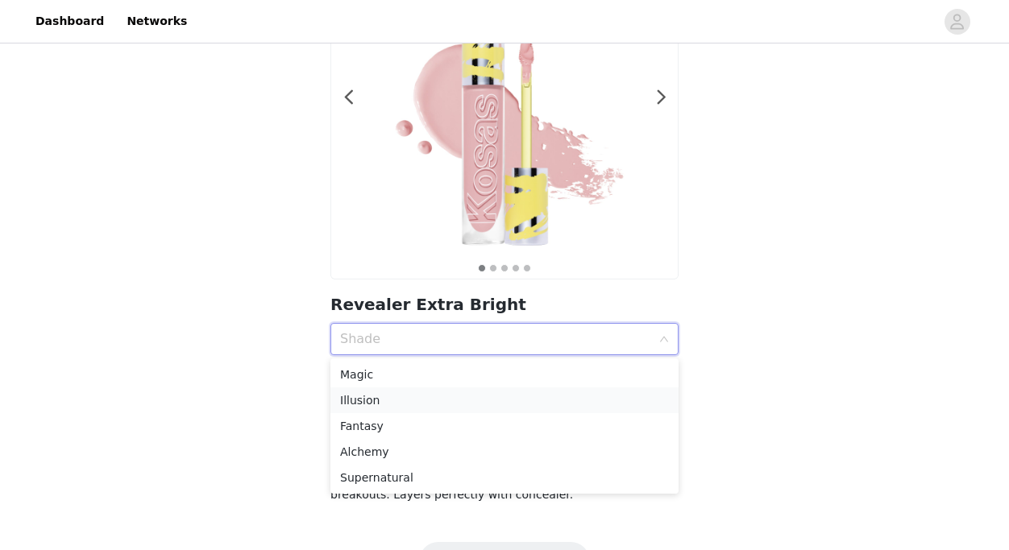
scroll to position [176, 0]
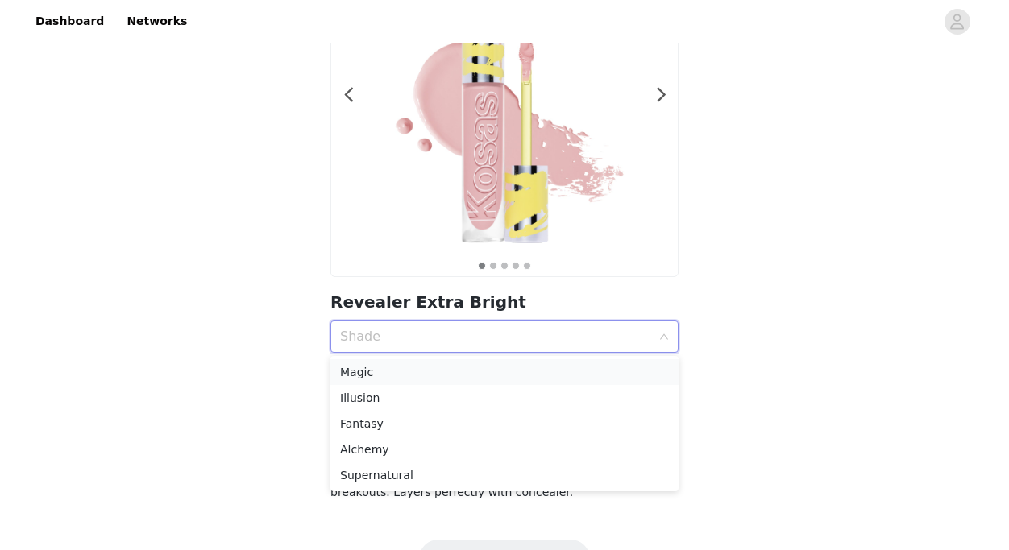
click at [397, 378] on div "Magic" at bounding box center [504, 372] width 329 height 18
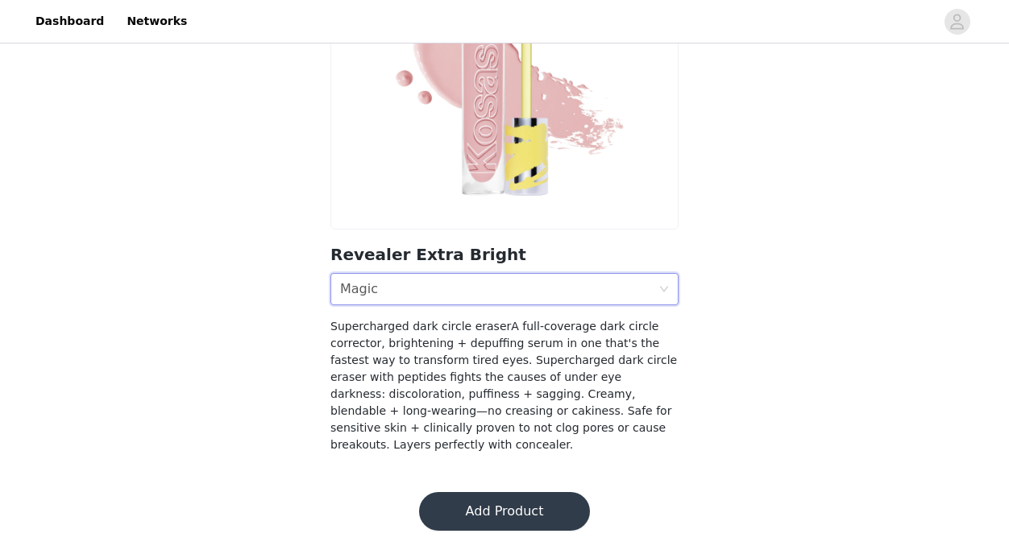
scroll to position [223, 0]
click at [479, 504] on button "Add Product" at bounding box center [504, 511] width 171 height 39
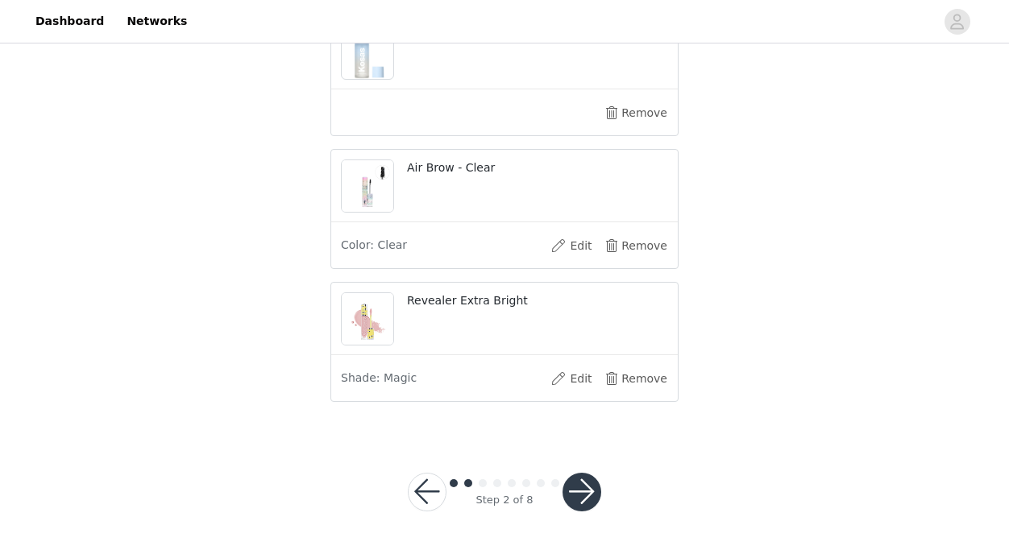
scroll to position [1230, 0]
click at [583, 381] on button "Edit" at bounding box center [571, 380] width 64 height 26
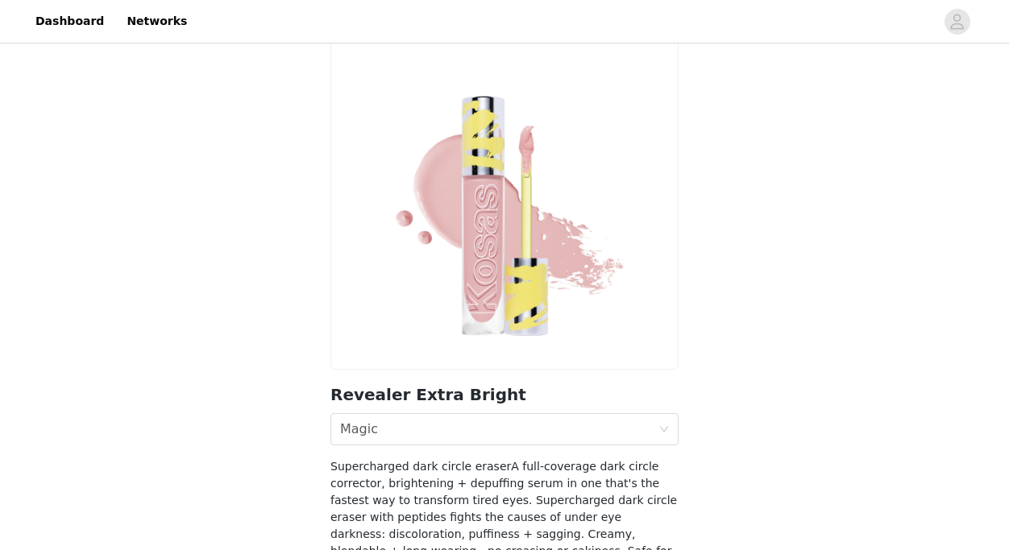
scroll to position [23, 0]
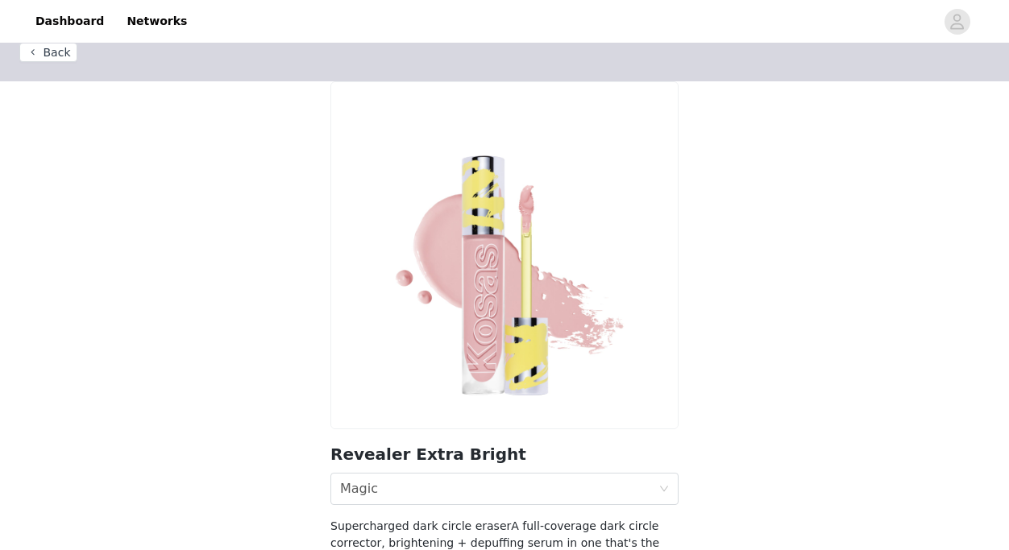
drag, startPoint x: 68, startPoint y: 55, endPoint x: 427, endPoint y: 198, distance: 386.2
click at [68, 55] on button "Back" at bounding box center [48, 52] width 58 height 19
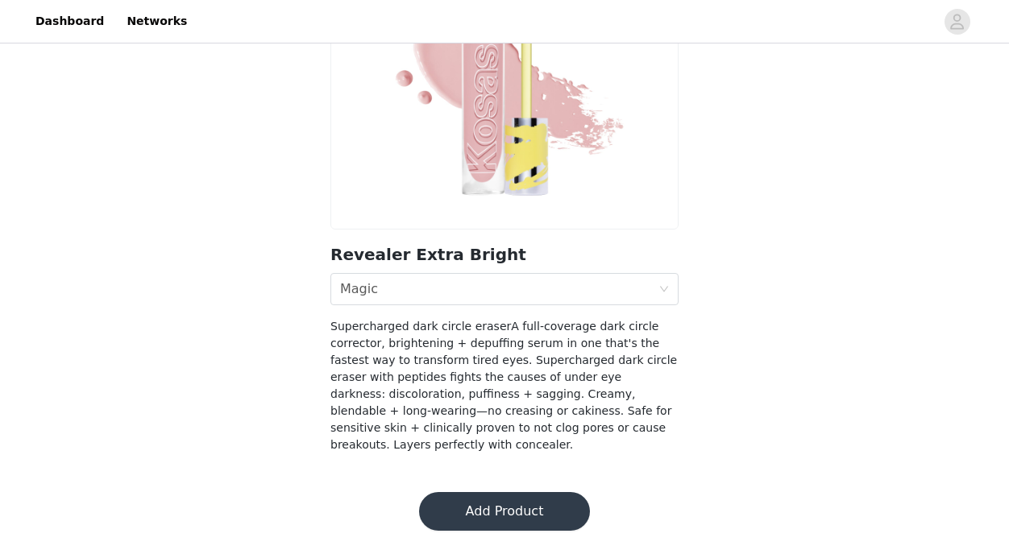
scroll to position [223, 0]
click at [508, 510] on button "Add Product" at bounding box center [504, 511] width 171 height 39
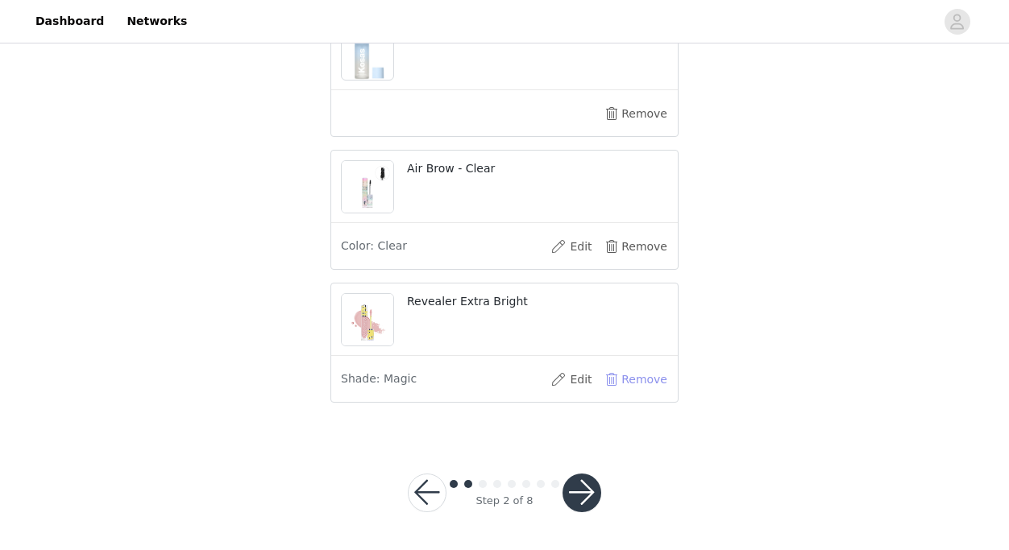
click at [620, 382] on button "Remove" at bounding box center [636, 380] width 64 height 26
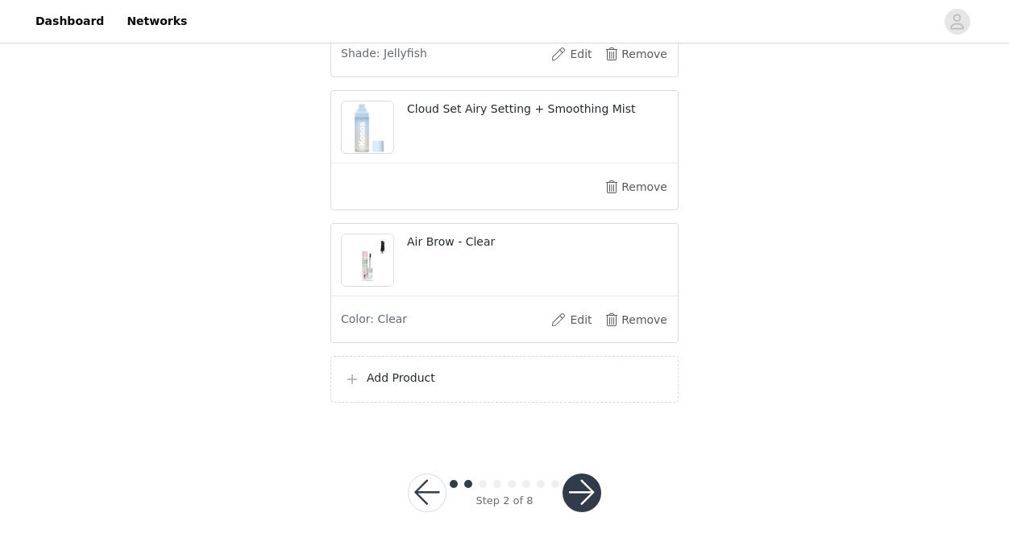
click at [604, 382] on p "Add Product" at bounding box center [516, 378] width 298 height 17
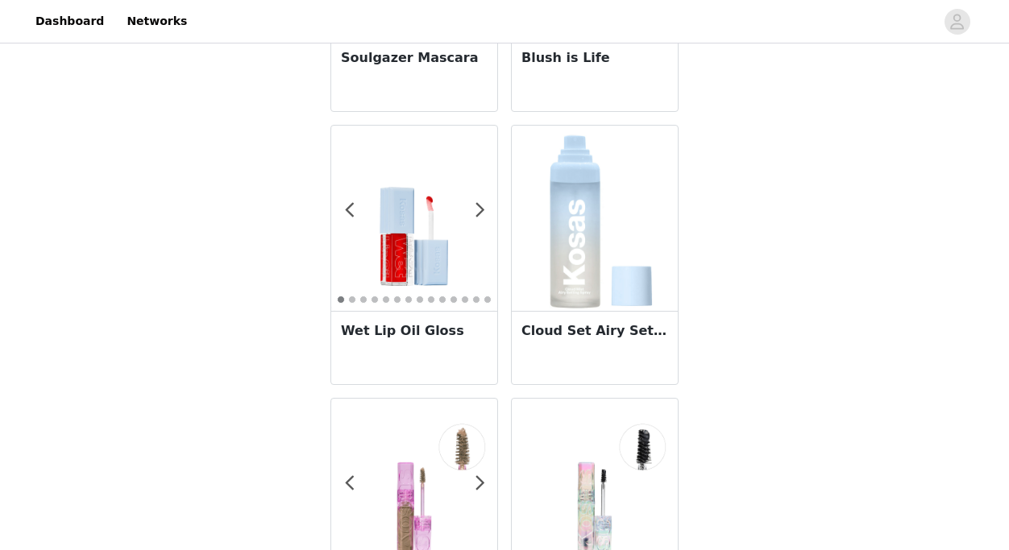
scroll to position [1077, 0]
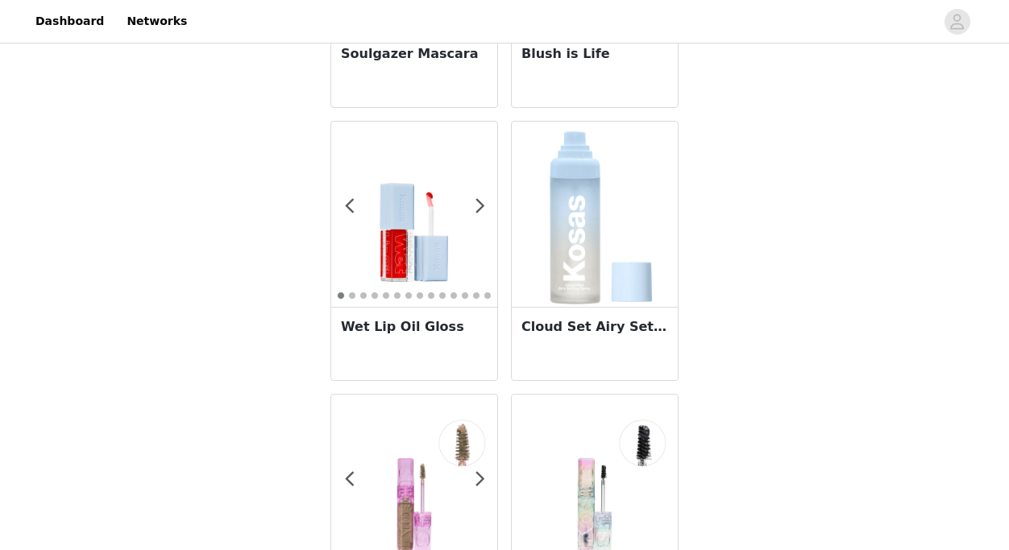
click at [418, 255] on img at bounding box center [414, 214] width 166 height 166
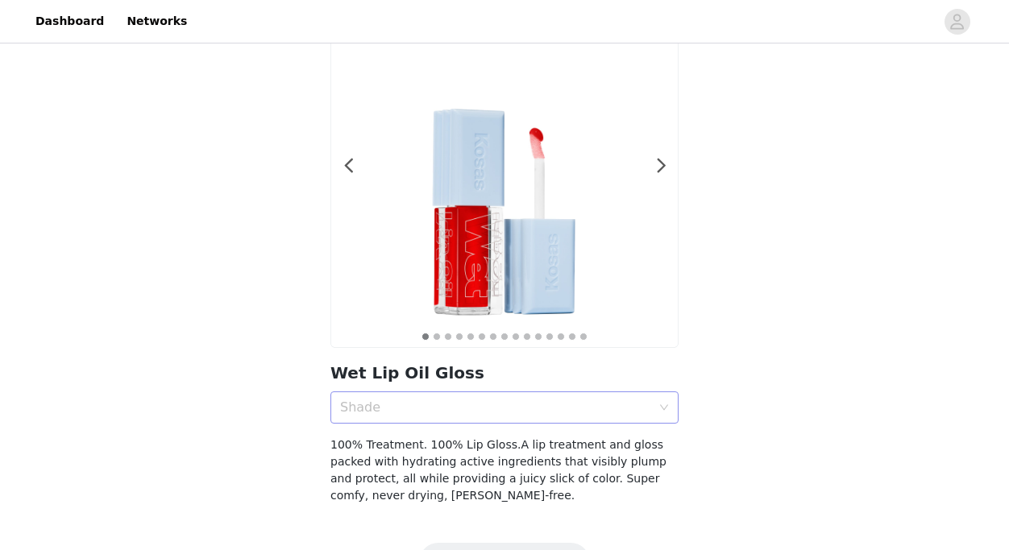
click at [545, 406] on div "Shade" at bounding box center [495, 408] width 311 height 16
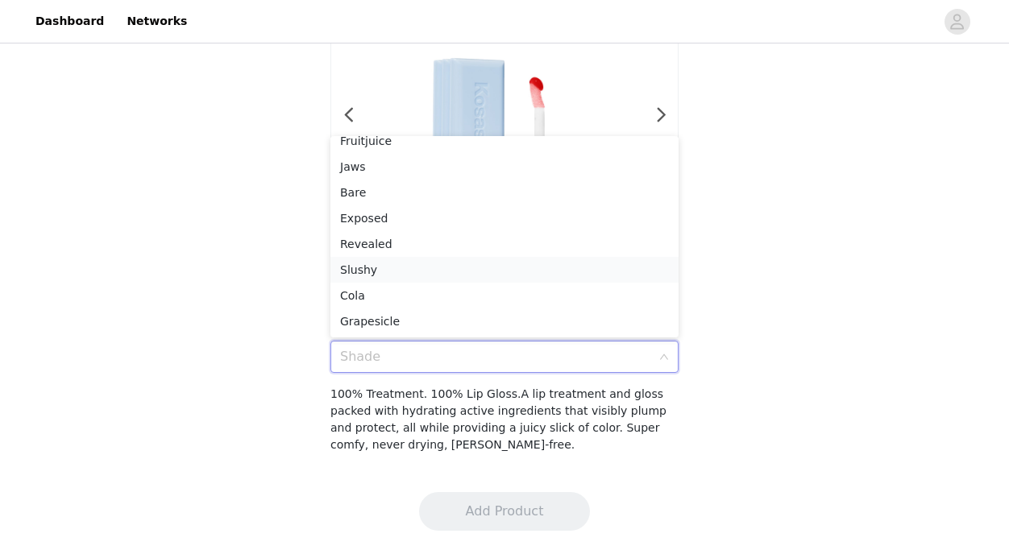
scroll to position [166, 0]
click at [384, 243] on div "Revealed" at bounding box center [504, 244] width 329 height 18
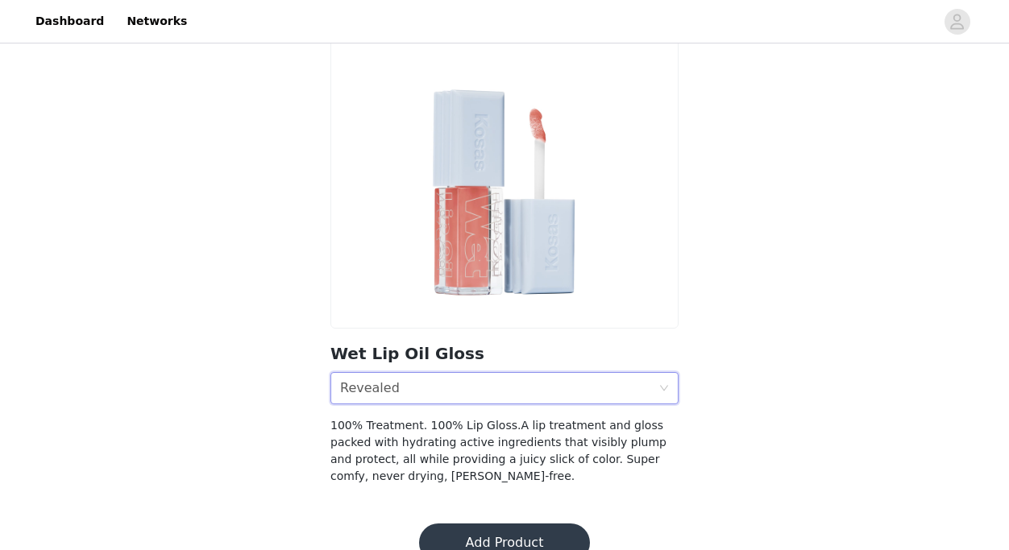
scroll to position [122, 0]
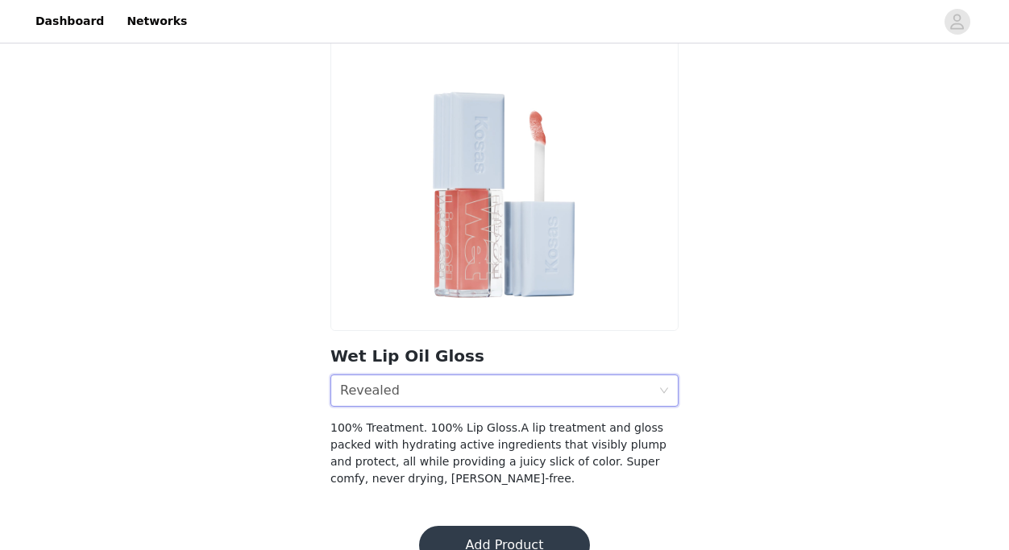
click at [529, 387] on div "Shade Revealed" at bounding box center [499, 391] width 318 height 31
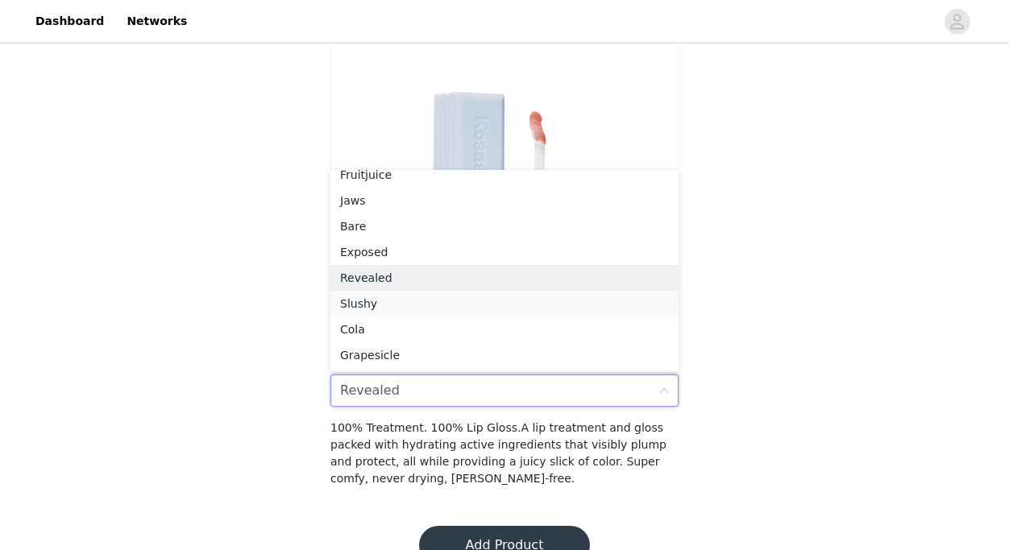
click at [429, 303] on div "Slushy" at bounding box center [504, 304] width 329 height 18
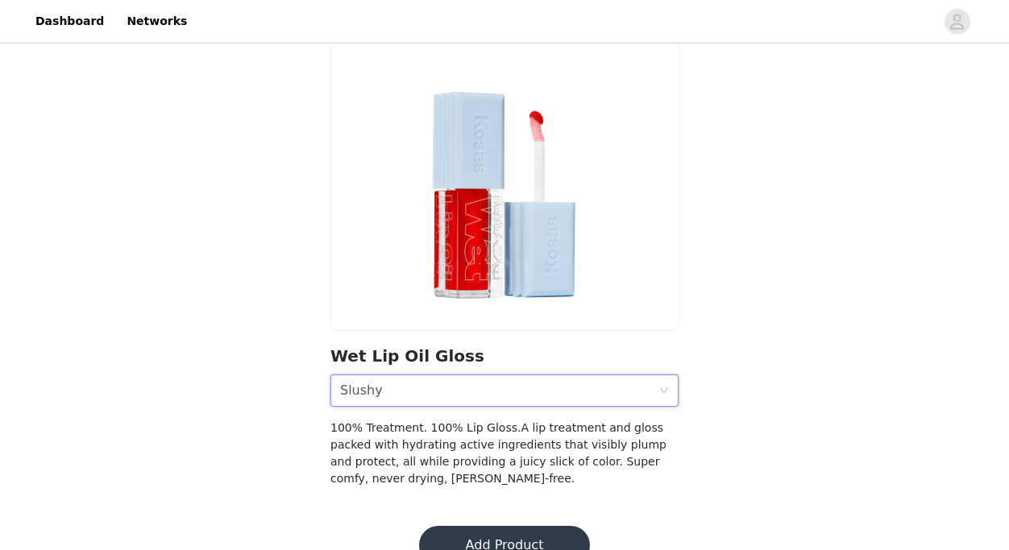
click at [450, 396] on div "Shade Slushy" at bounding box center [499, 391] width 318 height 31
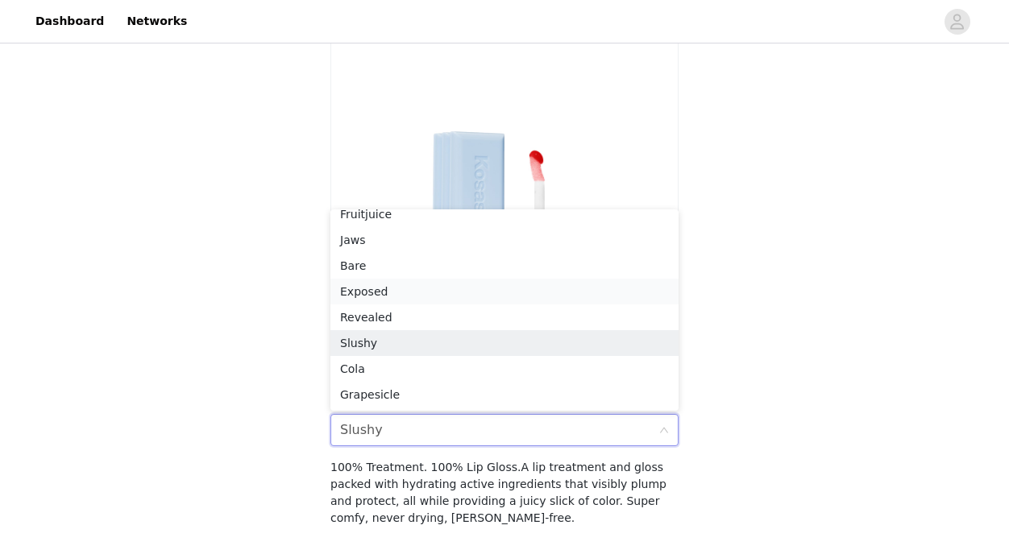
scroll to position [81, 0]
click at [384, 272] on div "Bare" at bounding box center [504, 268] width 329 height 18
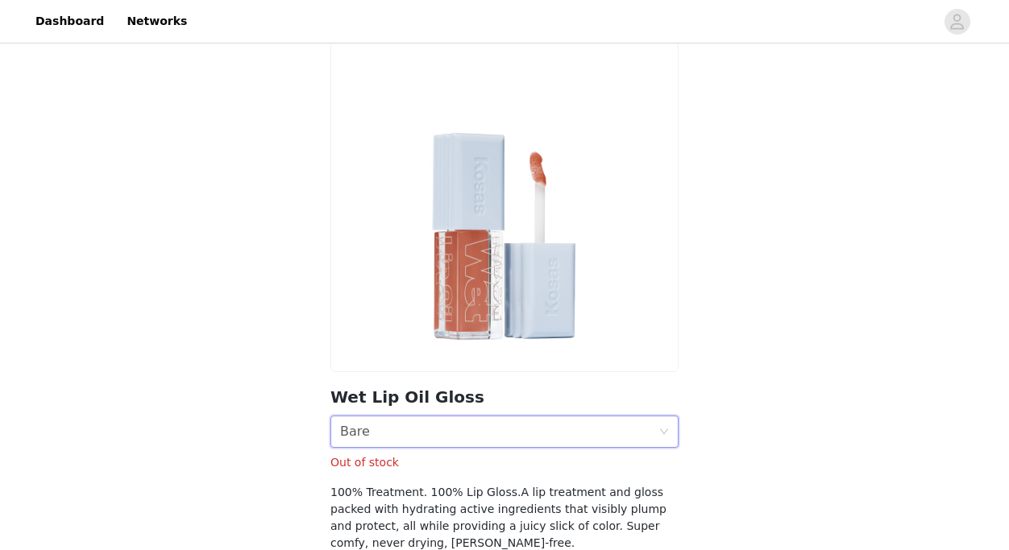
click at [455, 430] on div "Shade Bare" at bounding box center [499, 432] width 318 height 31
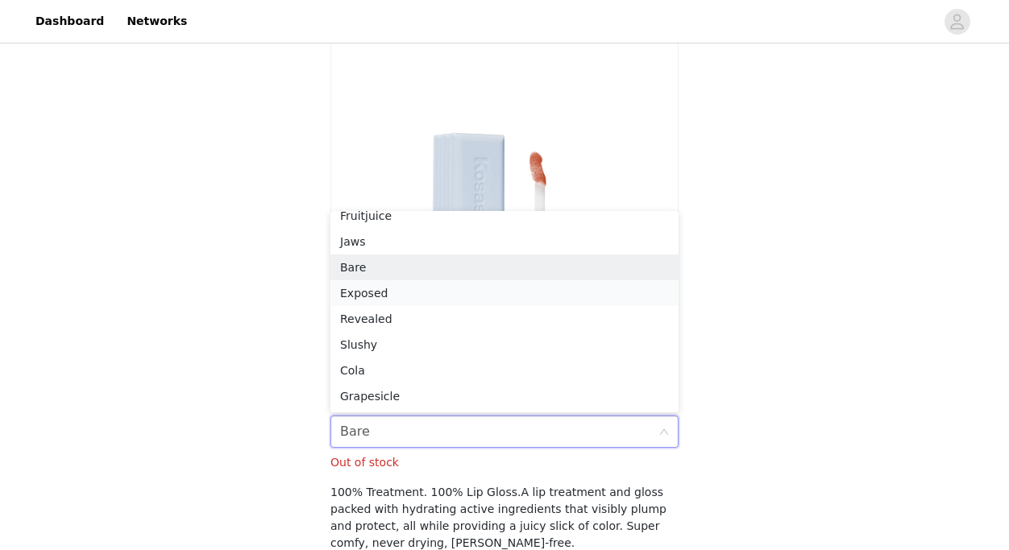
click at [396, 297] on div "Exposed" at bounding box center [504, 293] width 329 height 18
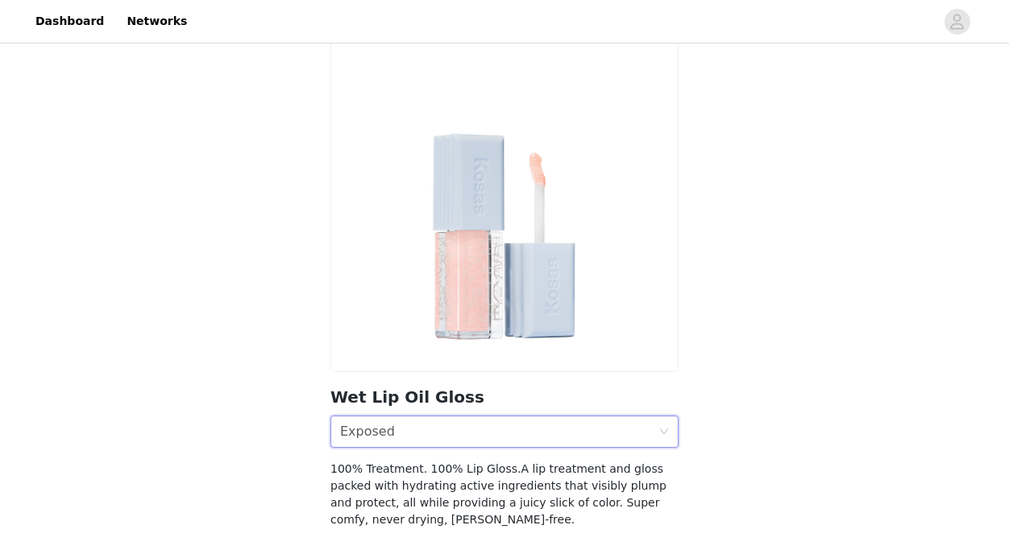
click at [465, 434] on div "Shade Exposed" at bounding box center [499, 432] width 318 height 31
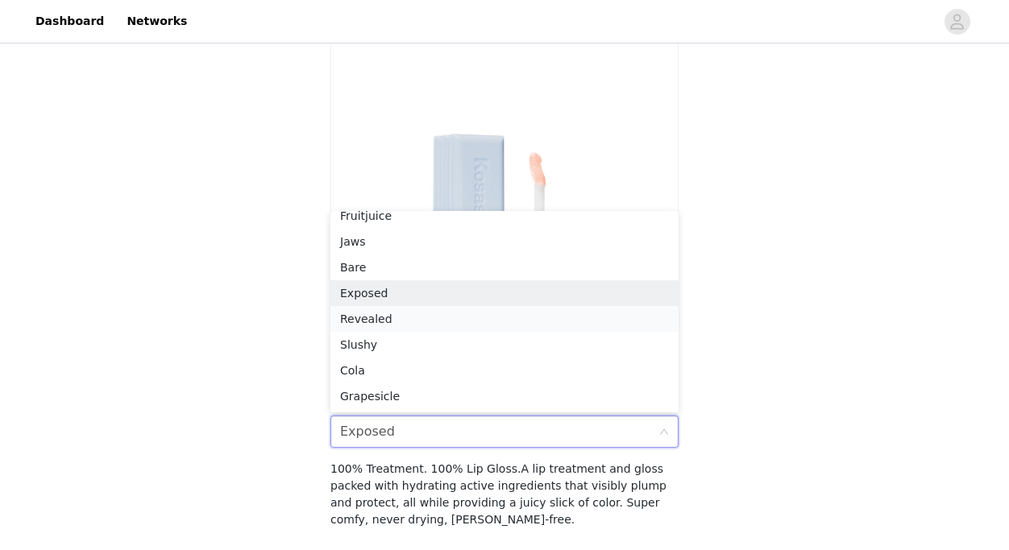
click at [392, 320] on div "Revealed" at bounding box center [504, 319] width 329 height 18
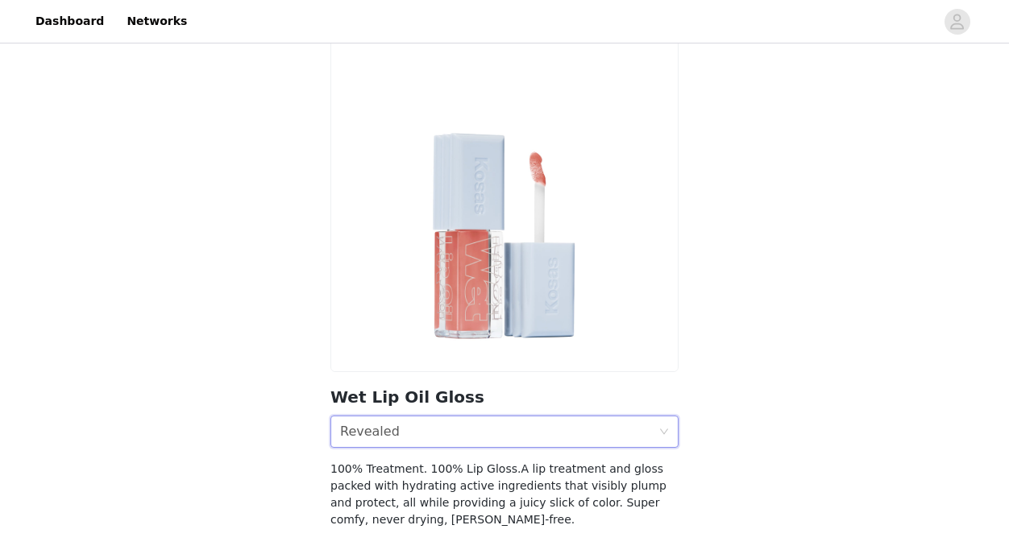
click at [430, 429] on div "Shade Revealed" at bounding box center [499, 432] width 318 height 31
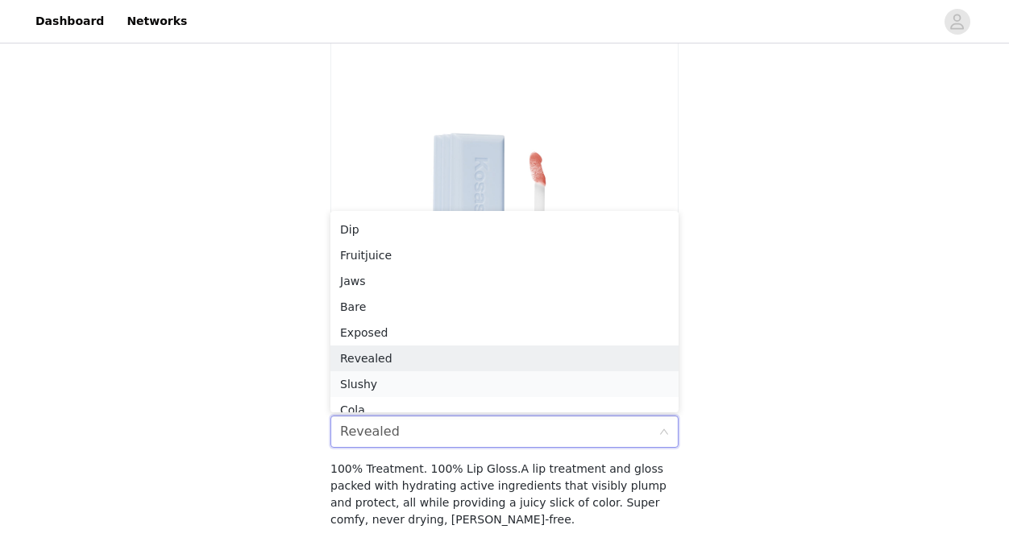
scroll to position [113, 0]
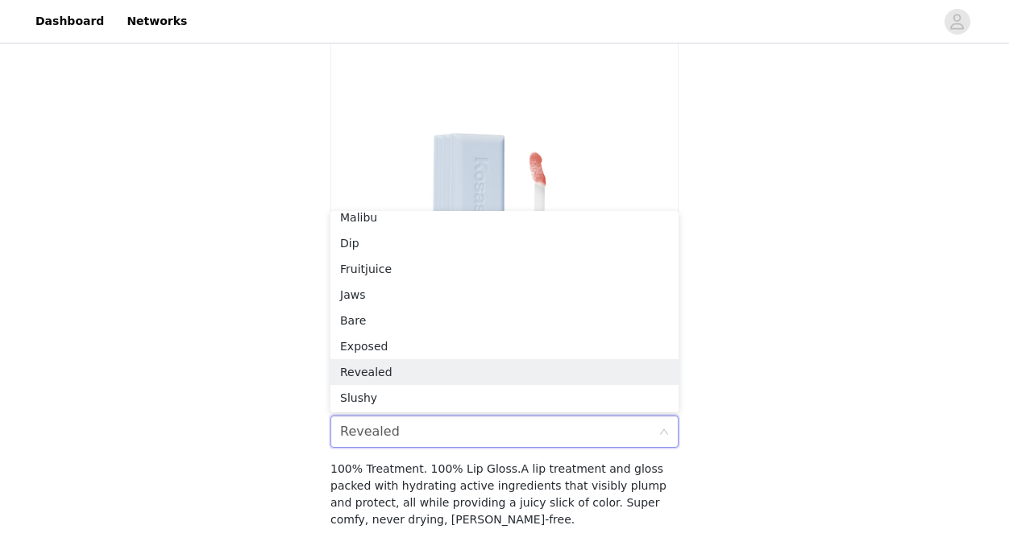
click at [445, 474] on h4 "100% Treatment. 100% Lip Gloss.A lip treatment and gloss packed with hydrating …" at bounding box center [504, 495] width 348 height 68
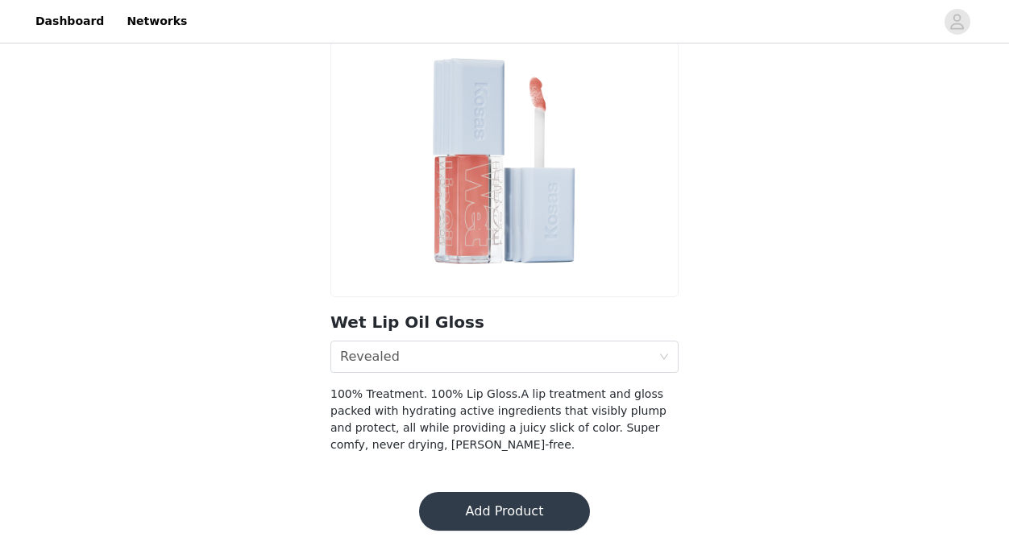
scroll to position [156, 0]
click at [543, 503] on button "Add Product" at bounding box center [504, 511] width 171 height 39
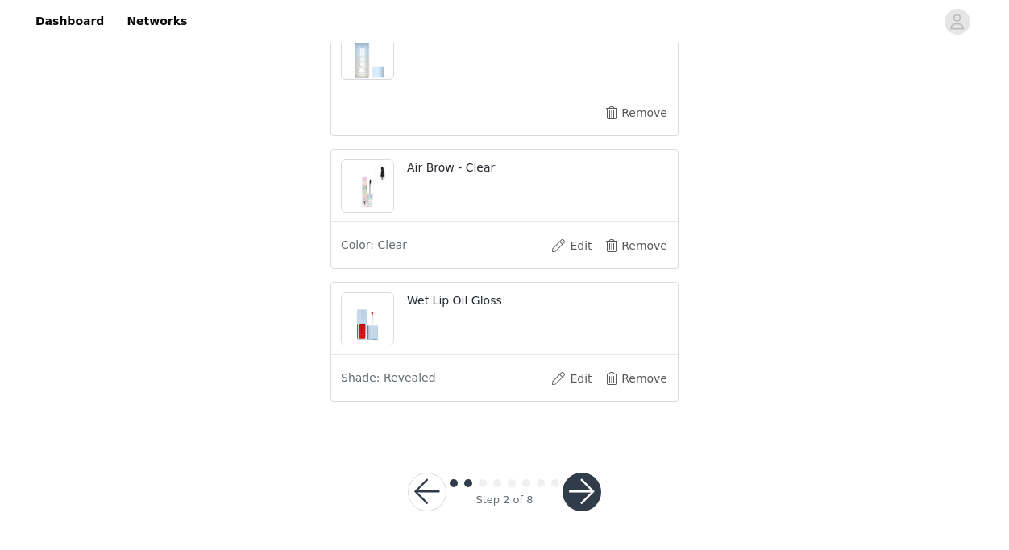
scroll to position [1230, 0]
click at [578, 483] on button "button" at bounding box center [581, 493] width 39 height 39
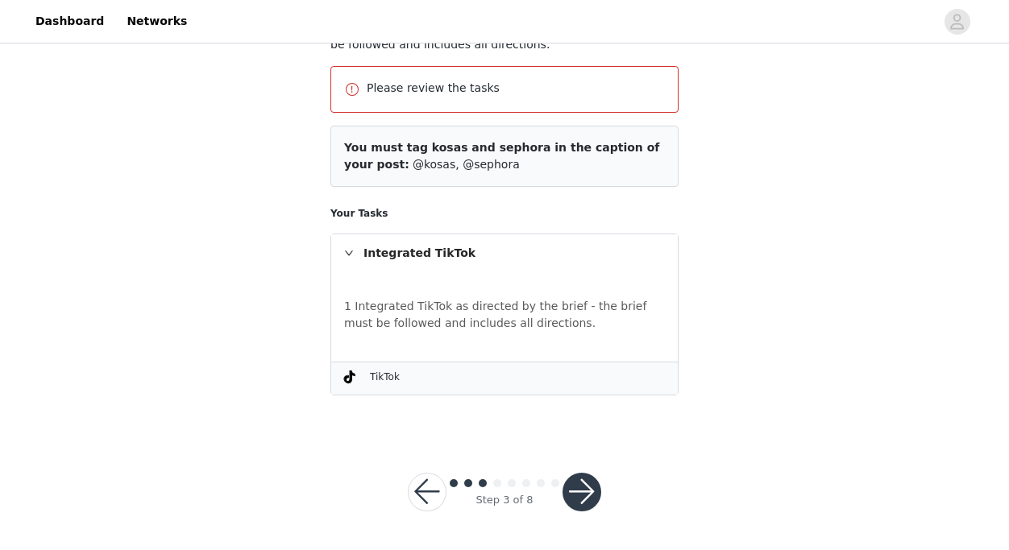
scroll to position [168, 0]
click at [576, 493] on button "button" at bounding box center [581, 493] width 39 height 39
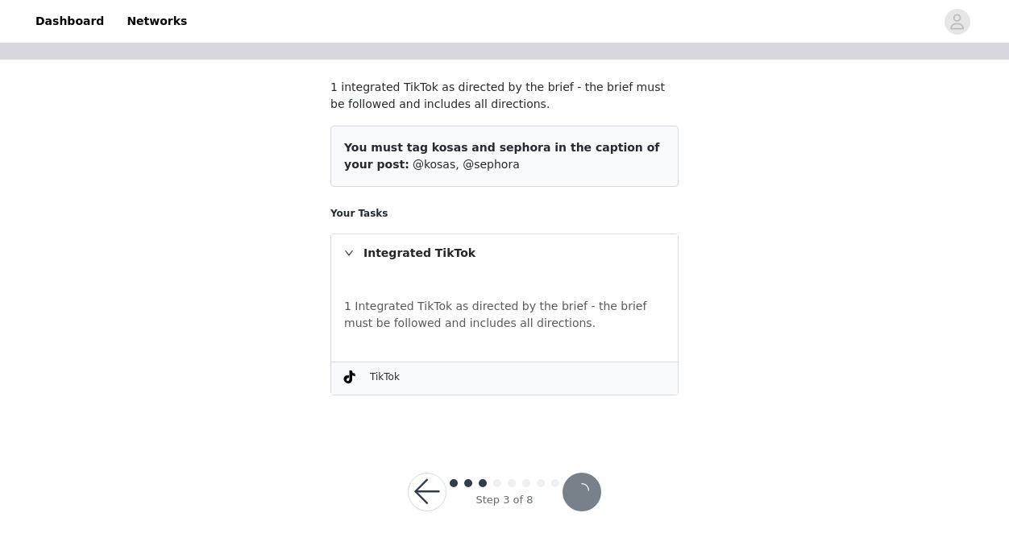
scroll to position [109, 0]
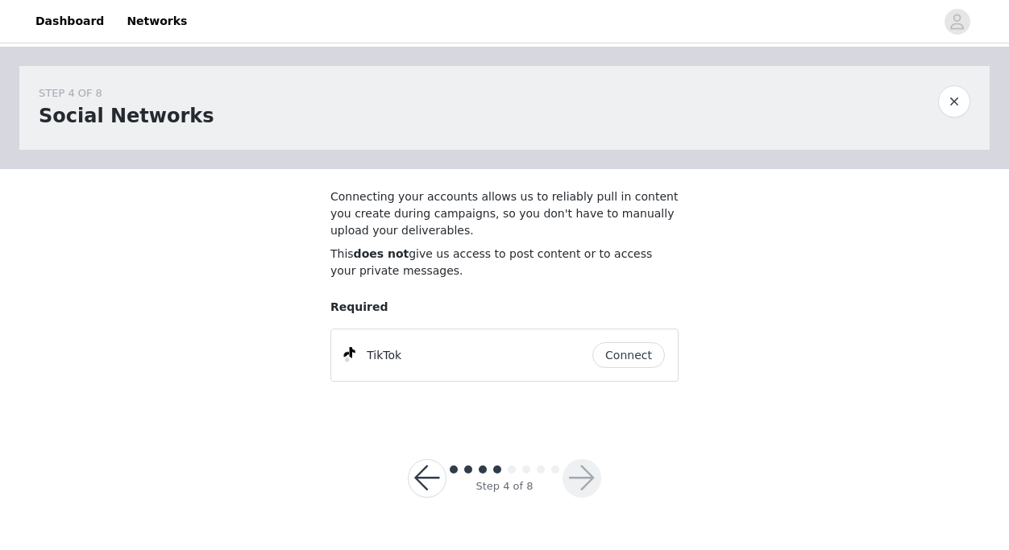
click at [609, 356] on button "Connect" at bounding box center [628, 355] width 73 height 26
click at [590, 479] on button "button" at bounding box center [581, 478] width 39 height 39
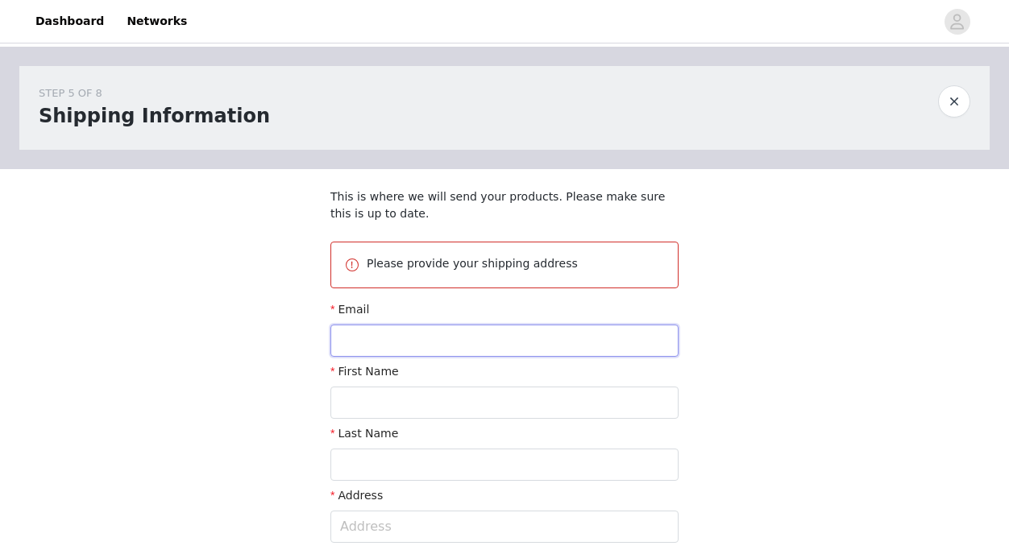
click at [508, 355] on input "text" at bounding box center [504, 341] width 348 height 32
type input "[EMAIL_ADDRESS][DOMAIN_NAME]"
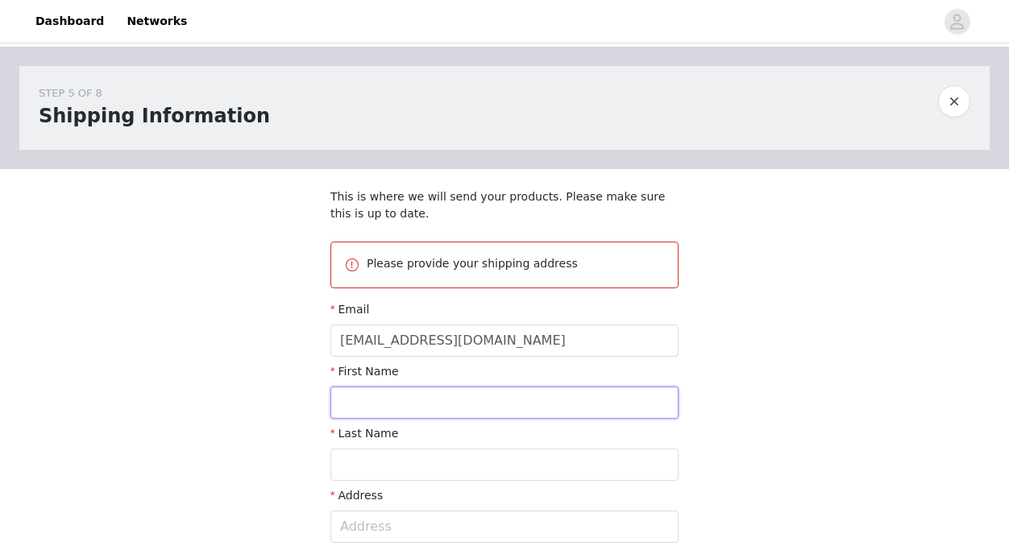
click at [467, 388] on input "text" at bounding box center [504, 403] width 348 height 32
type input "[PERSON_NAME]"
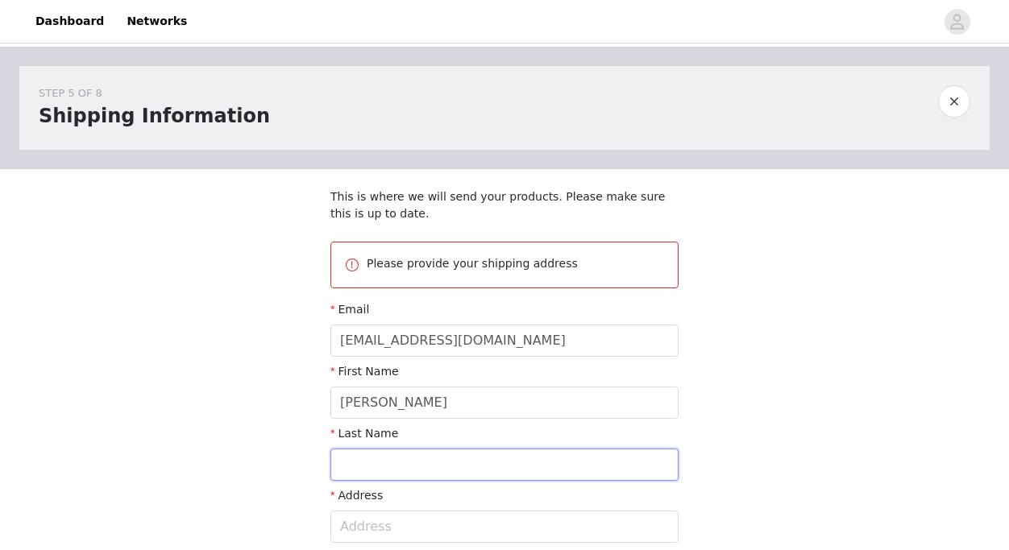
click at [460, 452] on input "text" at bounding box center [504, 465] width 348 height 32
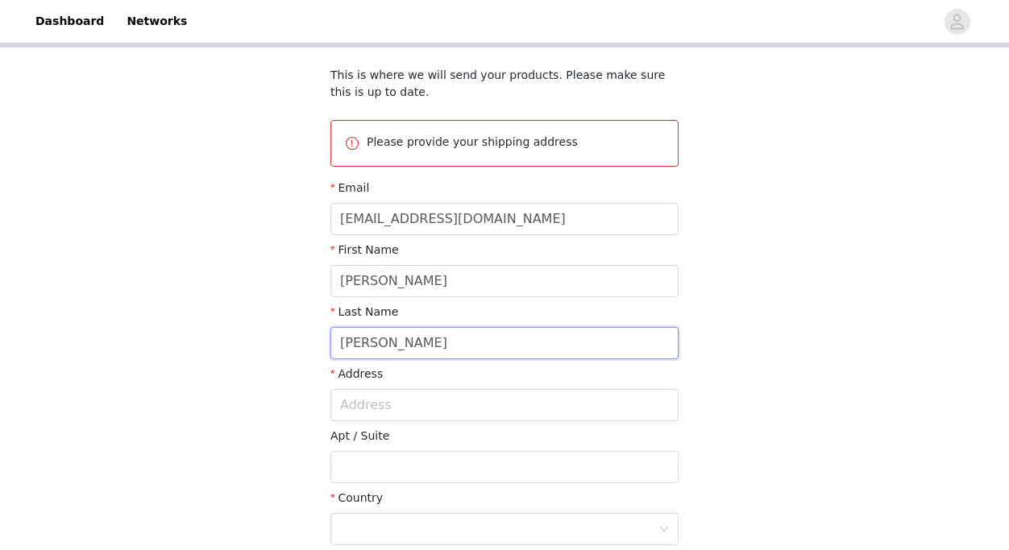
scroll to position [131, 0]
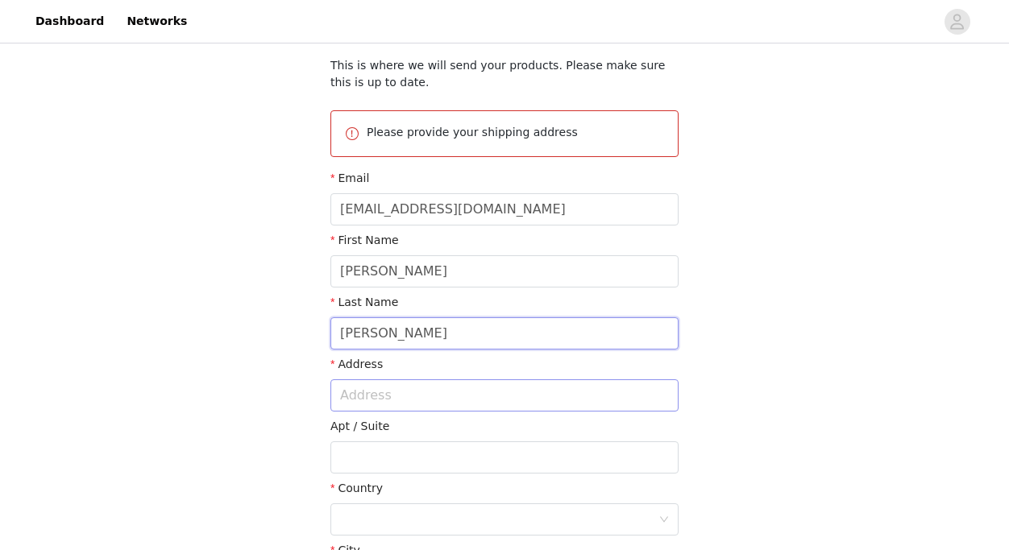
type input "[PERSON_NAME]"
click at [479, 396] on input "text" at bounding box center [504, 396] width 348 height 32
type input "[STREET_ADDRESS][PERSON_NAME]"
type input "[GEOGRAPHIC_DATA]"
type input "77002-8078"
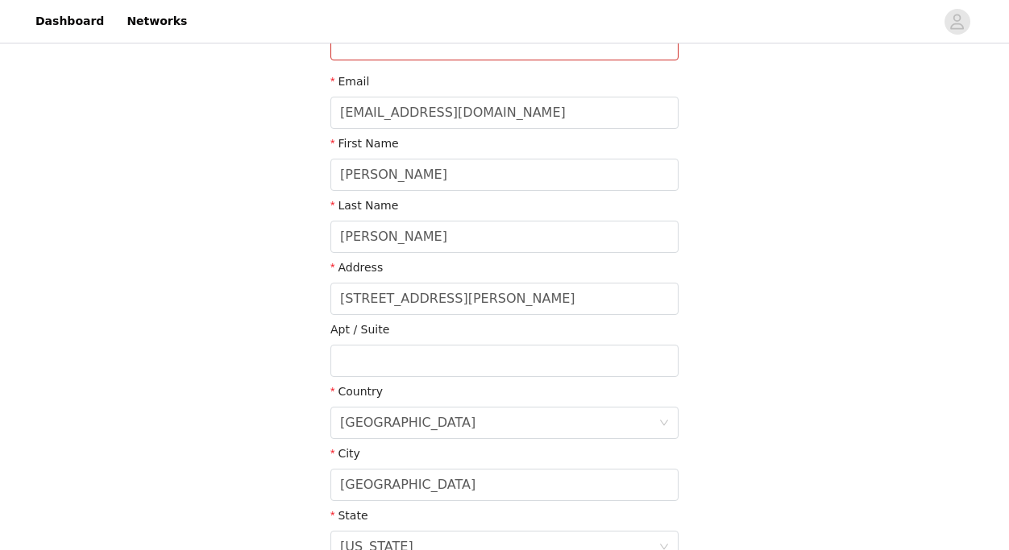
scroll to position [230, 0]
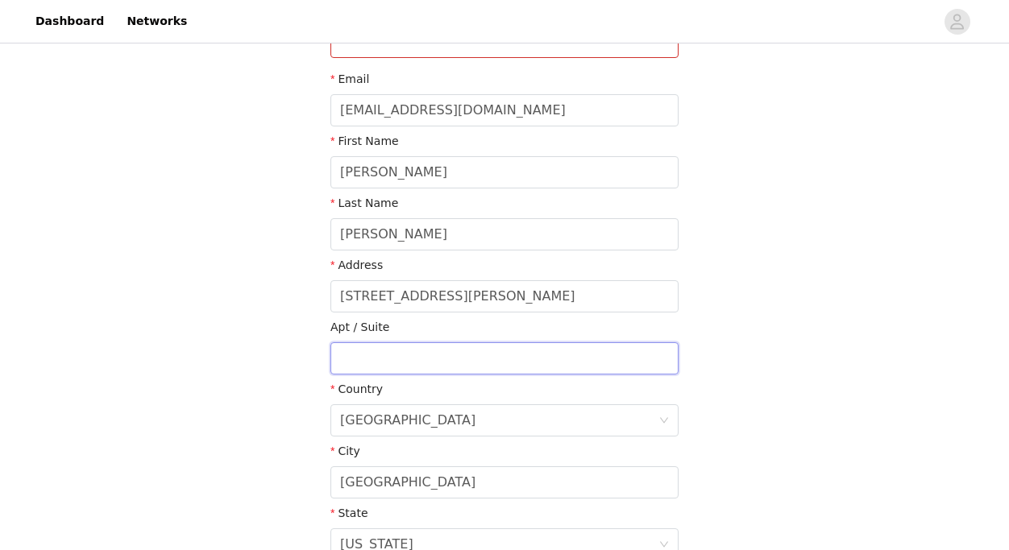
click at [438, 355] on input "text" at bounding box center [504, 358] width 348 height 32
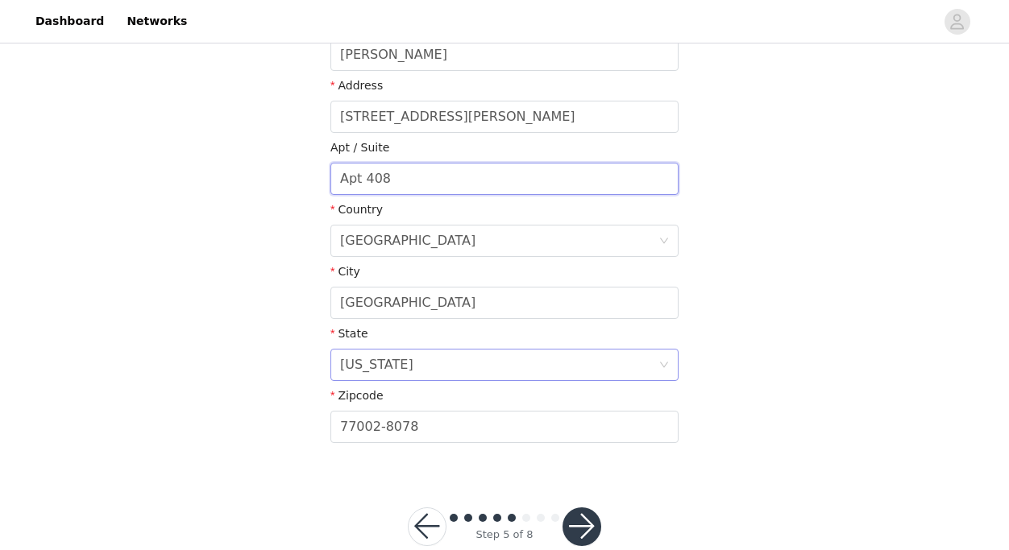
scroll to position [422, 0]
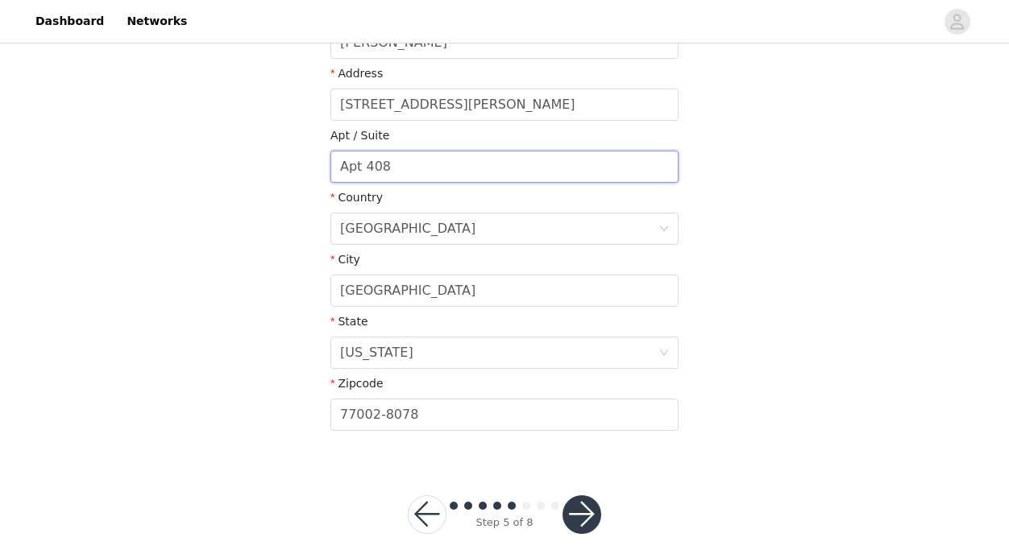
type input "Apt 408"
click at [577, 511] on button "button" at bounding box center [581, 515] width 39 height 39
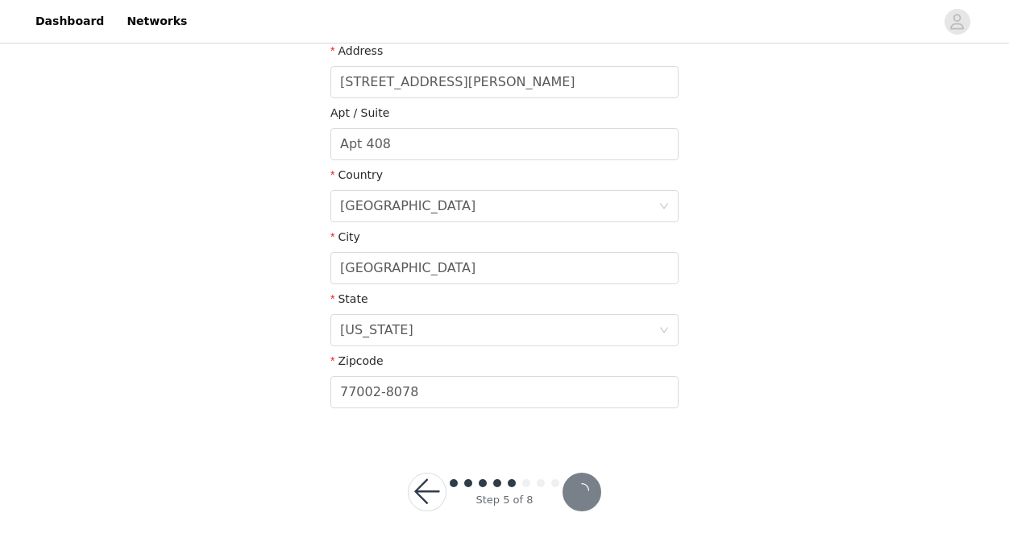
scroll to position [384, 0]
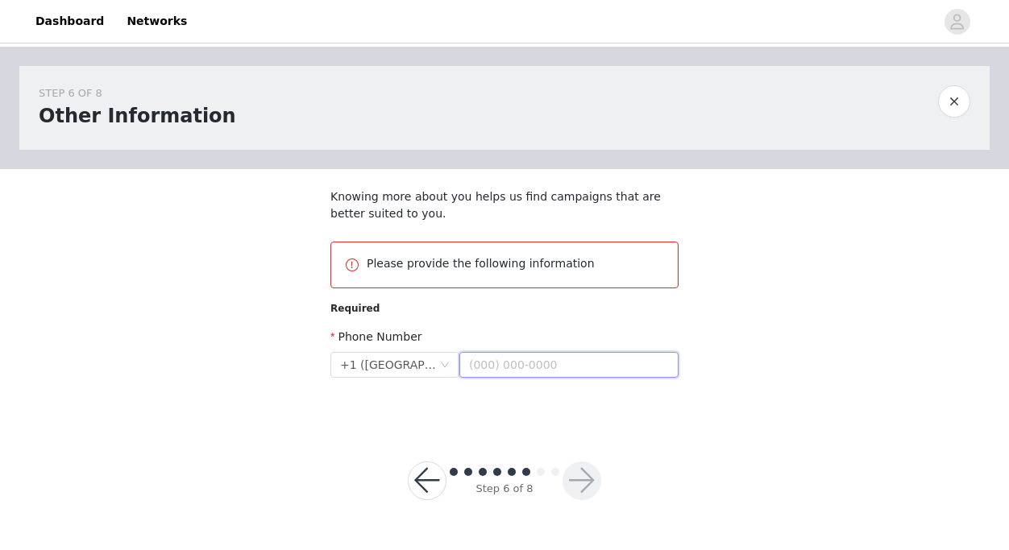
click at [515, 365] on input "text" at bounding box center [568, 365] width 219 height 26
type input "[PHONE_NUMBER]"
click at [582, 471] on button "button" at bounding box center [581, 481] width 39 height 39
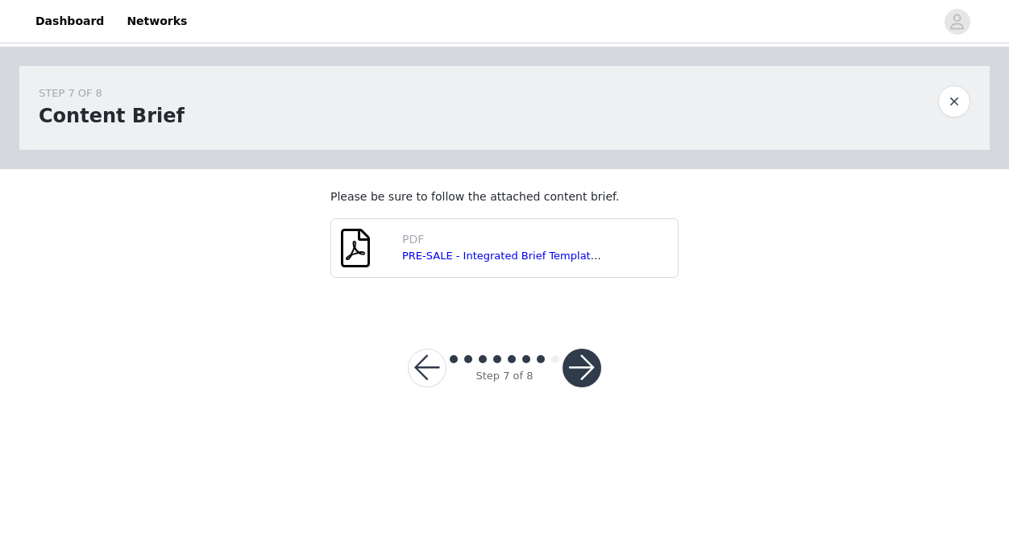
click at [587, 359] on button "button" at bounding box center [581, 368] width 39 height 39
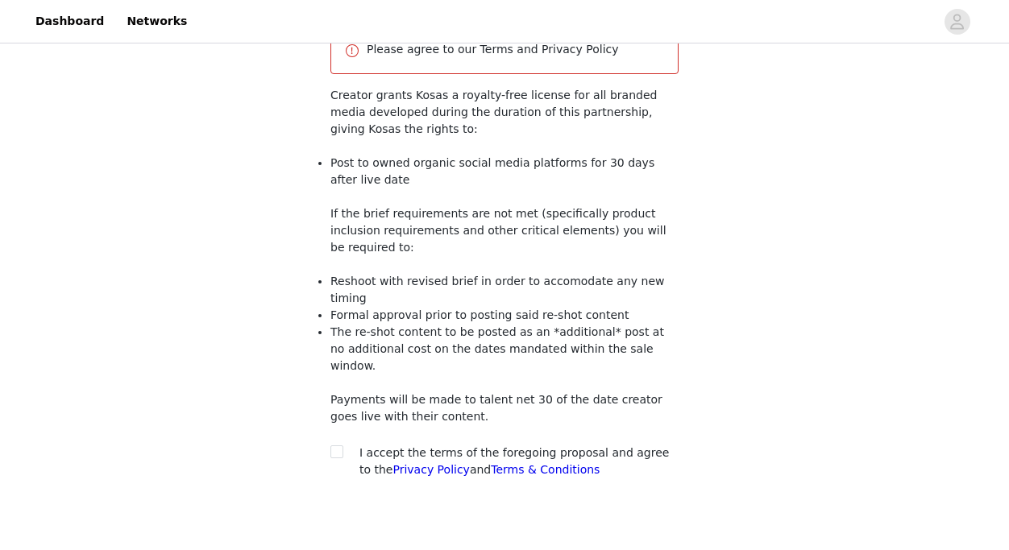
scroll to position [199, 0]
click at [338, 444] on input "checkbox" at bounding box center [335, 449] width 11 height 11
checkbox input "true"
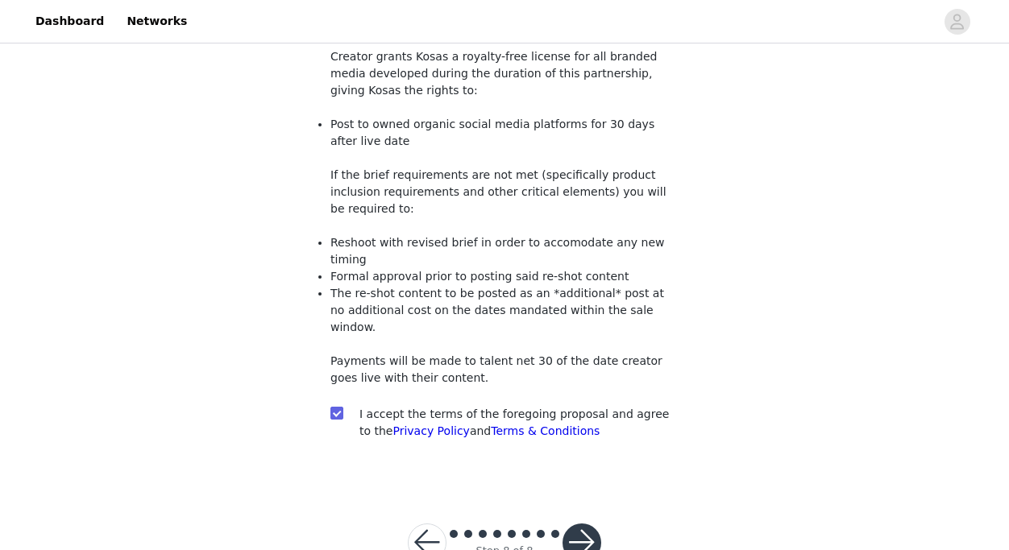
scroll to position [235, 0]
click at [581, 525] on button "button" at bounding box center [581, 544] width 39 height 39
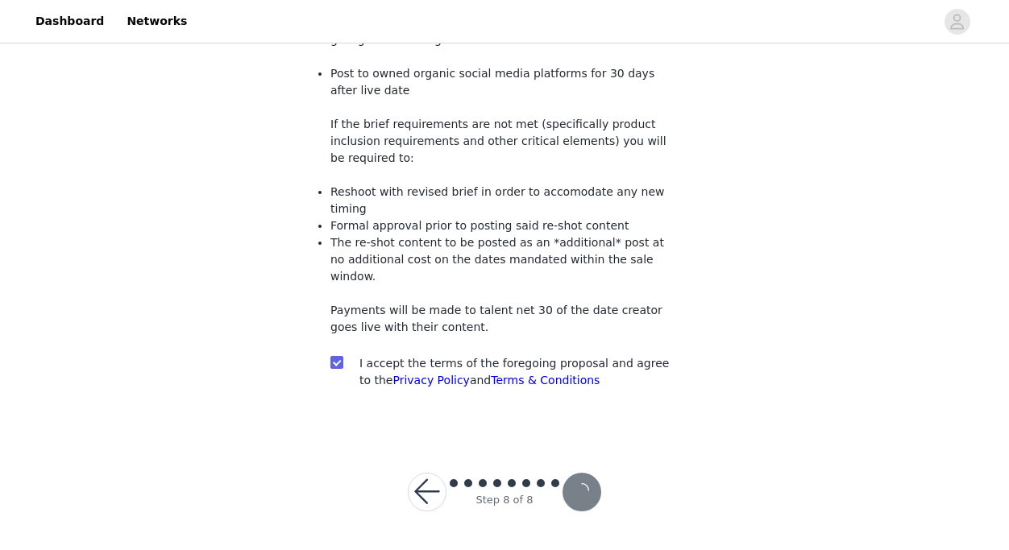
scroll to position [176, 0]
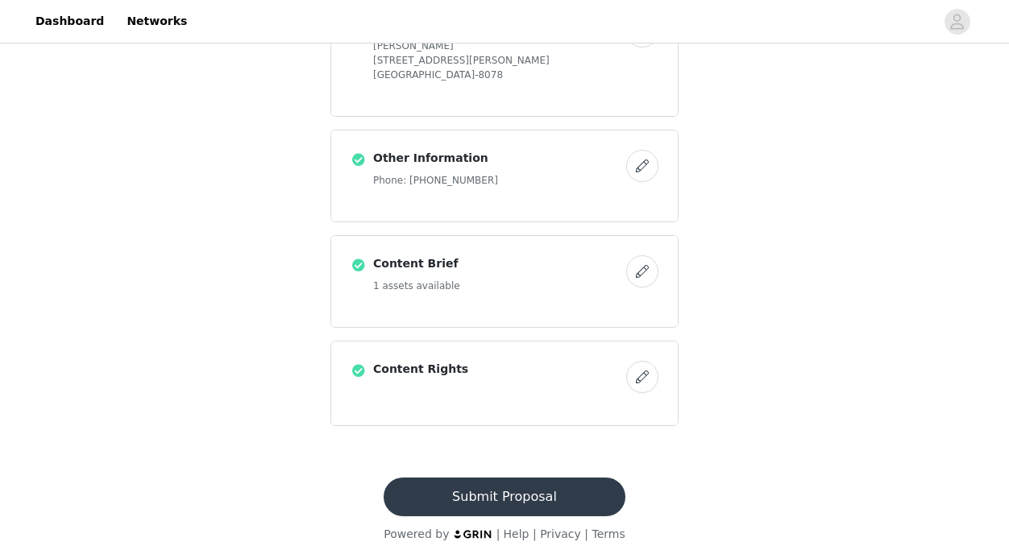
scroll to position [1408, 0]
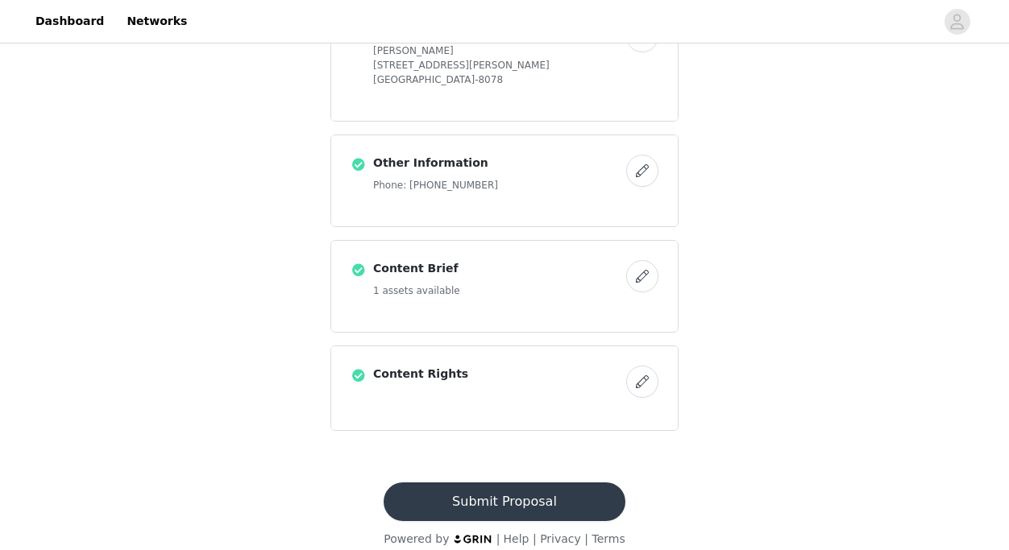
click at [519, 499] on button "Submit Proposal" at bounding box center [504, 502] width 241 height 39
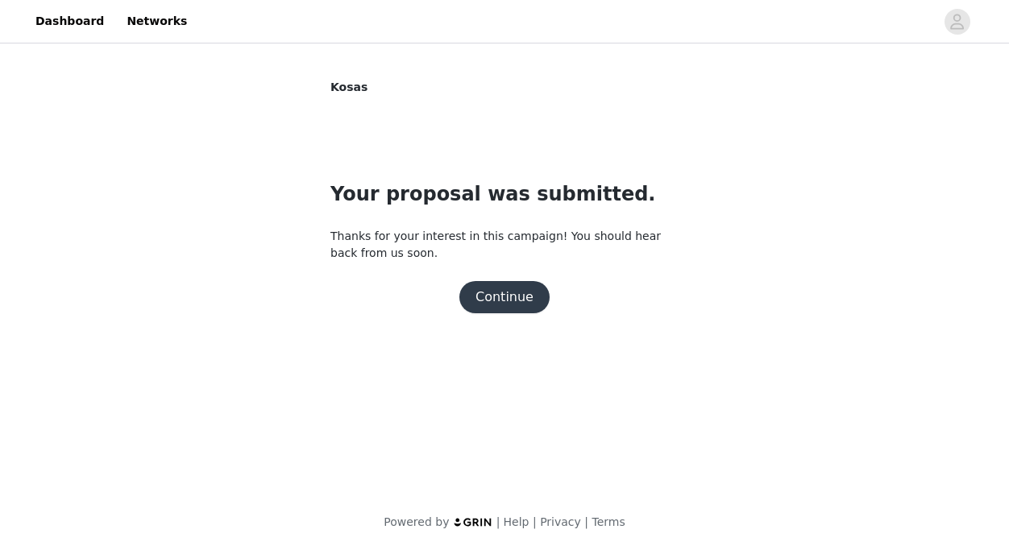
scroll to position [0, 0]
click at [512, 294] on button "Continue" at bounding box center [504, 297] width 90 height 32
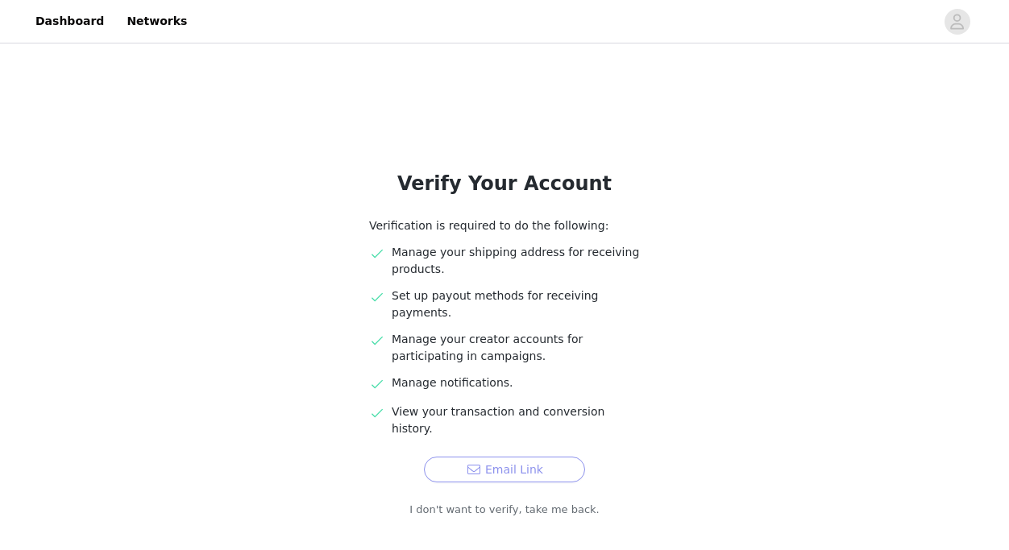
click at [522, 457] on button "Email Link" at bounding box center [504, 470] width 161 height 26
